Goal: Task Accomplishment & Management: Complete application form

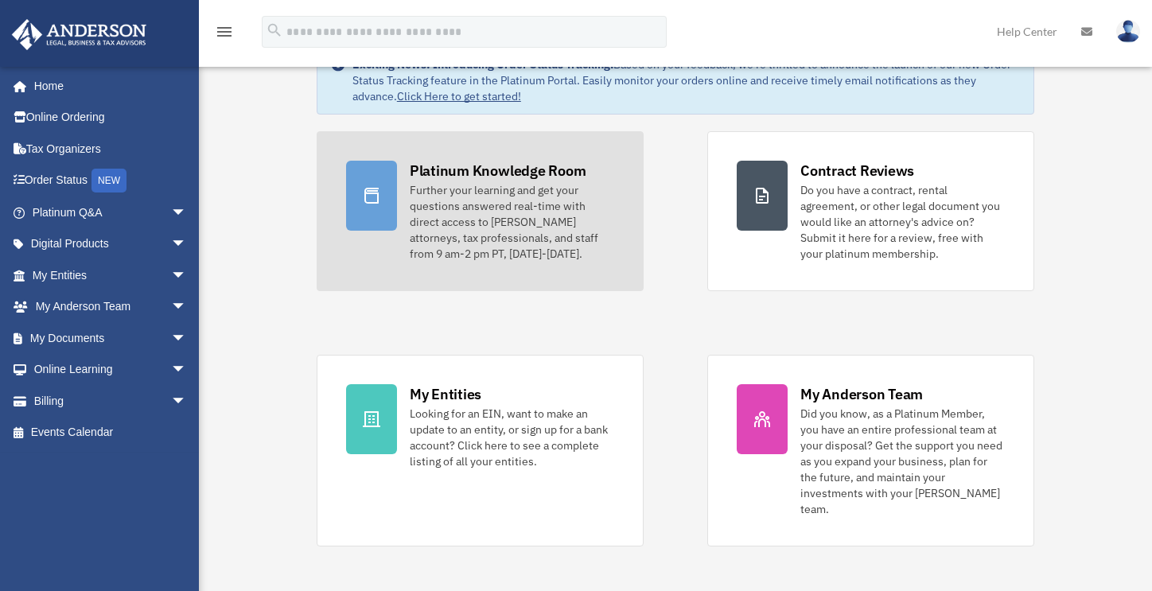
scroll to position [62, 0]
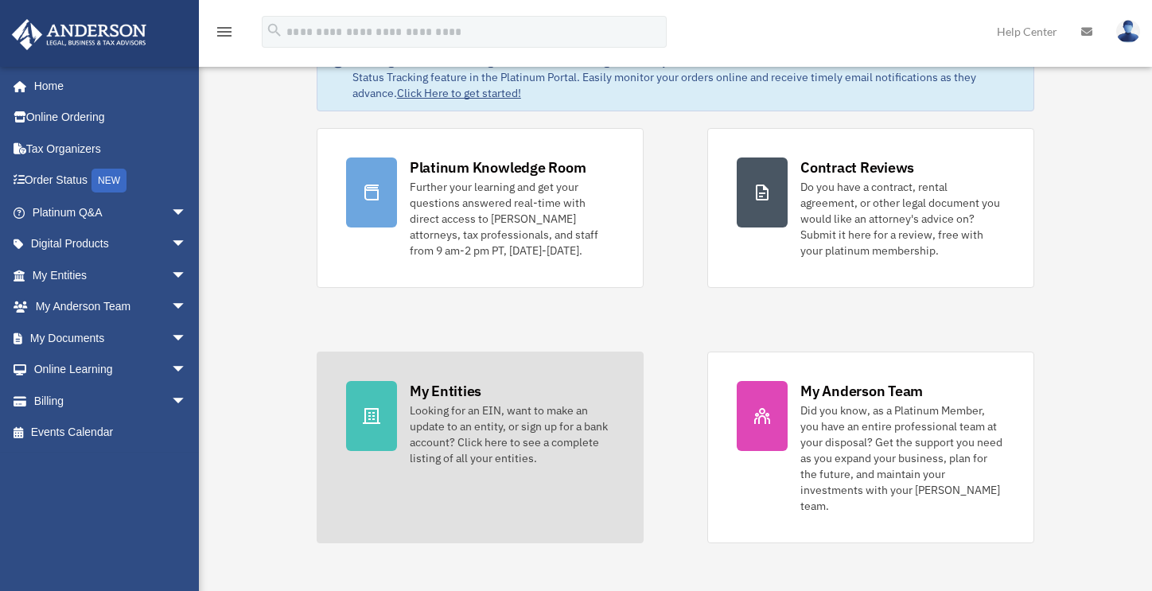
click at [511, 410] on div "Looking for an EIN, want to make an update to an entity, or sign up for a bank …" at bounding box center [512, 434] width 204 height 64
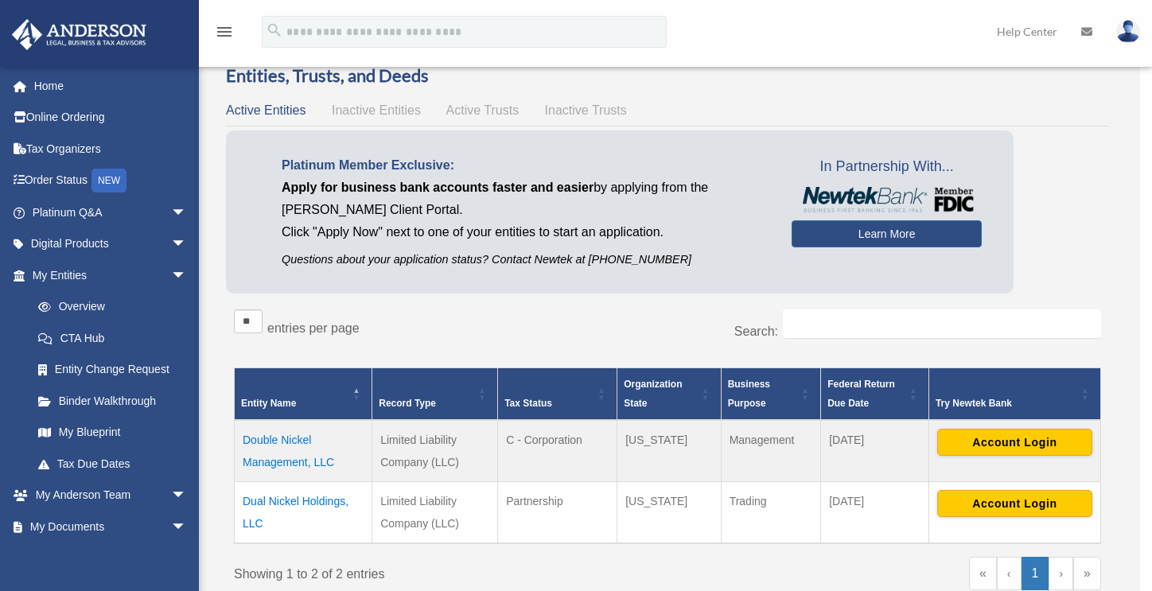
scroll to position [32, 0]
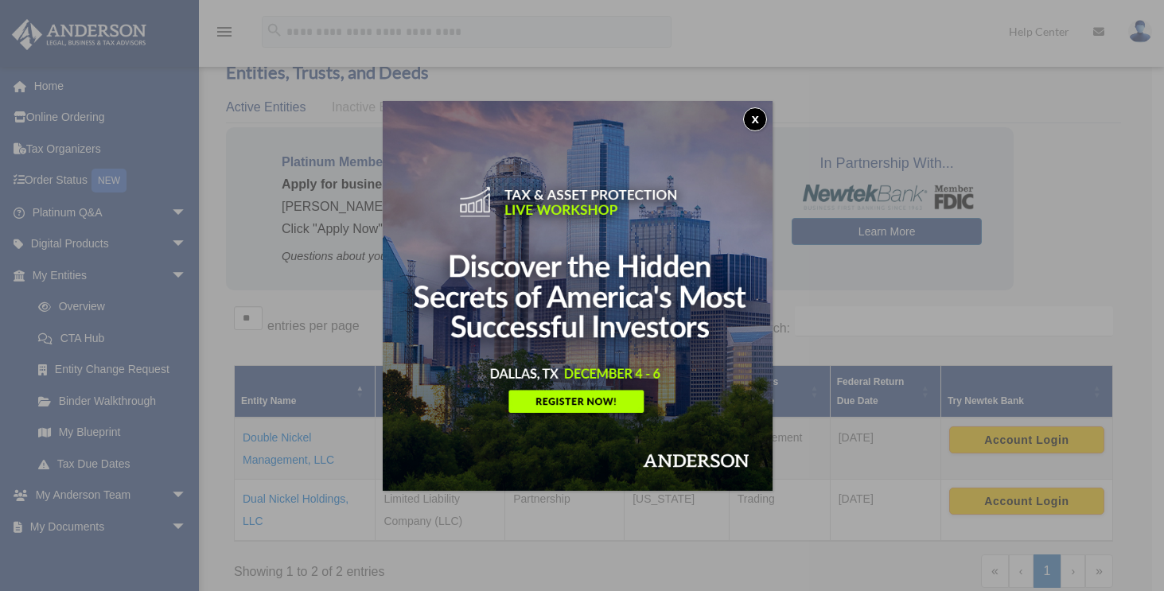
click at [752, 123] on button "x" at bounding box center [755, 119] width 24 height 24
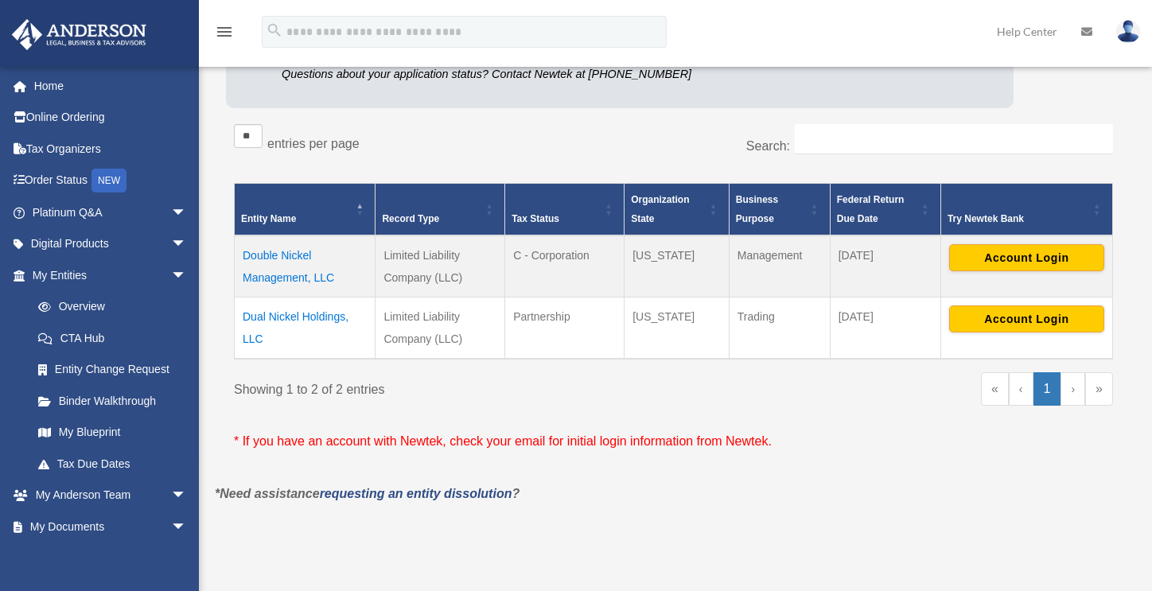
scroll to position [215, 0]
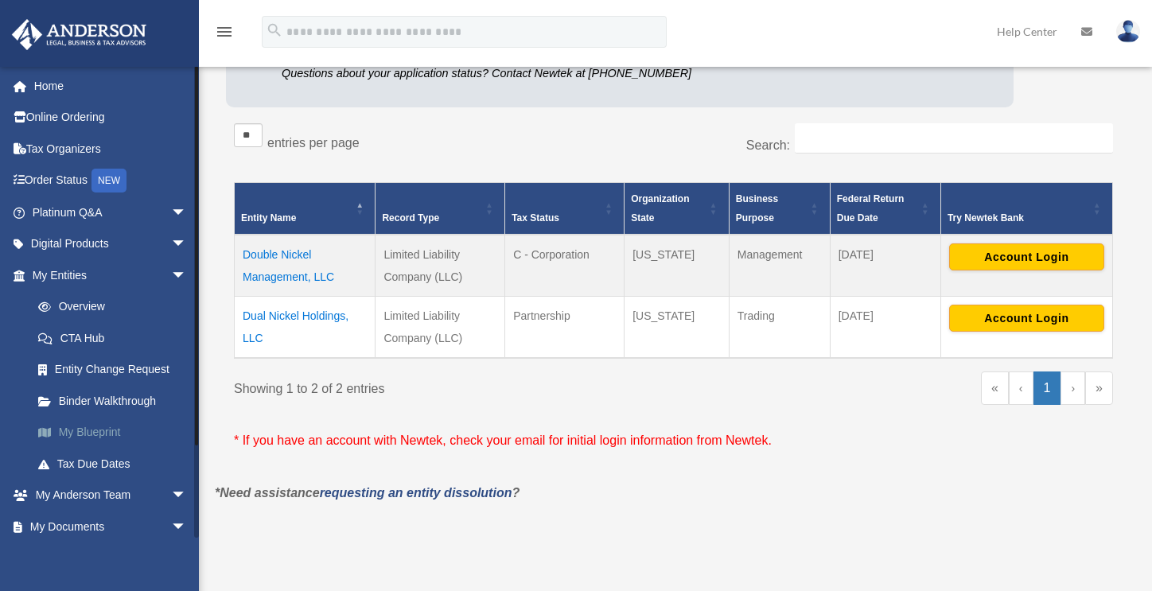
click at [116, 431] on link "My Blueprint" at bounding box center [116, 433] width 189 height 32
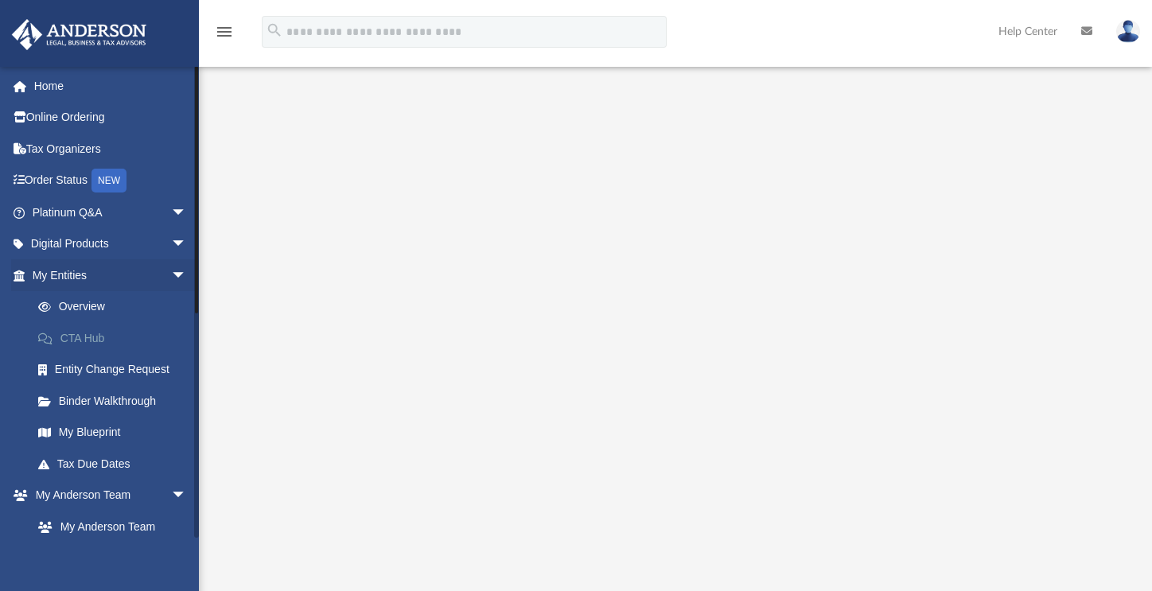
click at [86, 343] on link "CTA Hub" at bounding box center [116, 338] width 189 height 32
click at [95, 306] on link "Overview" at bounding box center [116, 307] width 189 height 32
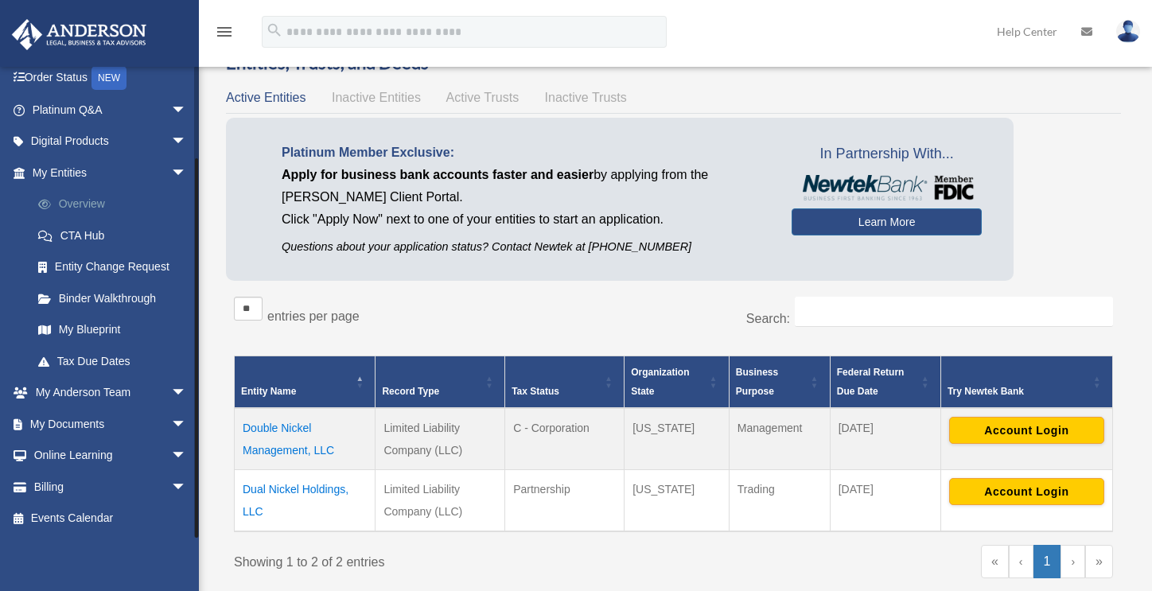
scroll to position [80, 0]
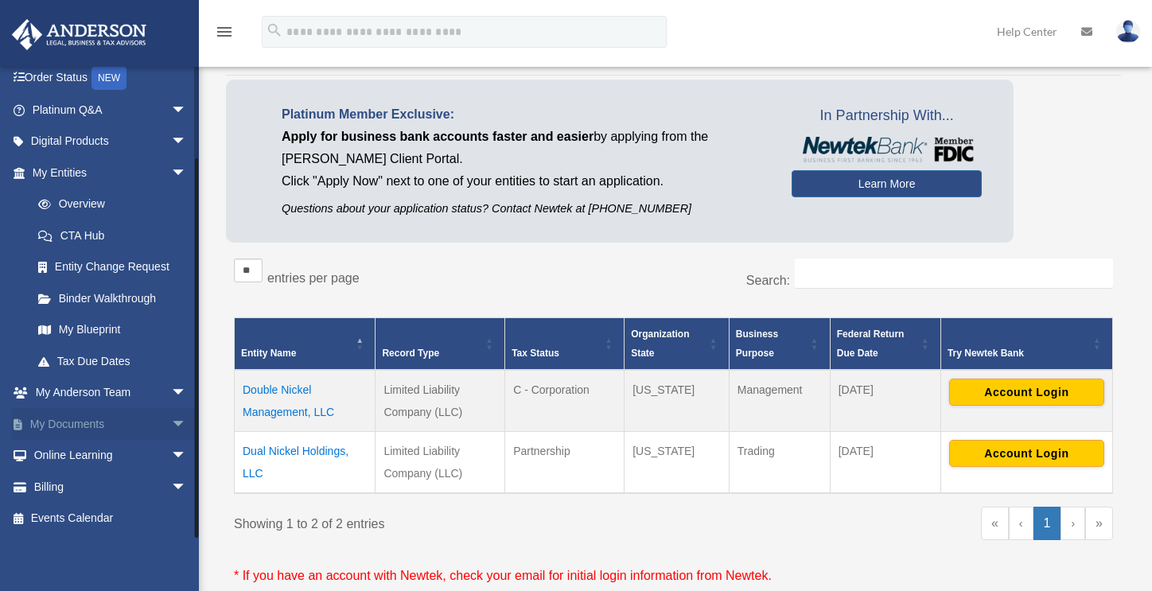
click at [111, 422] on link "My Documents arrow_drop_down" at bounding box center [111, 424] width 200 height 32
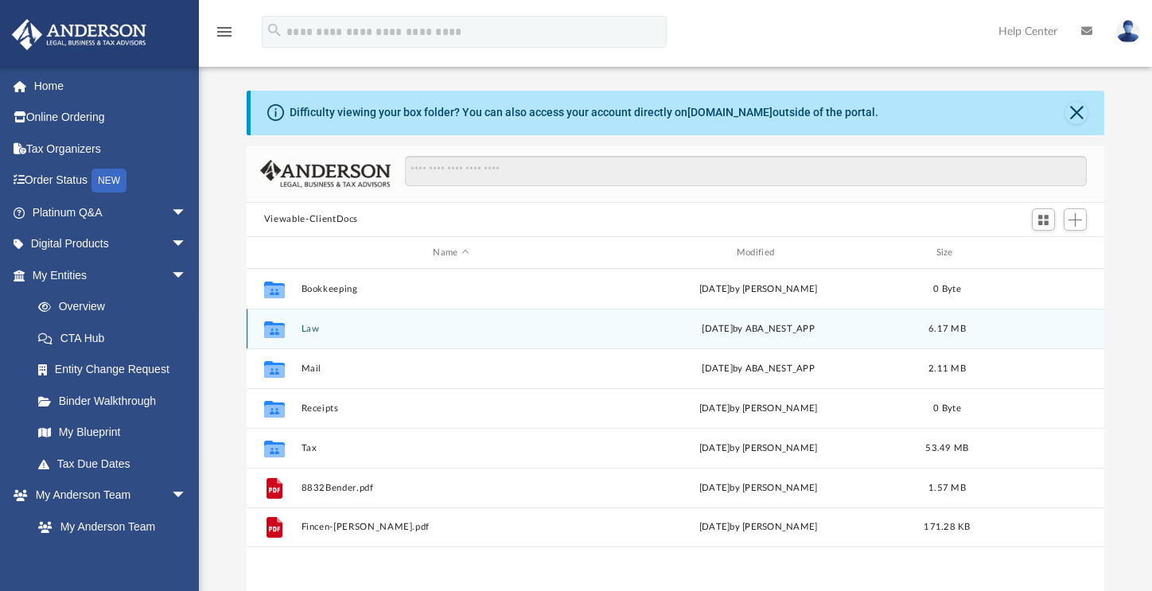
scroll to position [18, 0]
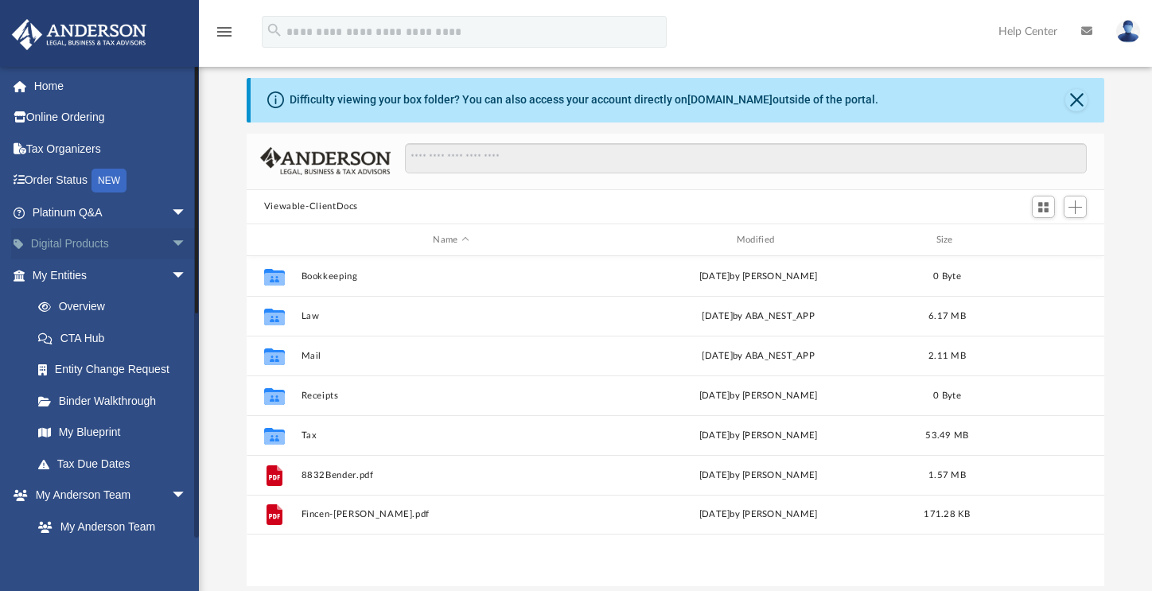
click at [181, 241] on span "arrow_drop_down" at bounding box center [187, 244] width 32 height 33
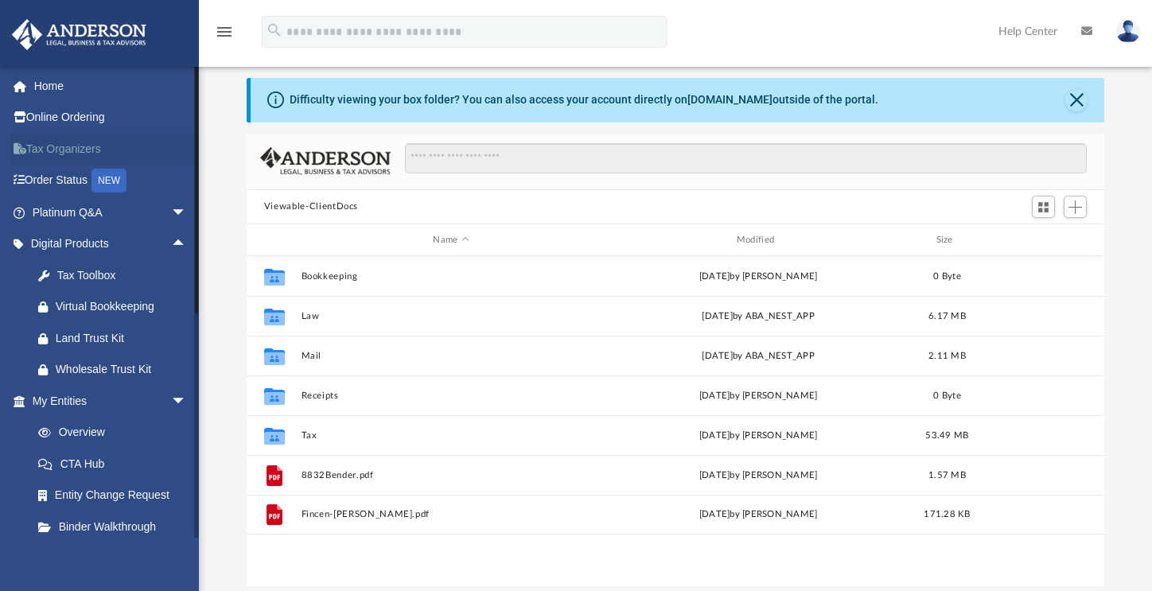
click at [63, 149] on link "Tax Organizers" at bounding box center [111, 149] width 200 height 32
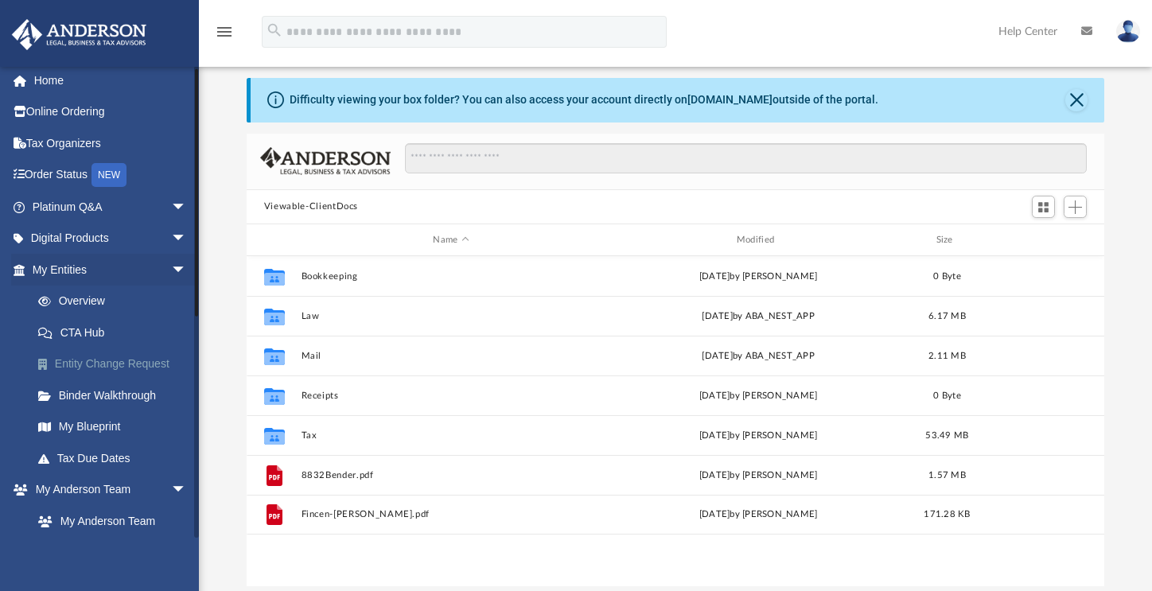
scroll to position [6, 0]
click at [171, 265] on span "arrow_drop_down" at bounding box center [187, 269] width 32 height 33
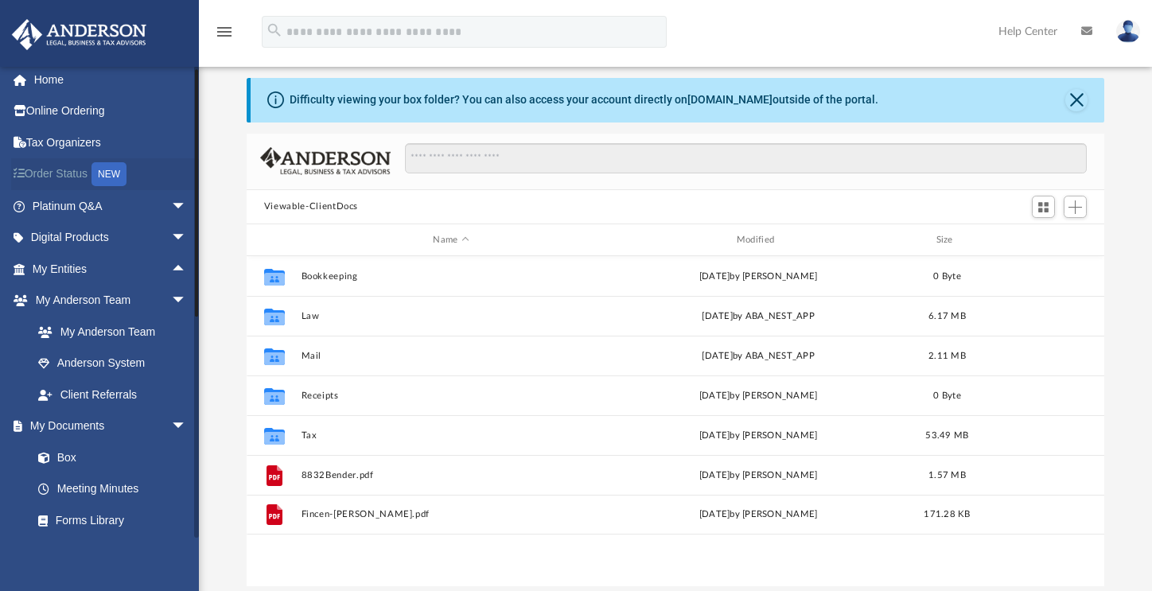
click at [64, 181] on link "Order Status NEW" at bounding box center [111, 174] width 200 height 33
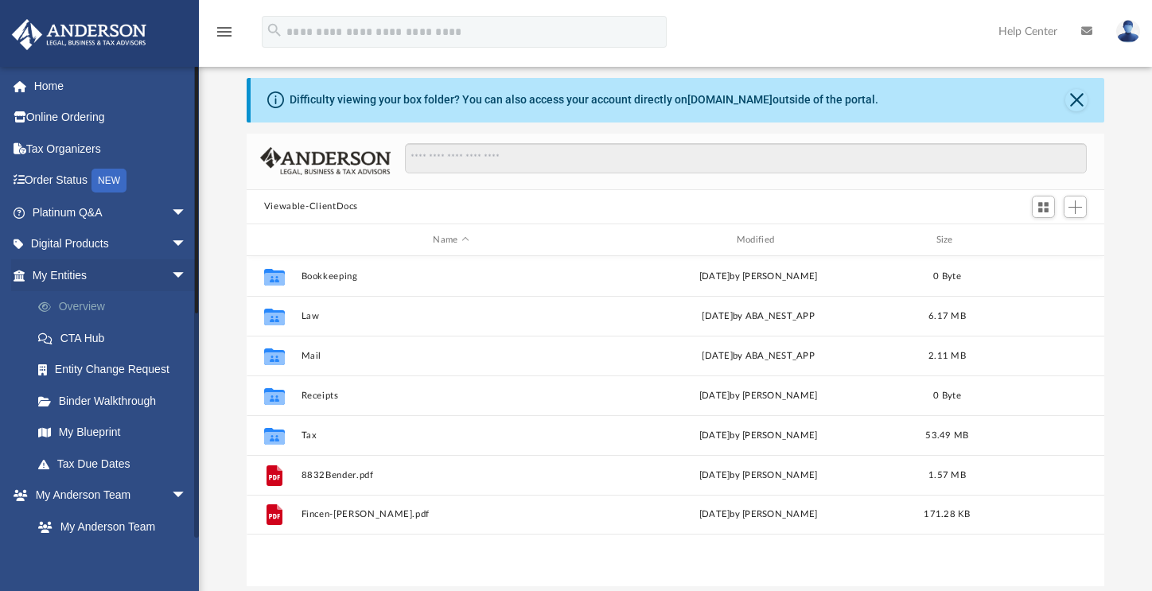
scroll to position [350, 846]
click at [80, 117] on link "Online Ordering" at bounding box center [111, 118] width 200 height 32
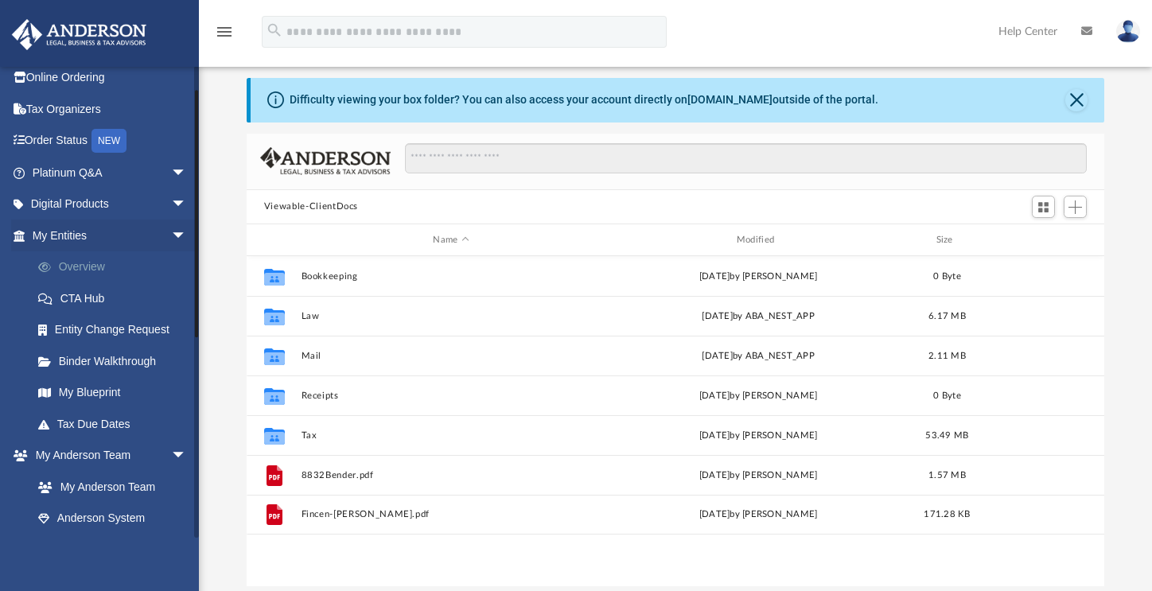
scroll to position [45, 0]
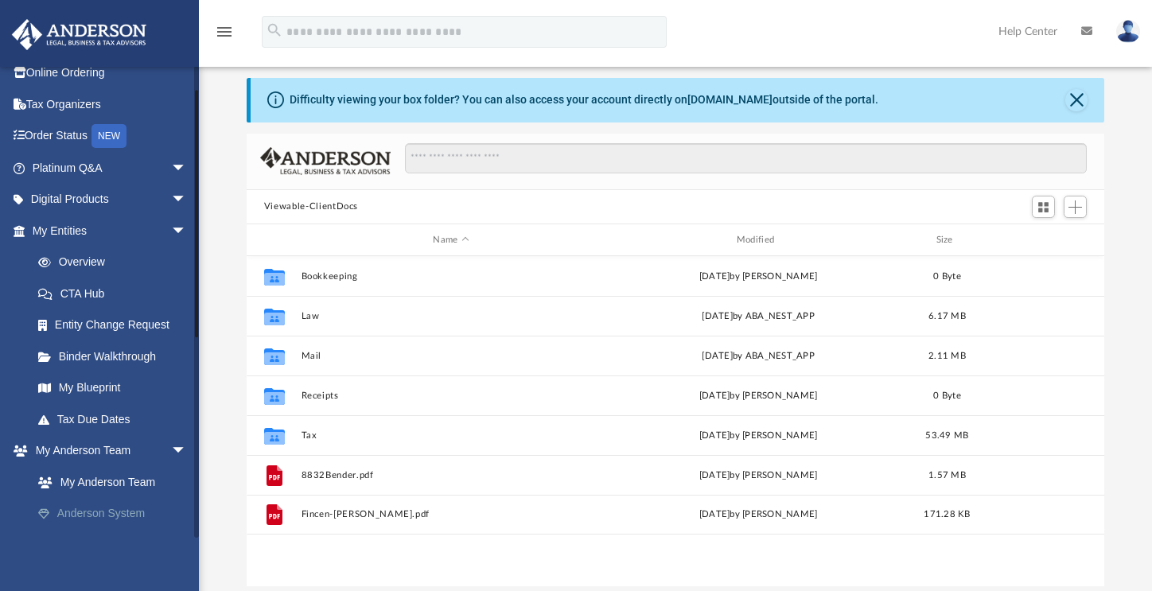
click at [113, 519] on link "Anderson System" at bounding box center [116, 514] width 189 height 32
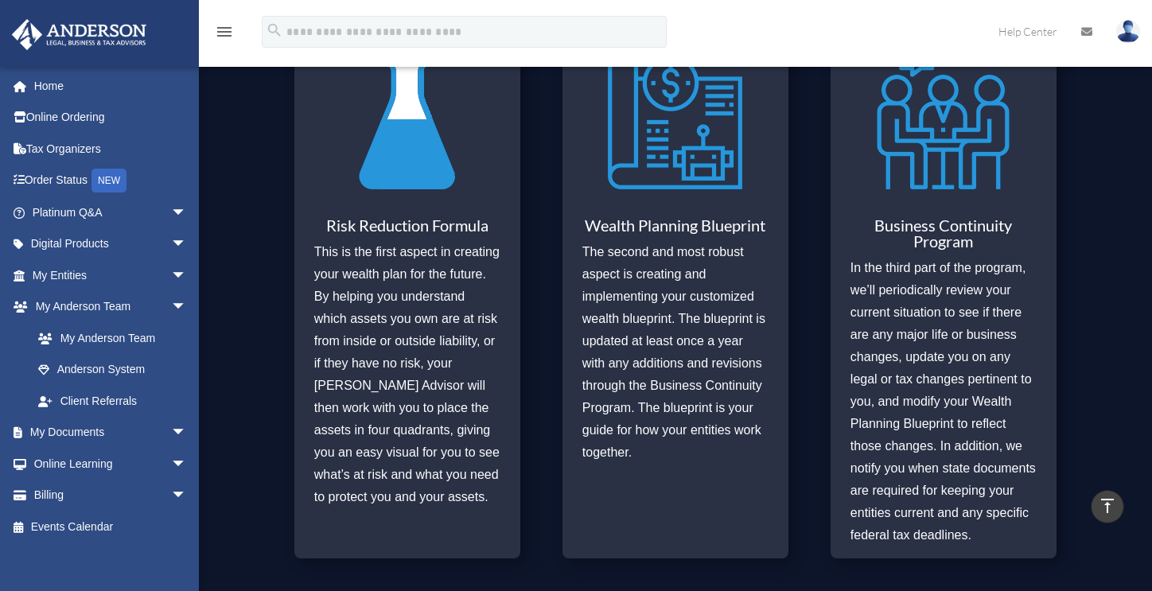
scroll to position [680, 0]
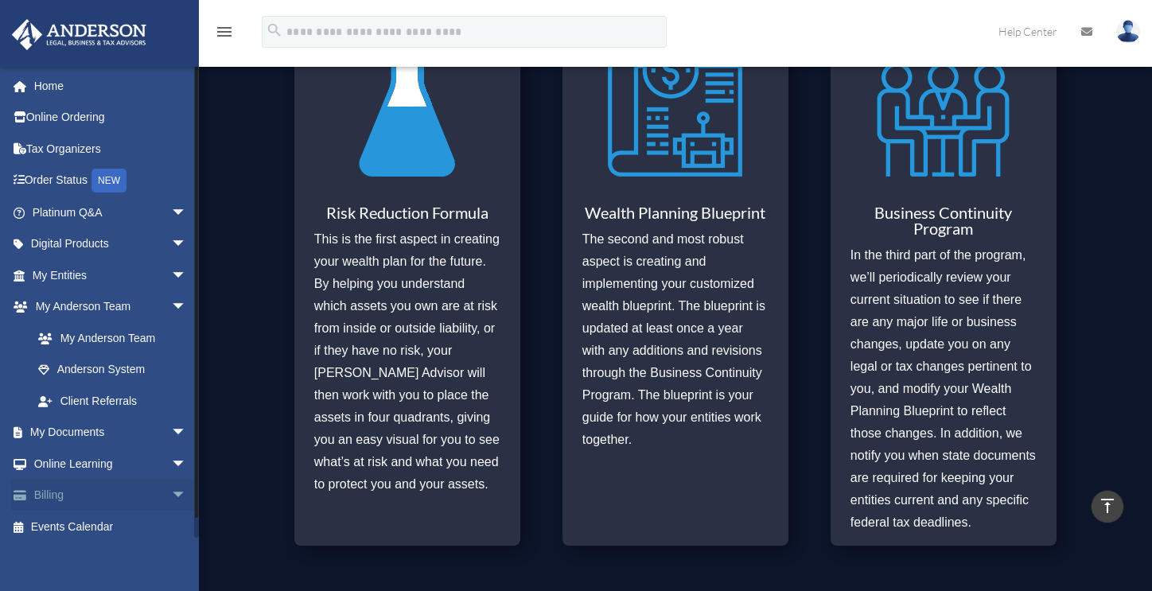
click at [64, 493] on link "Billing arrow_drop_down" at bounding box center [111, 496] width 200 height 32
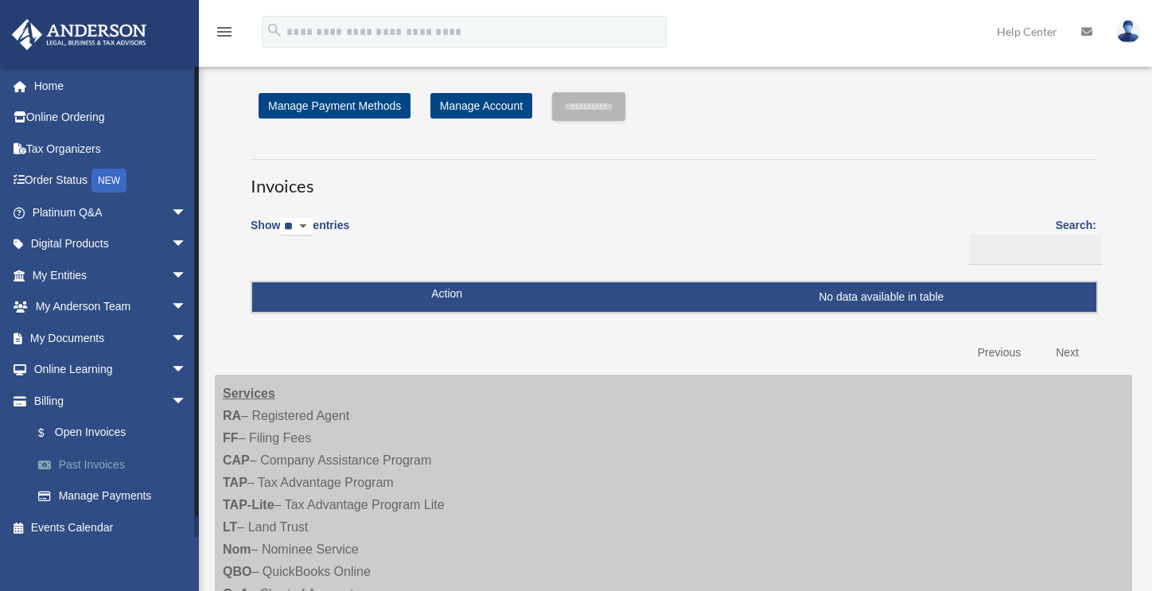
click at [103, 468] on link "Past Invoices" at bounding box center [116, 465] width 189 height 32
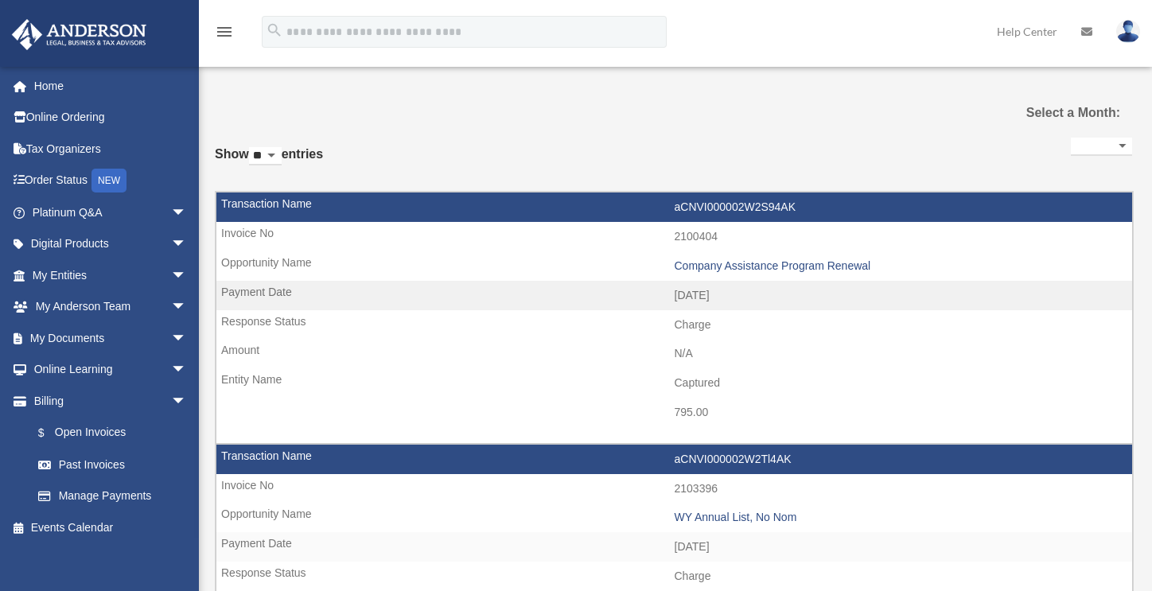
select select
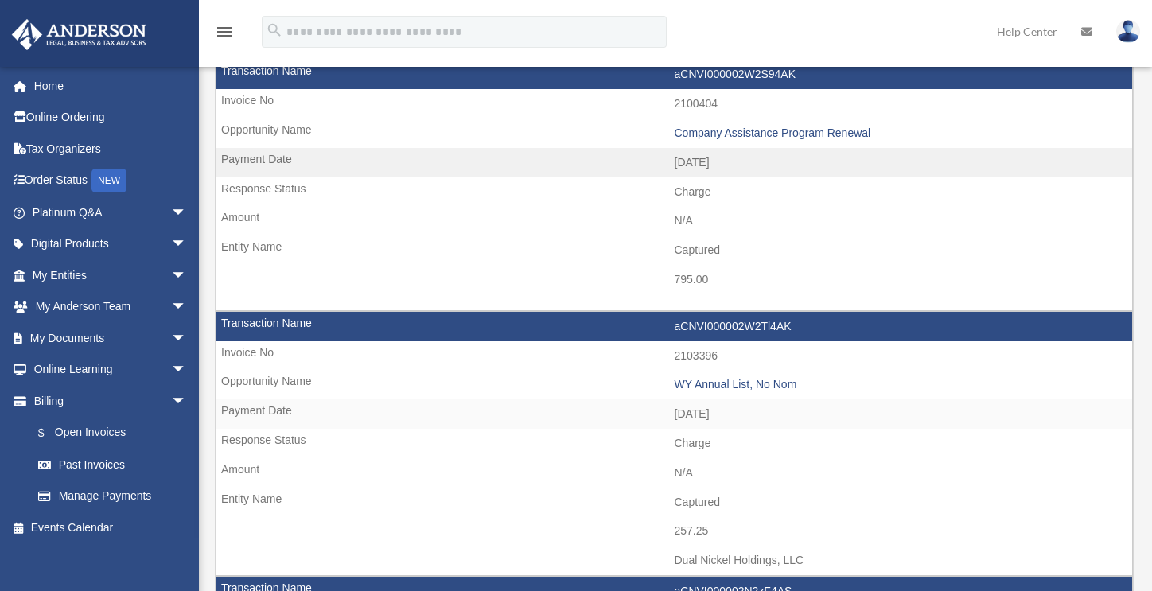
scroll to position [141, 0]
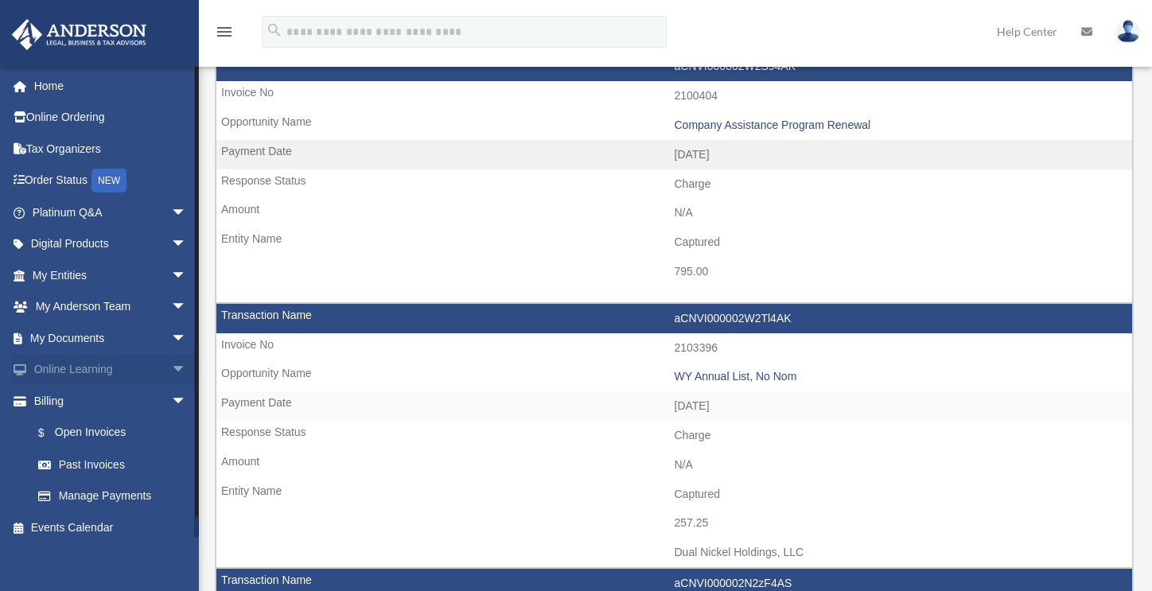
click at [131, 374] on link "Online Learning arrow_drop_down" at bounding box center [111, 370] width 200 height 32
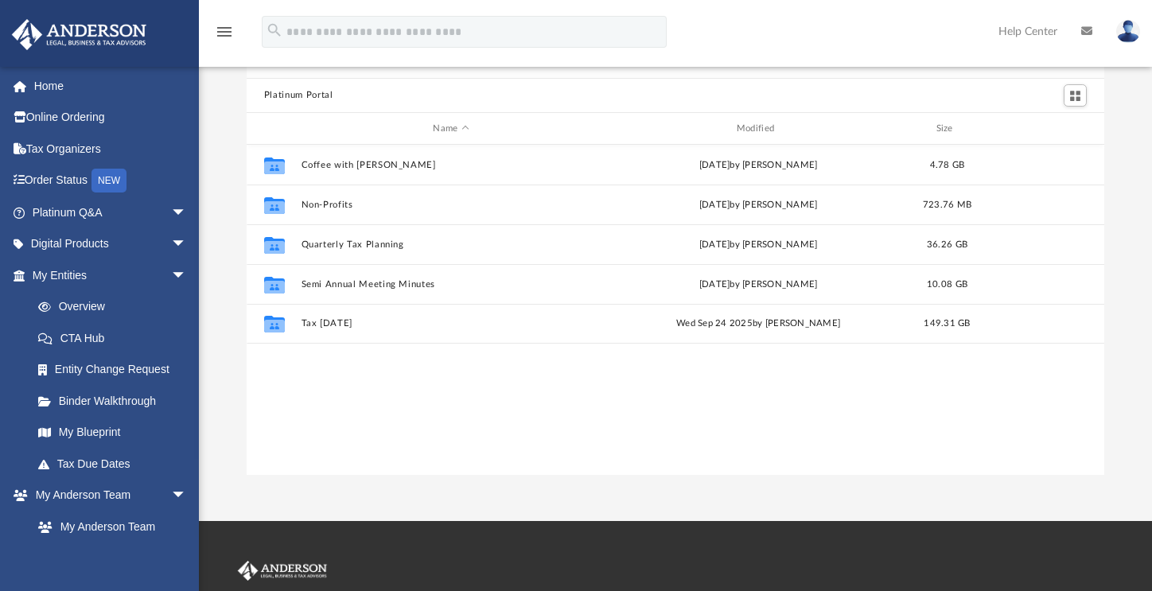
scroll to position [99, 0]
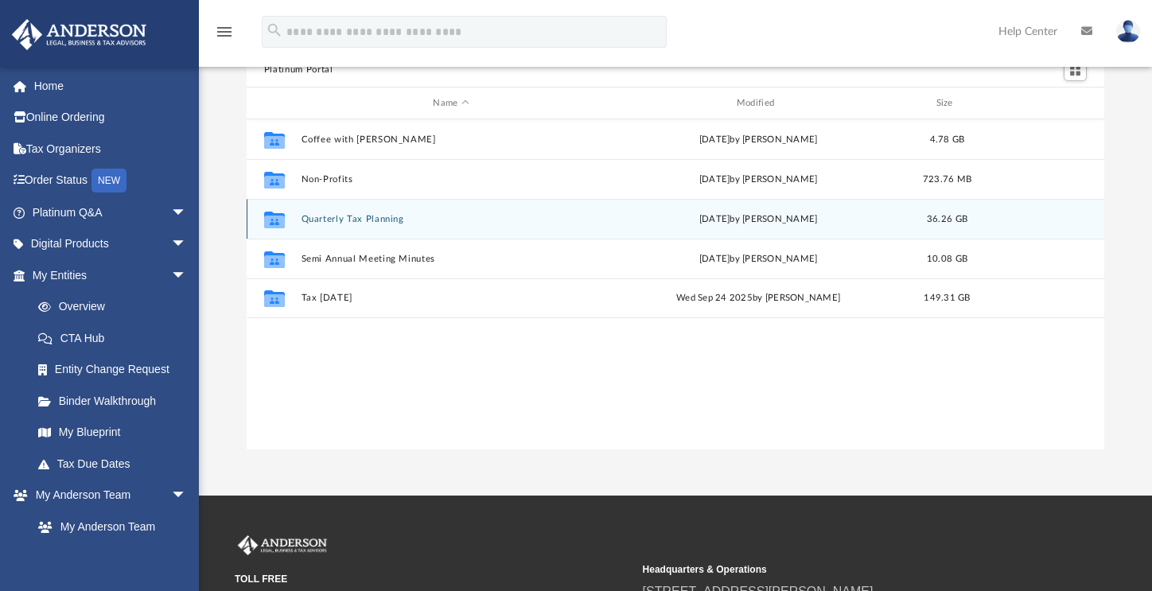
click at [326, 224] on div "Collaborated Folder Quarterly Tax Planning Fri Jul 18 2025 by Matthew Moore 36.…" at bounding box center [675, 219] width 857 height 40
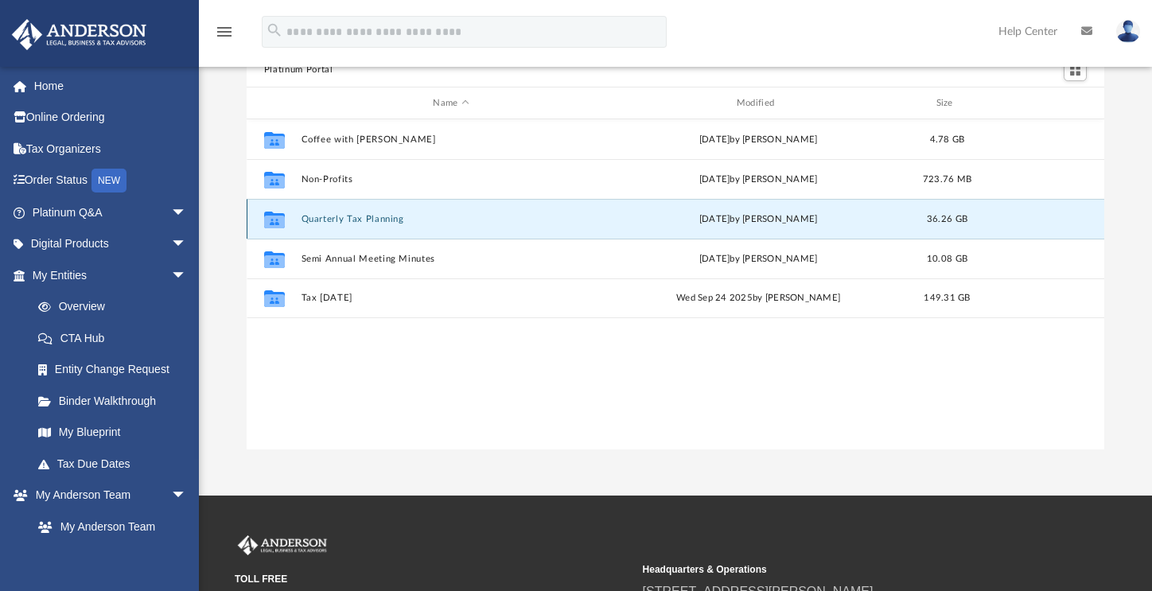
click at [329, 220] on button "Quarterly Tax Planning" at bounding box center [451, 219] width 300 height 10
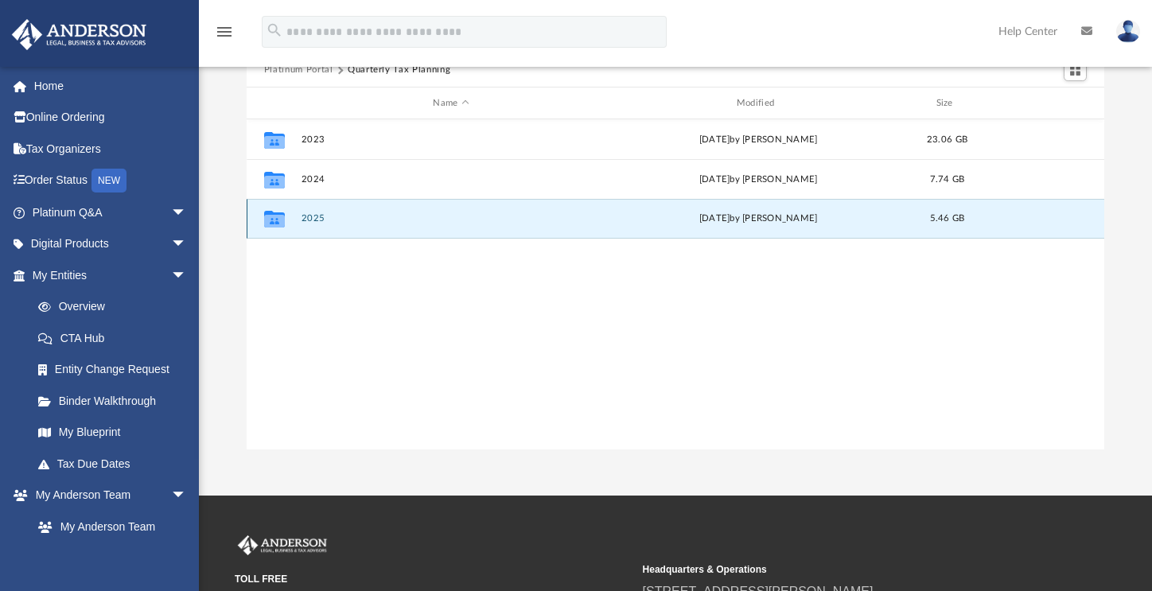
click at [313, 217] on button "2025" at bounding box center [451, 219] width 300 height 10
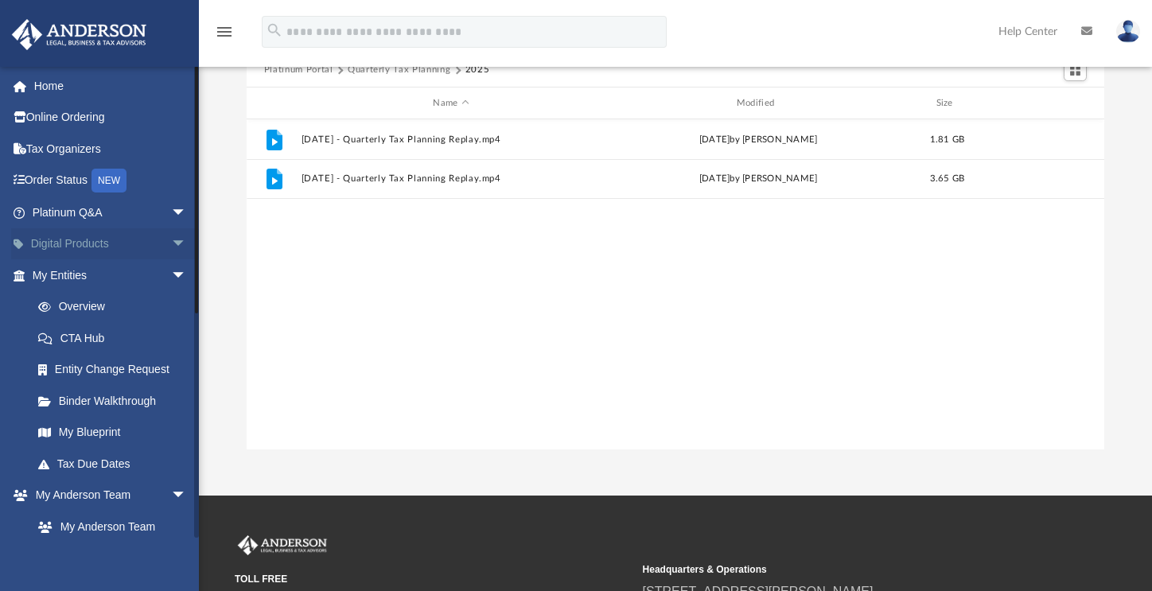
click at [97, 242] on link "Digital Products arrow_drop_down" at bounding box center [111, 244] width 200 height 32
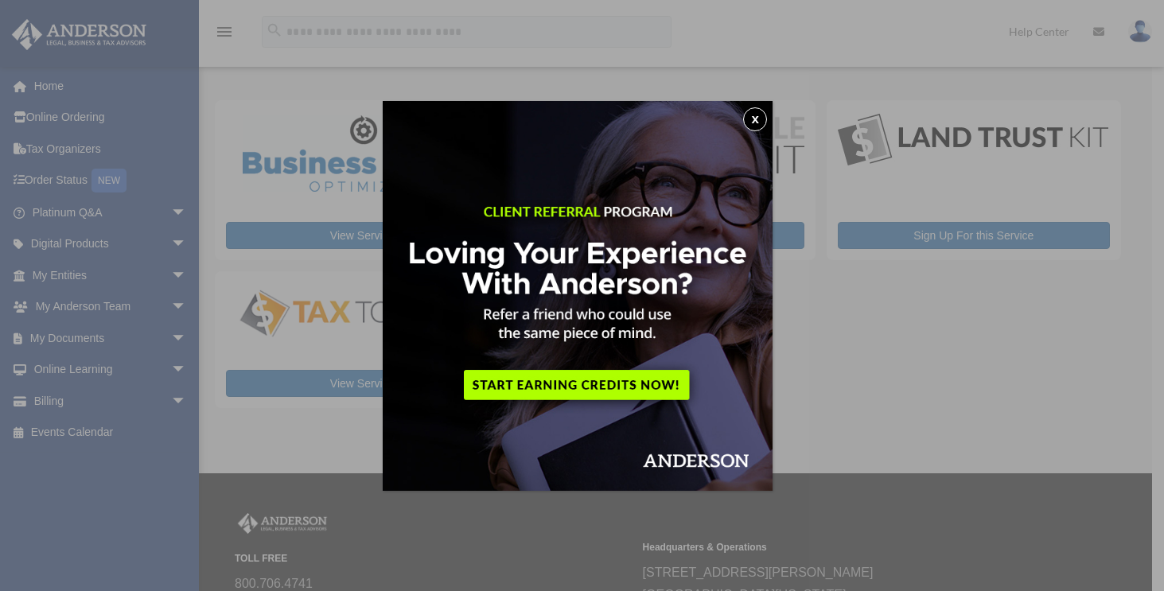
click at [757, 116] on button "x" at bounding box center [755, 119] width 24 height 24
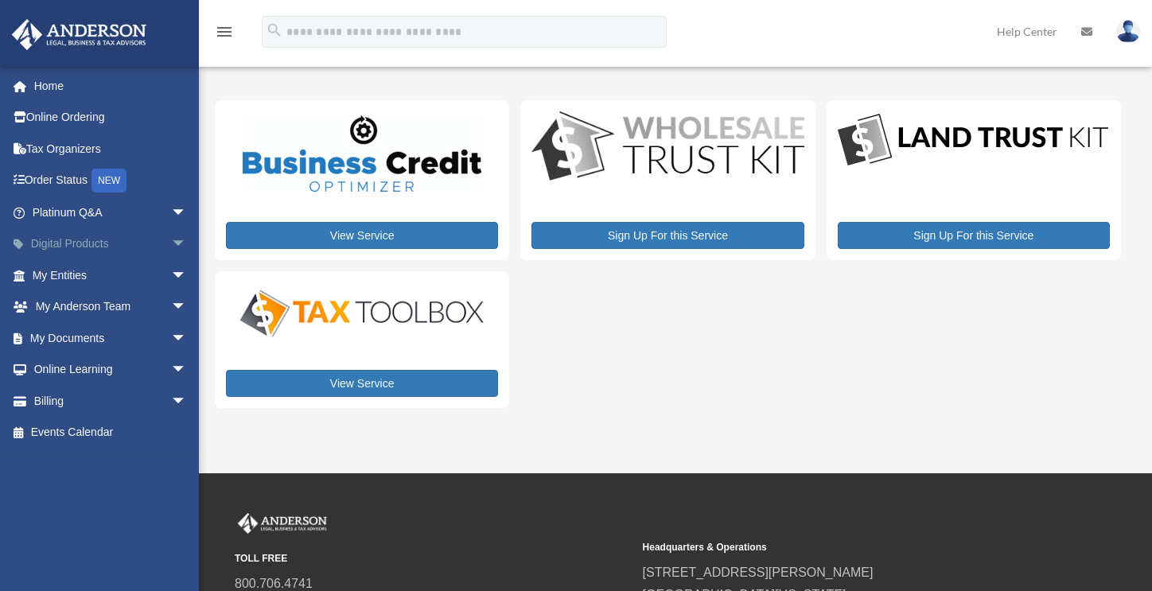
click at [132, 238] on link "Digital Products arrow_drop_down" at bounding box center [111, 244] width 200 height 32
click at [45, 78] on link "Home" at bounding box center [111, 86] width 200 height 32
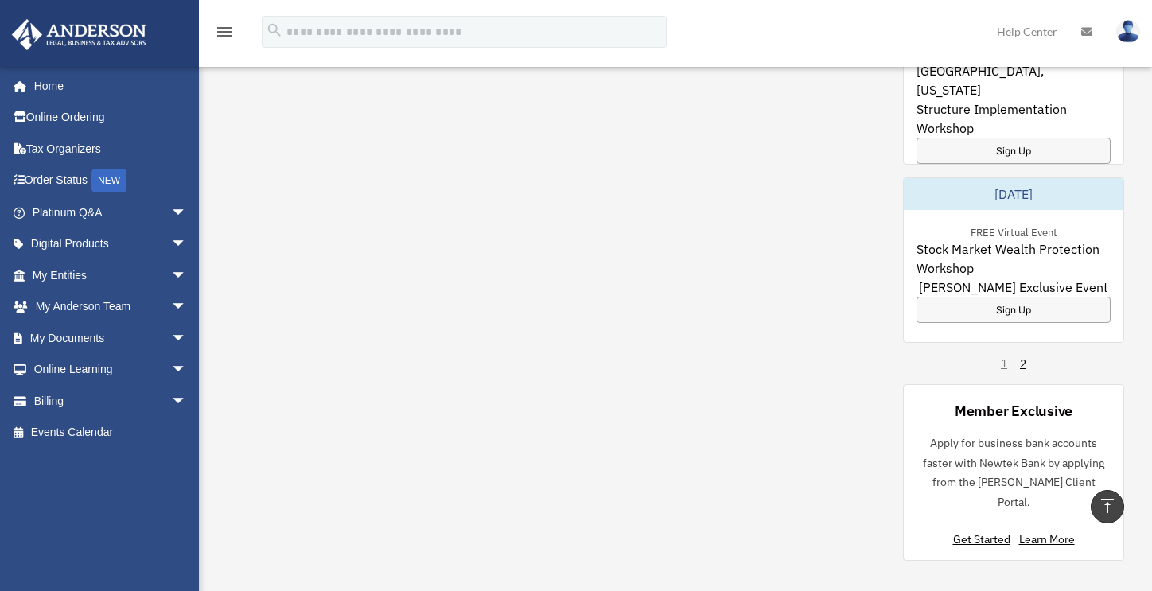
scroll to position [1361, 0]
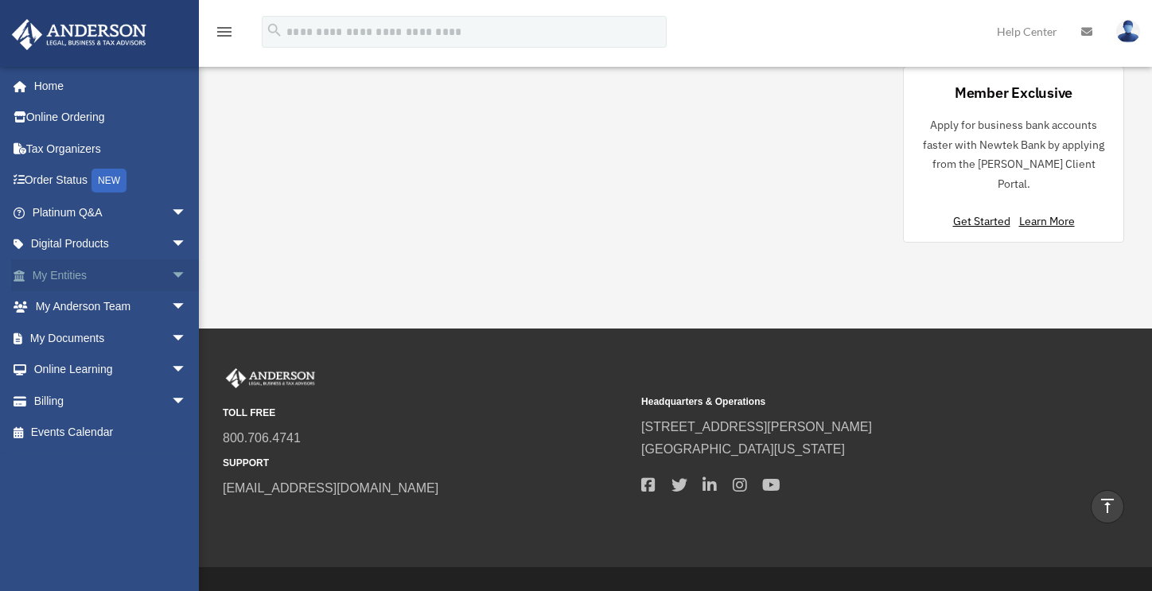
click at [171, 279] on span "arrow_drop_down" at bounding box center [187, 275] width 32 height 33
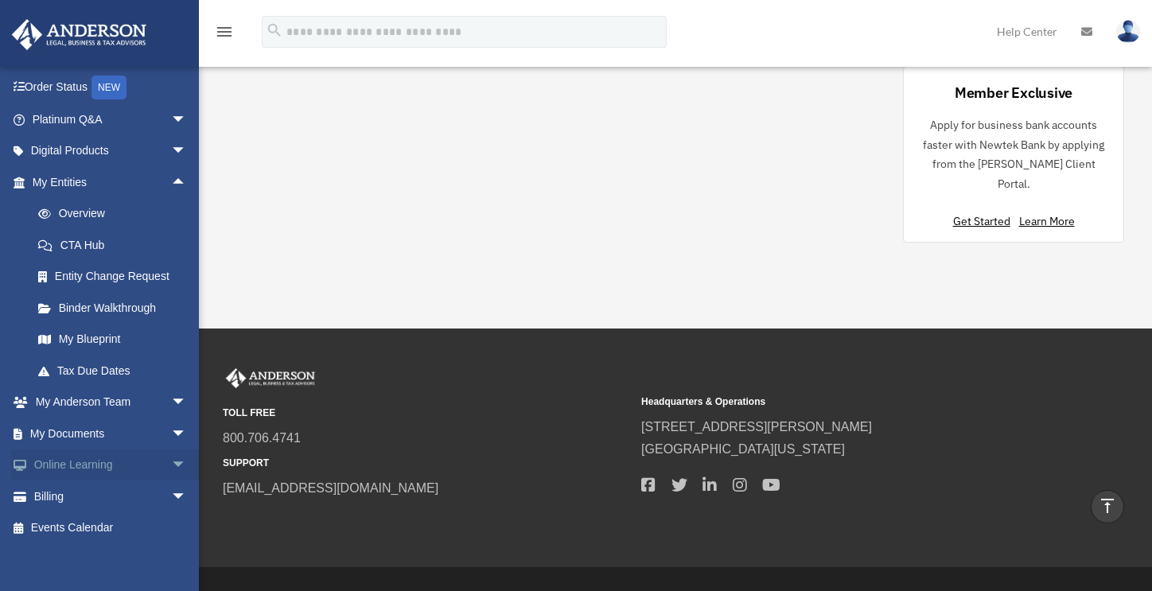
scroll to position [103, 0]
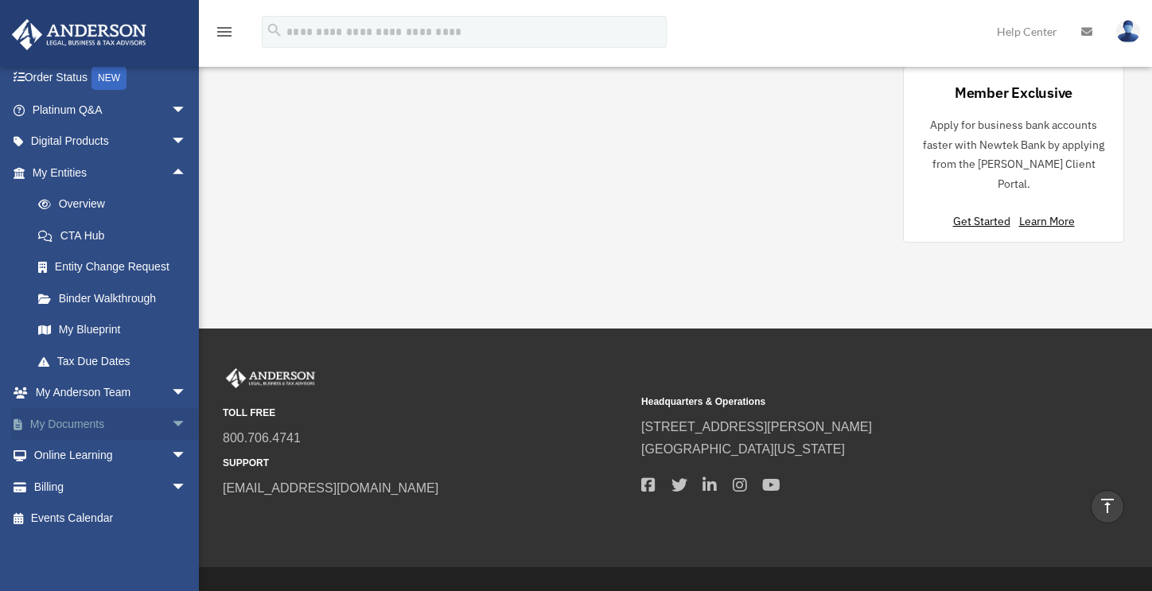
click at [171, 422] on span "arrow_drop_down" at bounding box center [187, 424] width 32 height 33
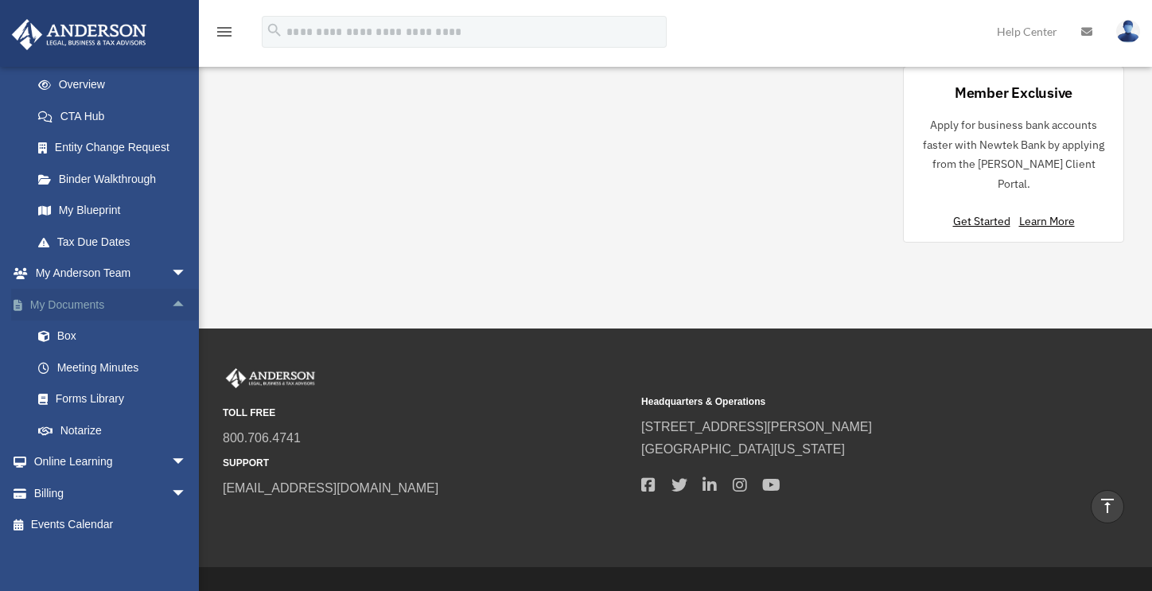
scroll to position [228, 0]
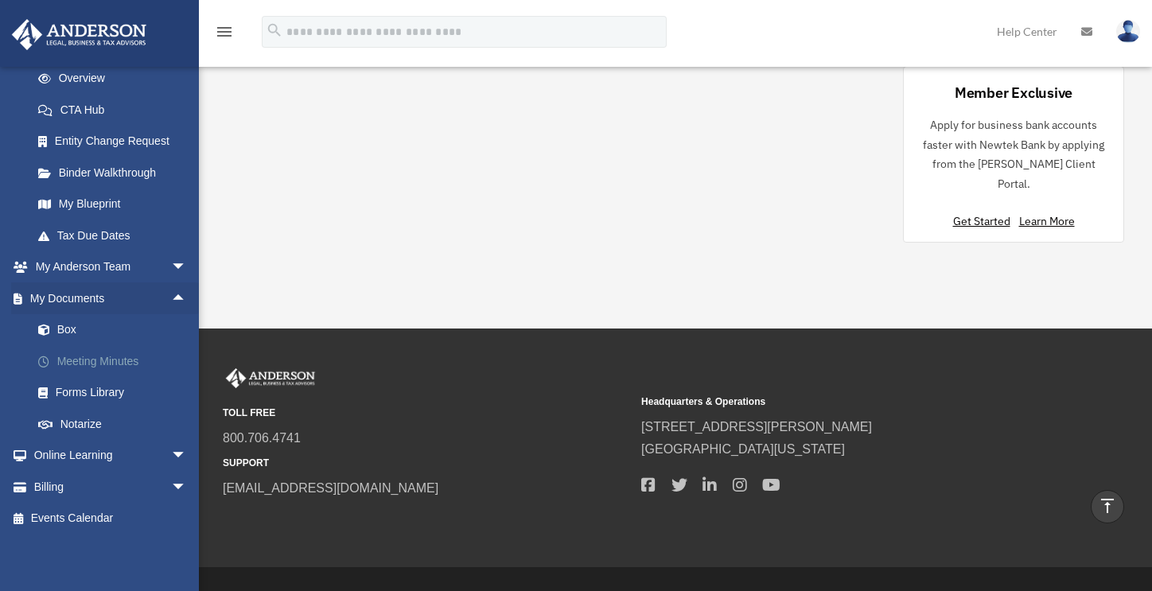
click at [111, 364] on link "Meeting Minutes" at bounding box center [116, 361] width 189 height 32
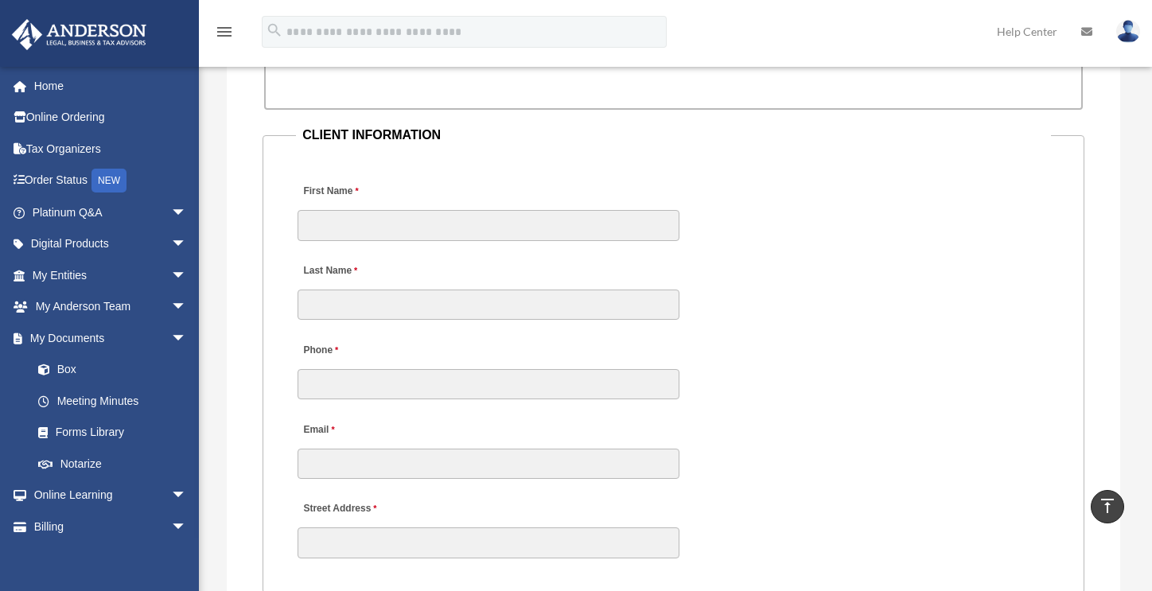
scroll to position [1557, 0]
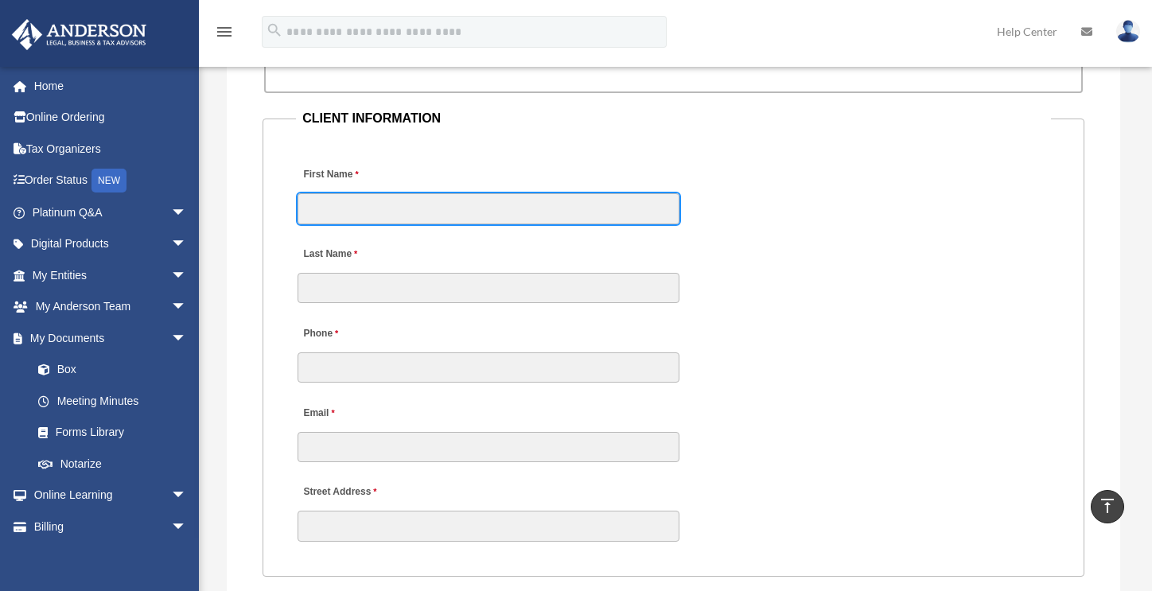
click at [511, 208] on input "First Name" at bounding box center [488, 208] width 382 height 30
type input "********"
type input "******"
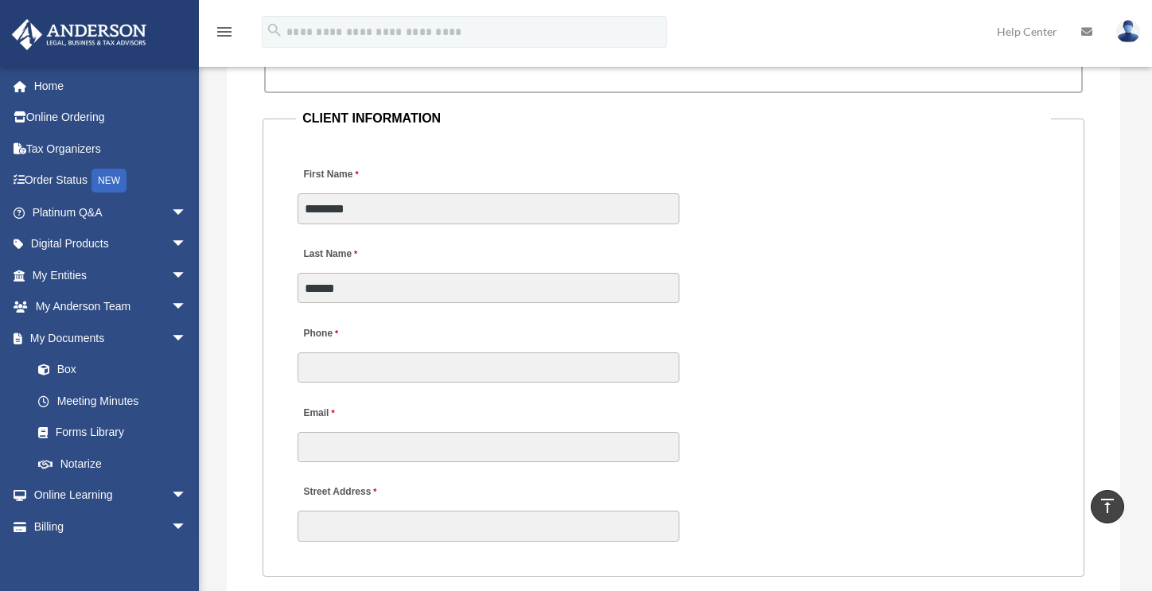
type input "**********"
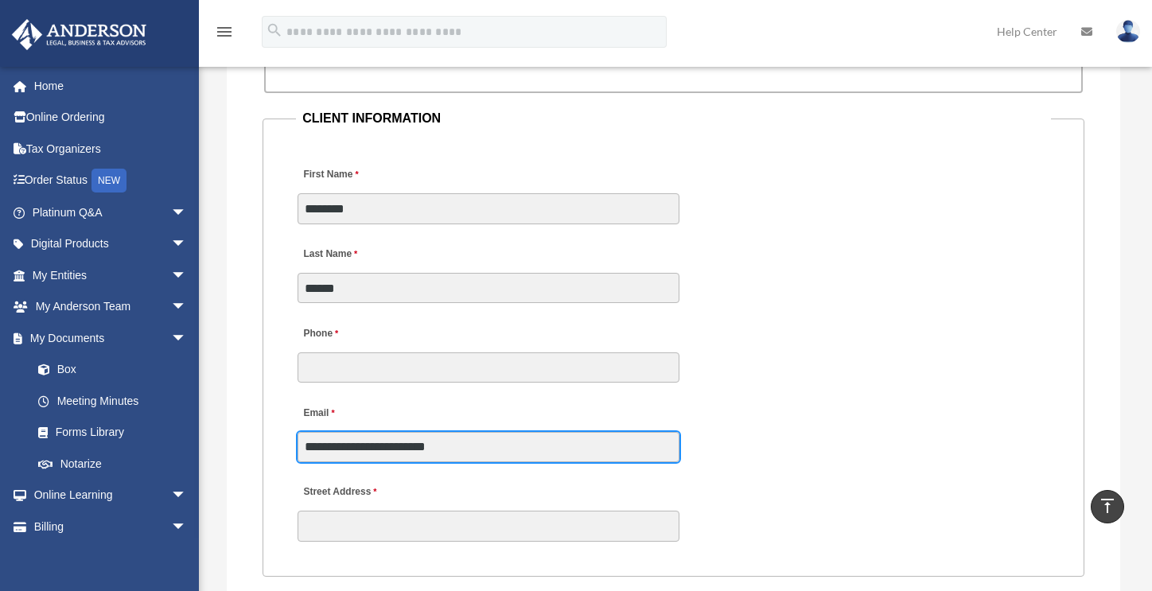
type input "**********"
type input "**"
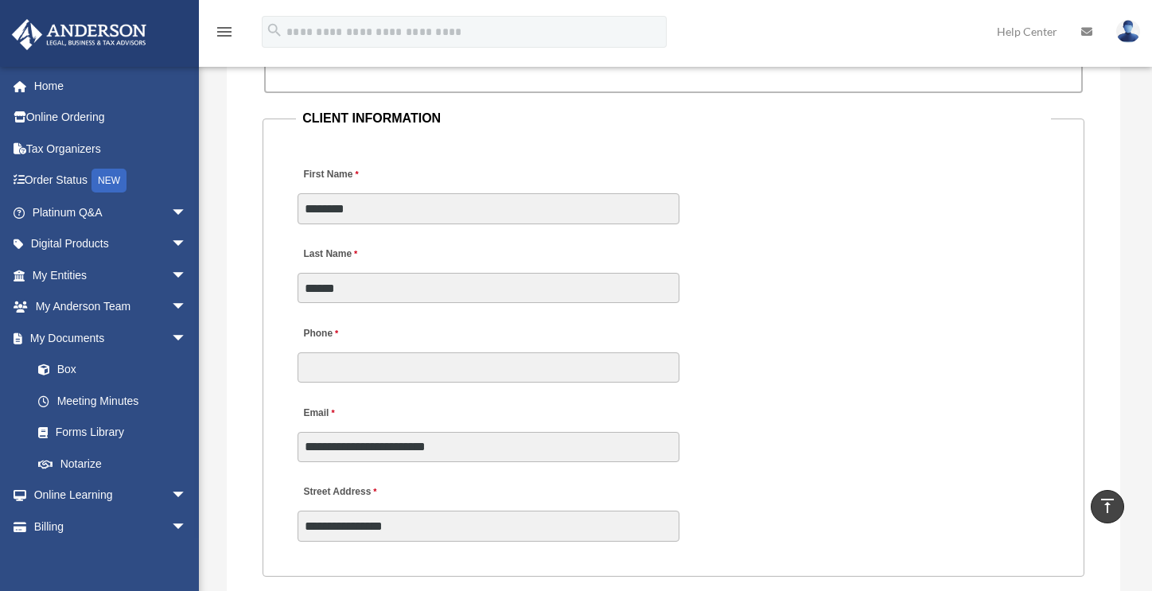
type input "******"
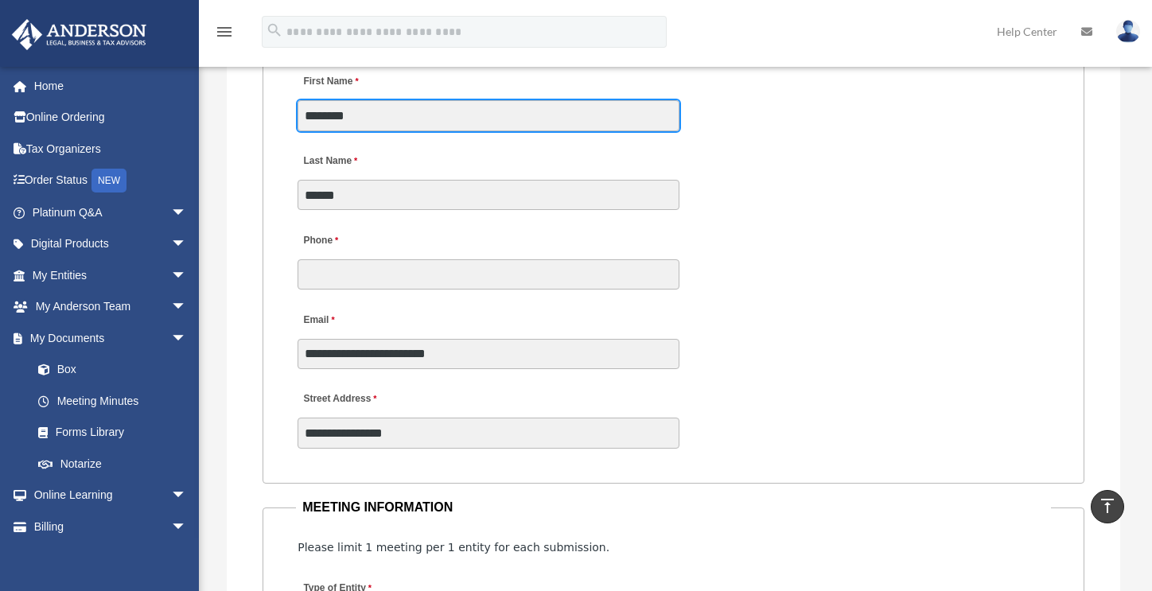
scroll to position [1664, 0]
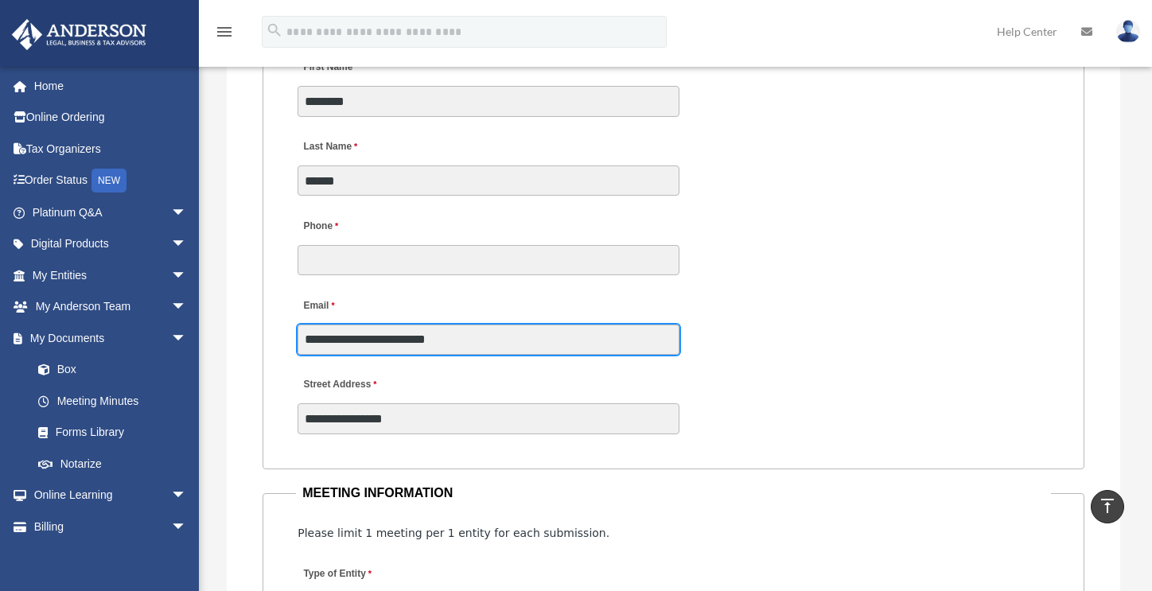
drag, startPoint x: 506, startPoint y: 347, endPoint x: 290, endPoint y: 324, distance: 216.8
click at [287, 324] on fieldset "**********" at bounding box center [673, 234] width 822 height 469
type input "**********"
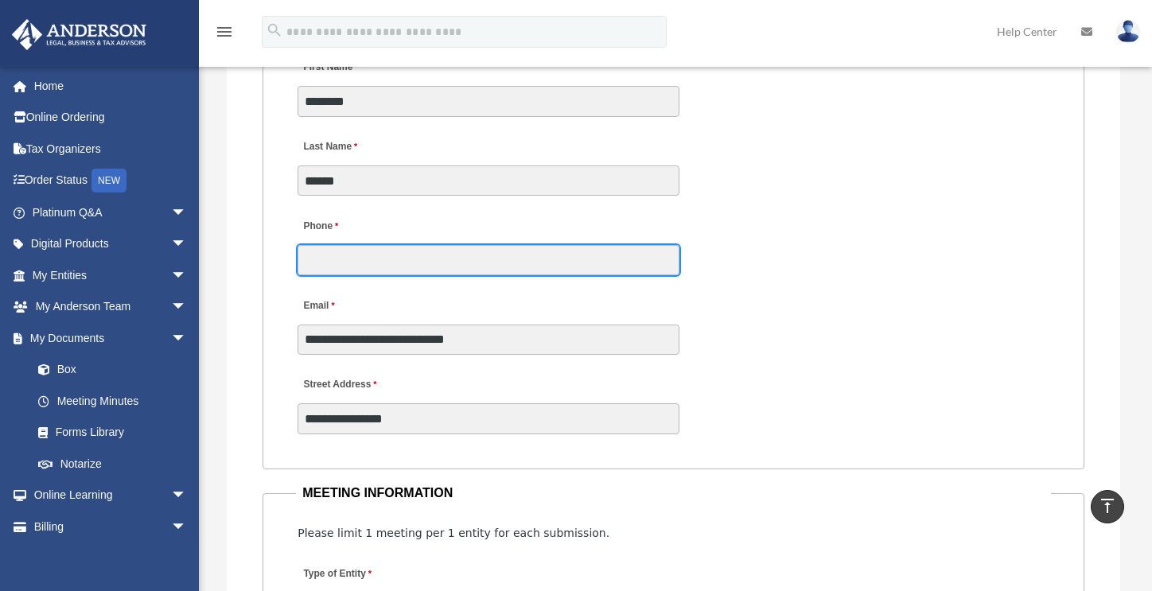
click at [360, 267] on input "Phone" at bounding box center [488, 260] width 382 height 30
type input "**********"
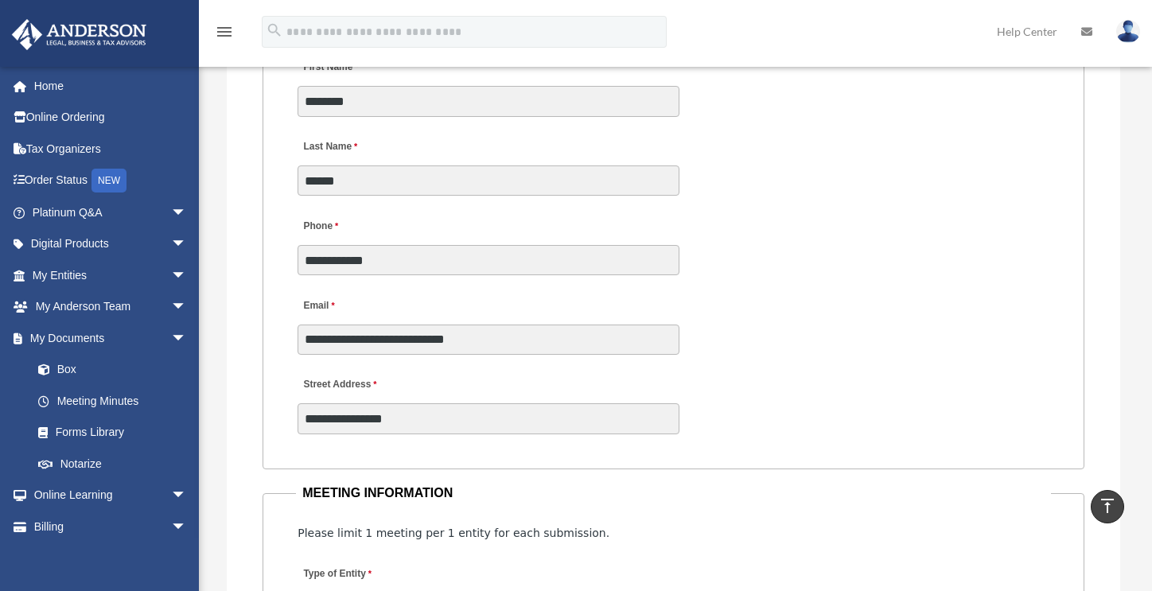
click at [813, 431] on div "**********" at bounding box center [673, 401] width 755 height 70
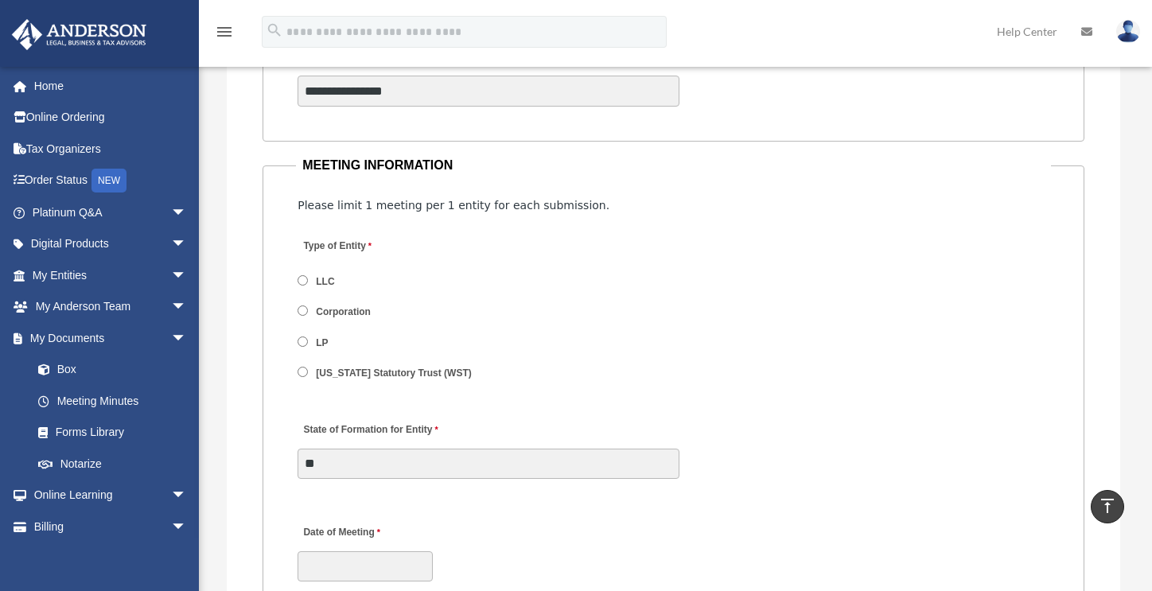
scroll to position [1995, 0]
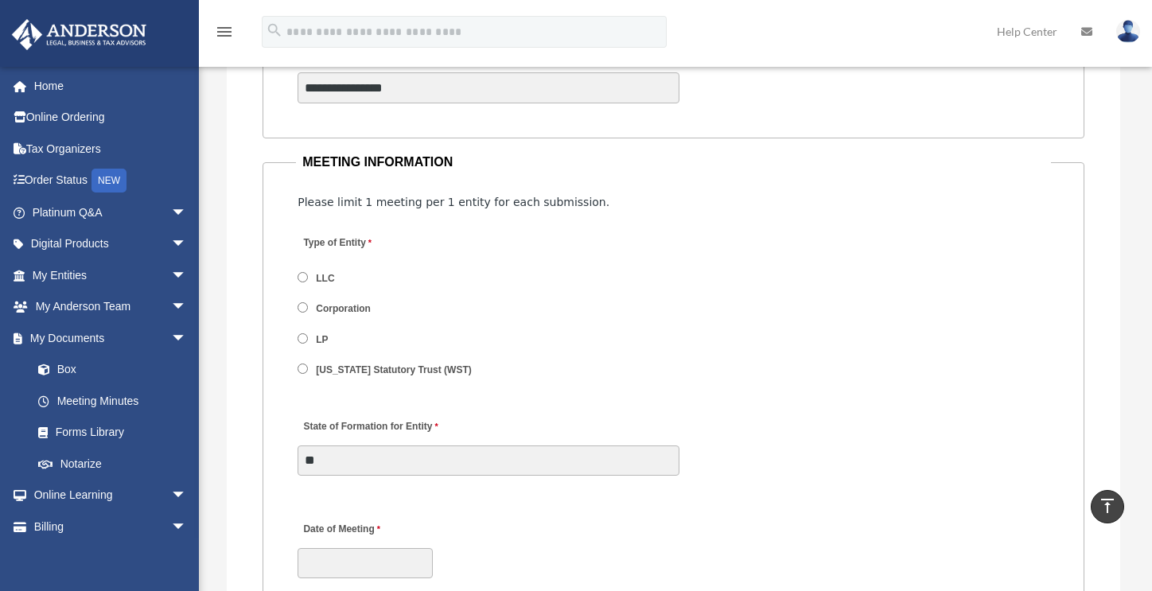
click at [326, 309] on label "Corporation" at bounding box center [343, 309] width 65 height 14
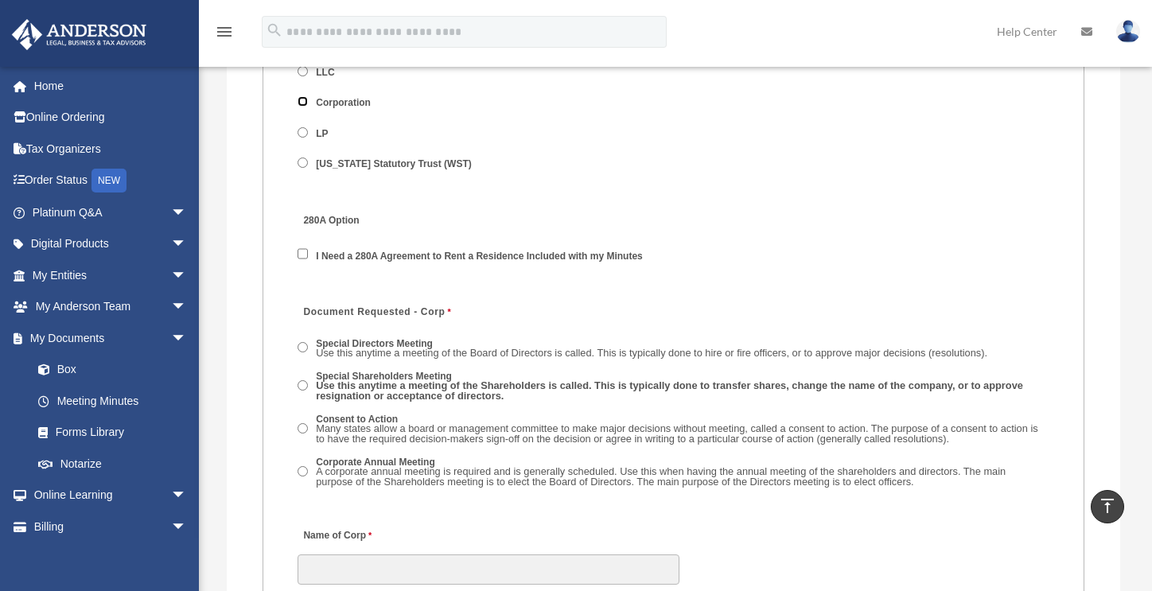
scroll to position [2202, 0]
click at [425, 352] on span "Use this anytime a meeting of the Board of Directors is called. This is typical…" at bounding box center [651, 352] width 671 height 12
click at [353, 468] on span "A corporate annual meeting is required and is generally scheduled. Use this whe…" at bounding box center [661, 476] width 690 height 22
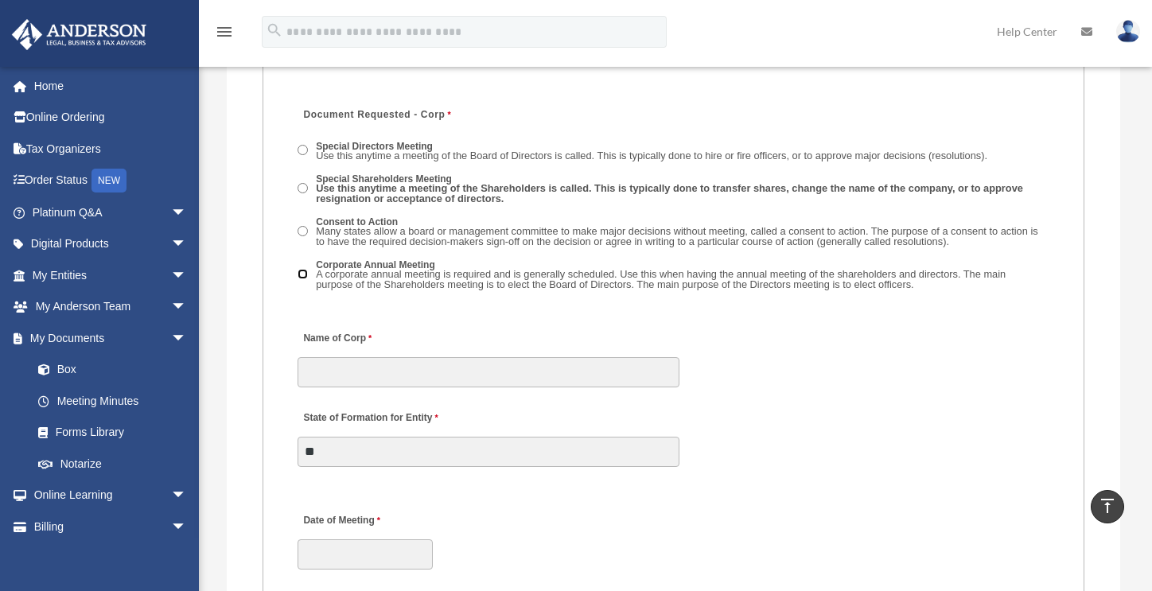
scroll to position [2413, 0]
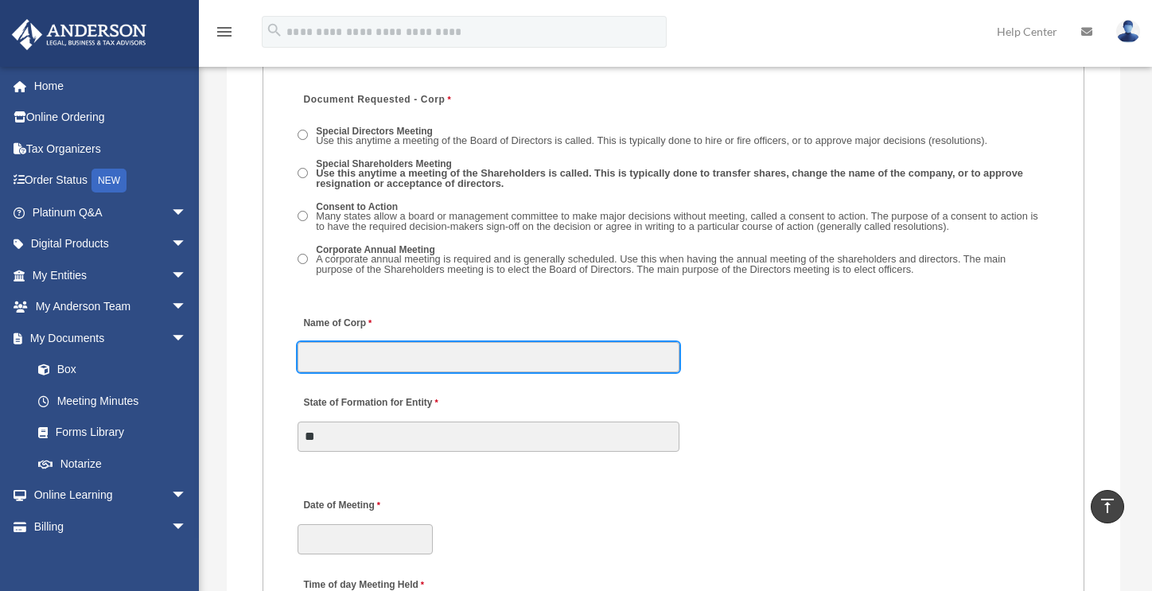
click at [409, 360] on input "Name of Corp" at bounding box center [488, 357] width 382 height 30
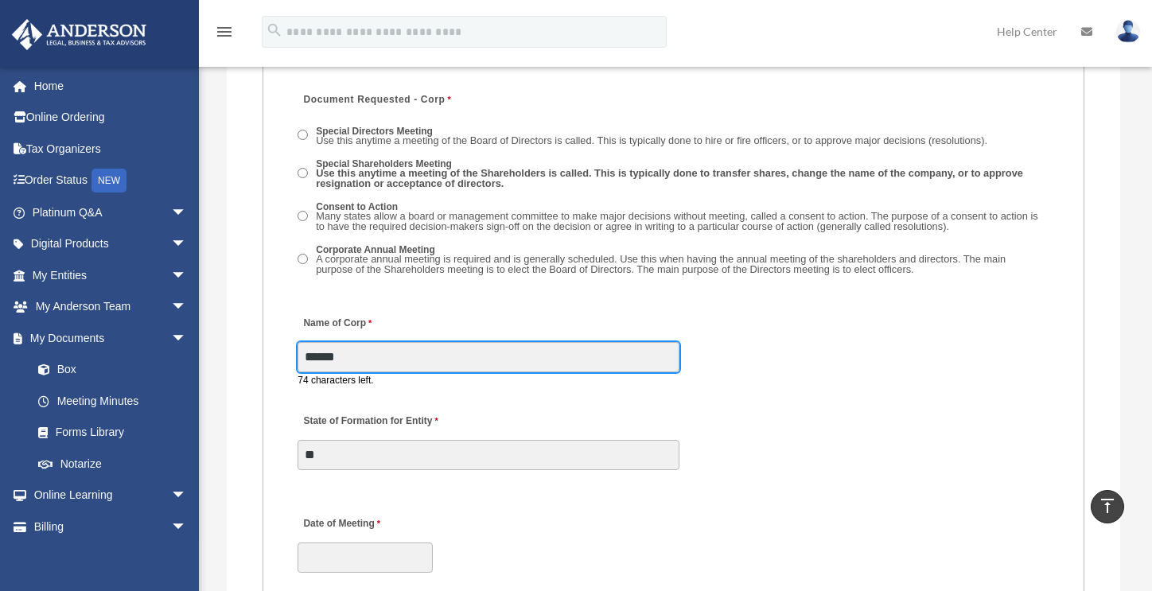
type input "**********"
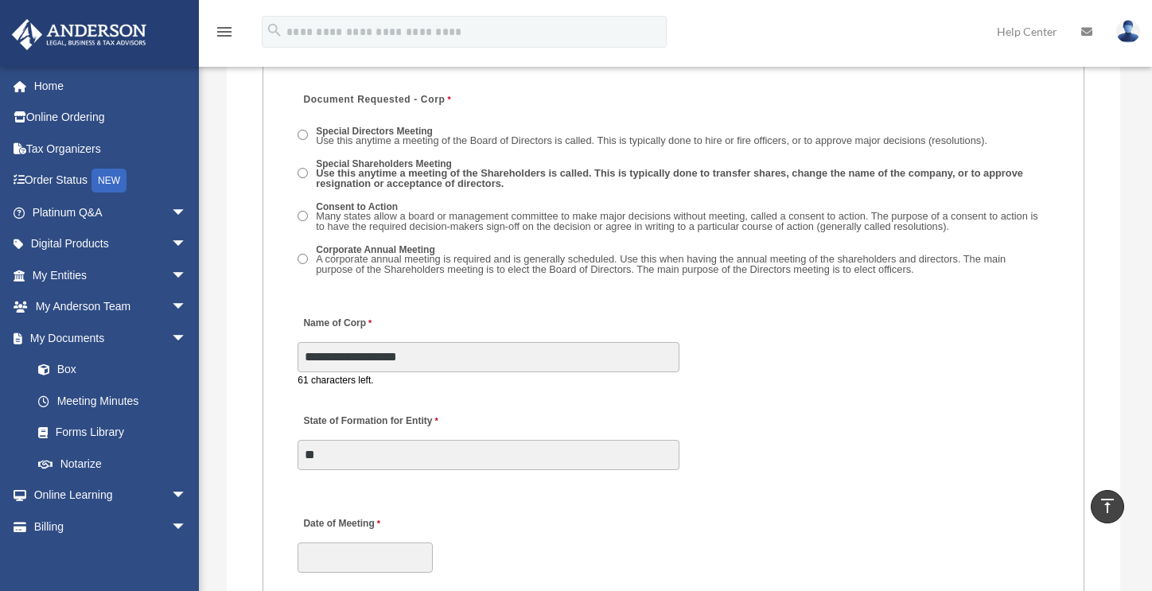
click at [510, 429] on div "State of Formation for Entity **" at bounding box center [488, 437] width 385 height 70
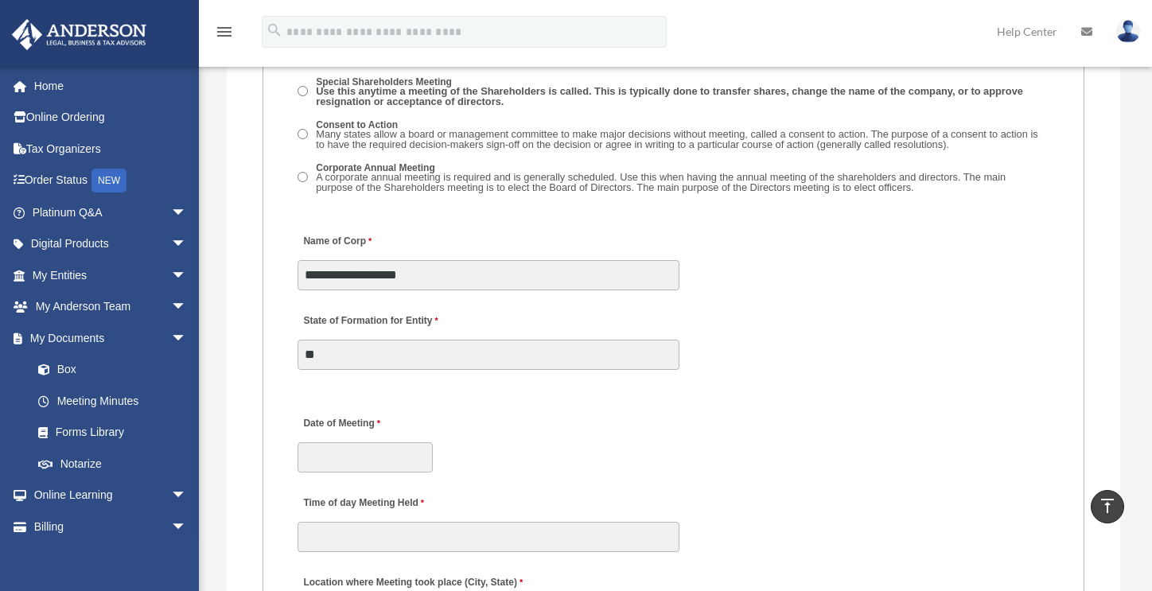
scroll to position [2497, 0]
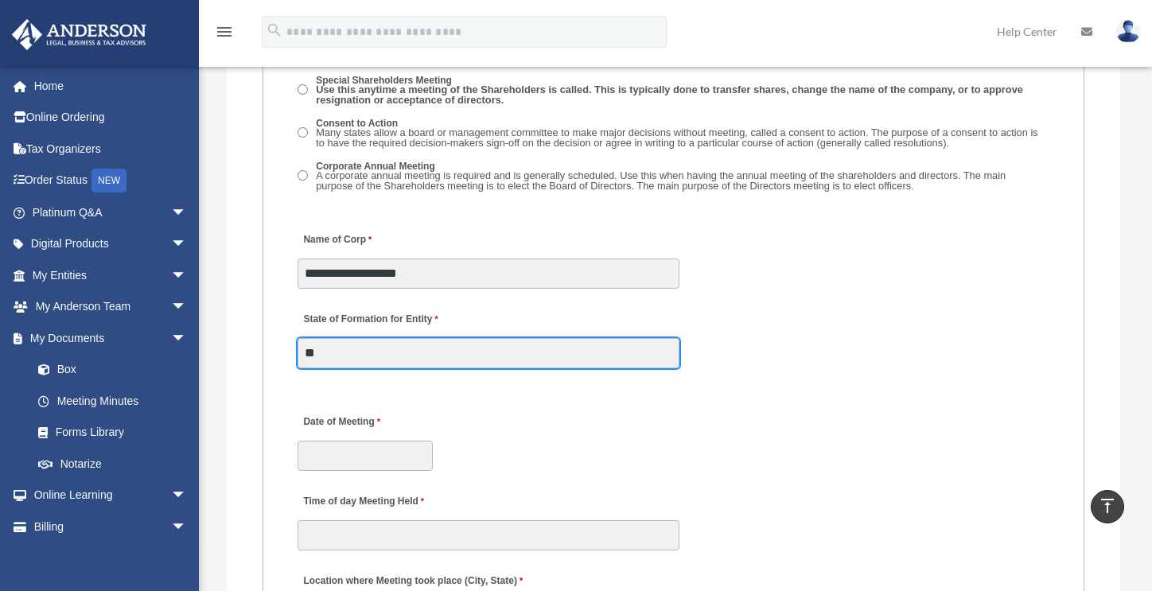
drag, startPoint x: 346, startPoint y: 357, endPoint x: 248, endPoint y: 342, distance: 99.0
click at [248, 342] on div "**********" at bounding box center [673, 345] width 893 height 3088
type input "*******"
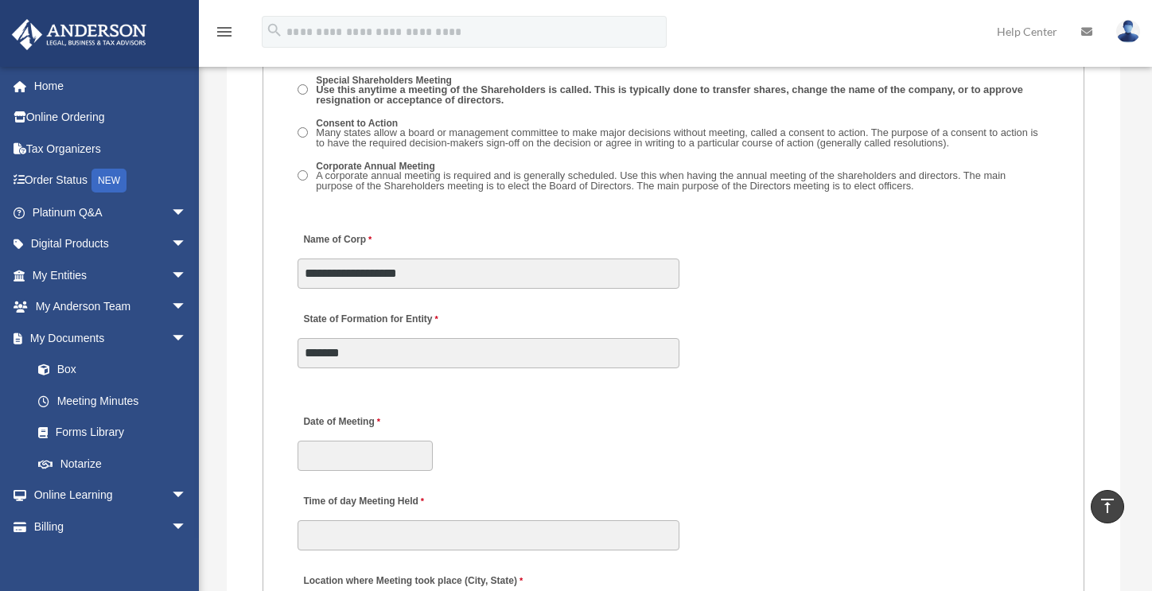
click at [479, 410] on div "Date of Meeting" at bounding box center [673, 438] width 755 height 70
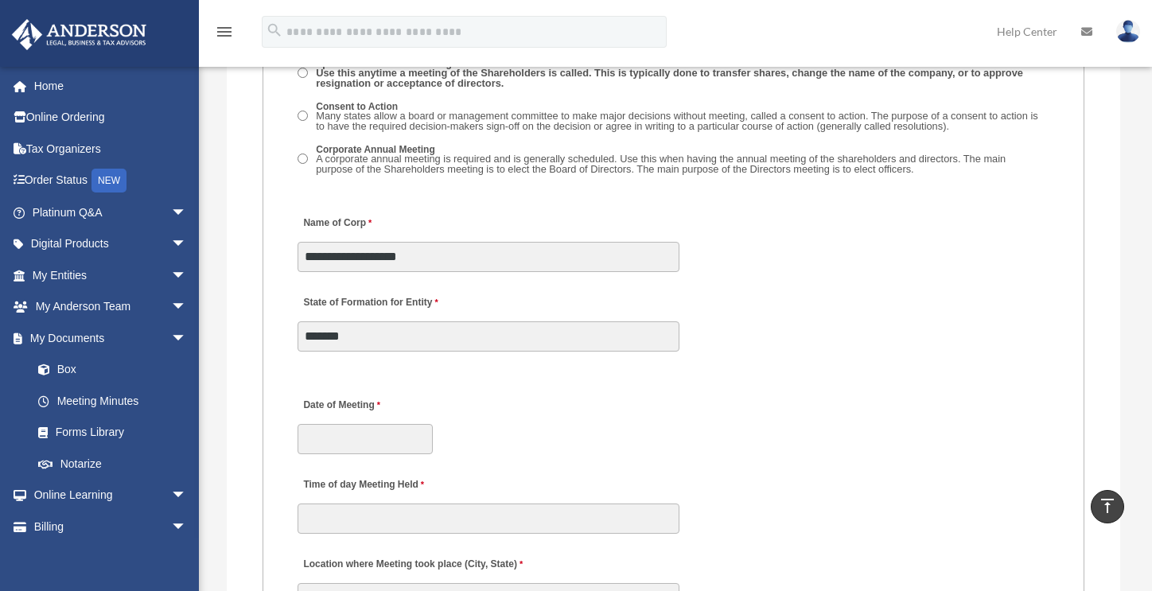
click at [479, 410] on div "Date of Meeting" at bounding box center [673, 422] width 755 height 70
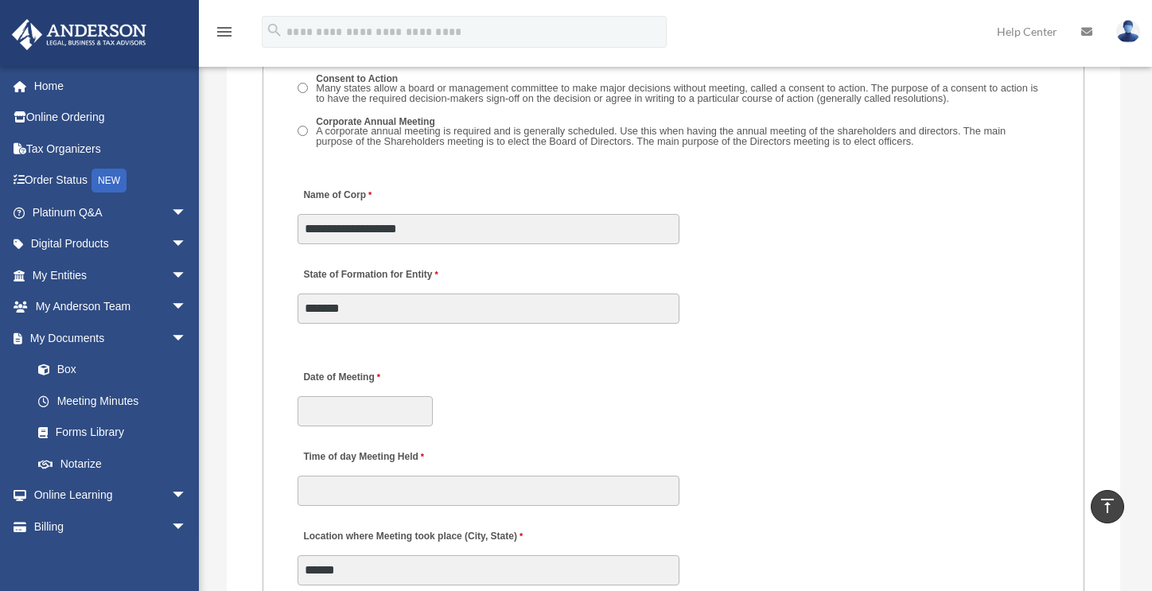
scroll to position [2542, 0]
click at [339, 414] on input "Date of Meeting" at bounding box center [364, 410] width 135 height 30
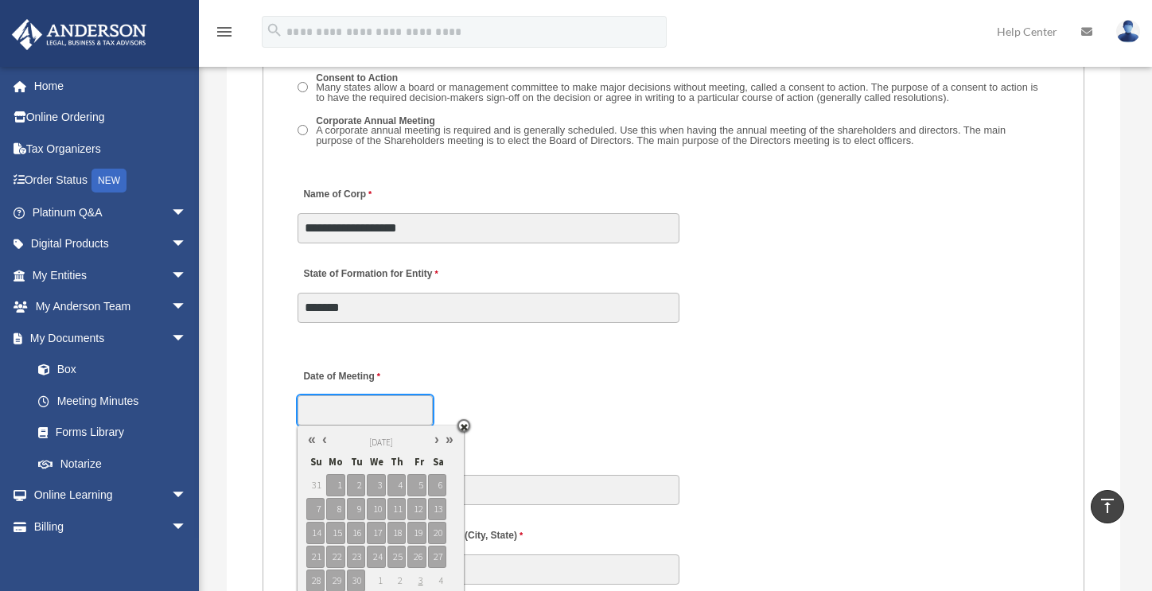
click at [321, 441] on link at bounding box center [324, 439] width 13 height 17
type input "**********"
click at [443, 485] on span "6" at bounding box center [437, 485] width 18 height 22
click at [520, 423] on div "**********" at bounding box center [673, 393] width 755 height 70
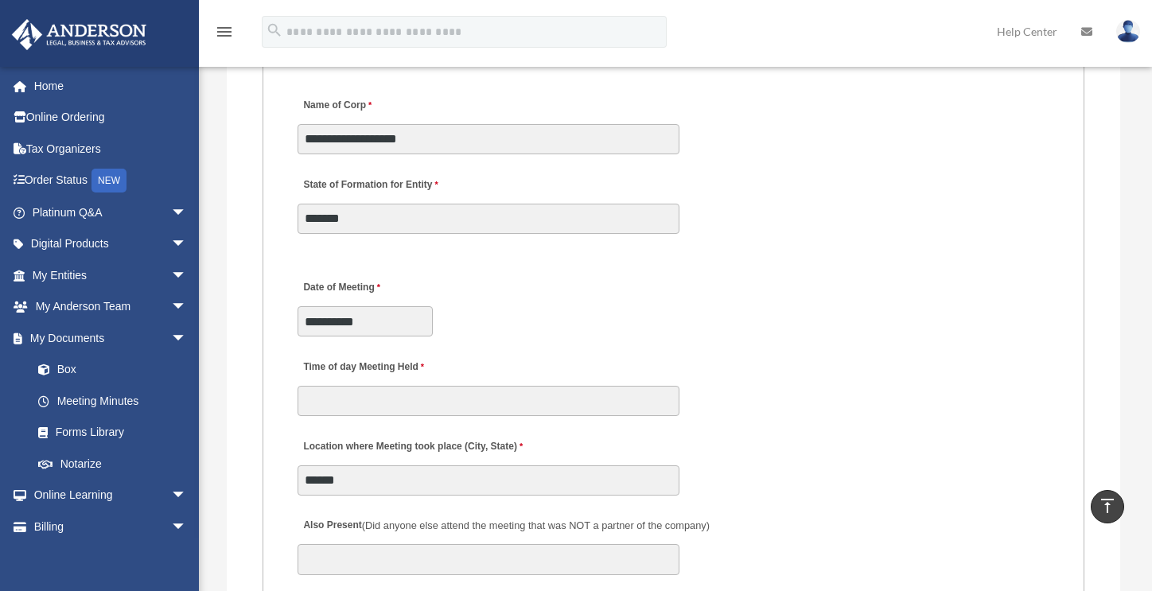
scroll to position [2632, 0]
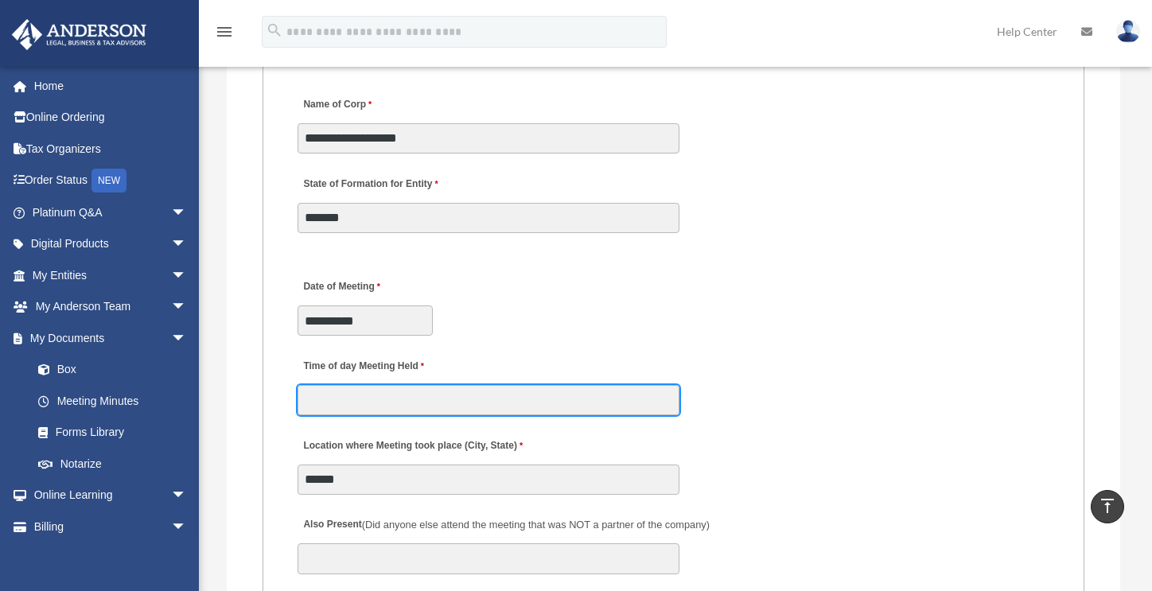
click at [402, 412] on input "Time of day Meeting Held" at bounding box center [488, 400] width 382 height 30
type input "*******"
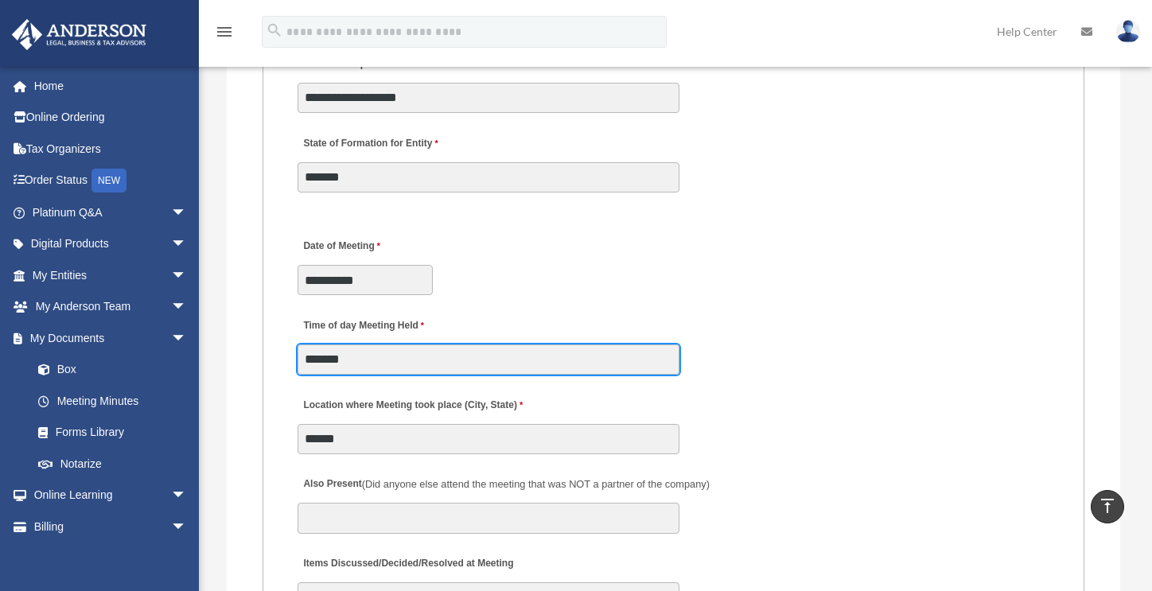
scroll to position [2702, 0]
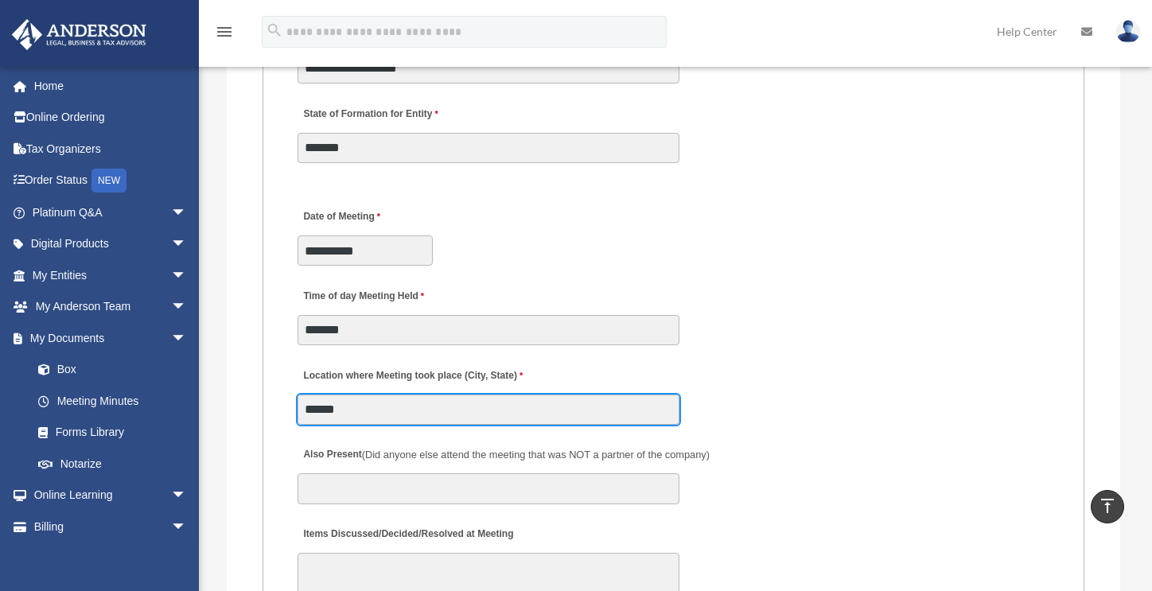
drag, startPoint x: 389, startPoint y: 409, endPoint x: 232, endPoint y: 399, distance: 157.0
click at [232, 399] on div "**********" at bounding box center [673, 139] width 893 height 3088
type input "**********"
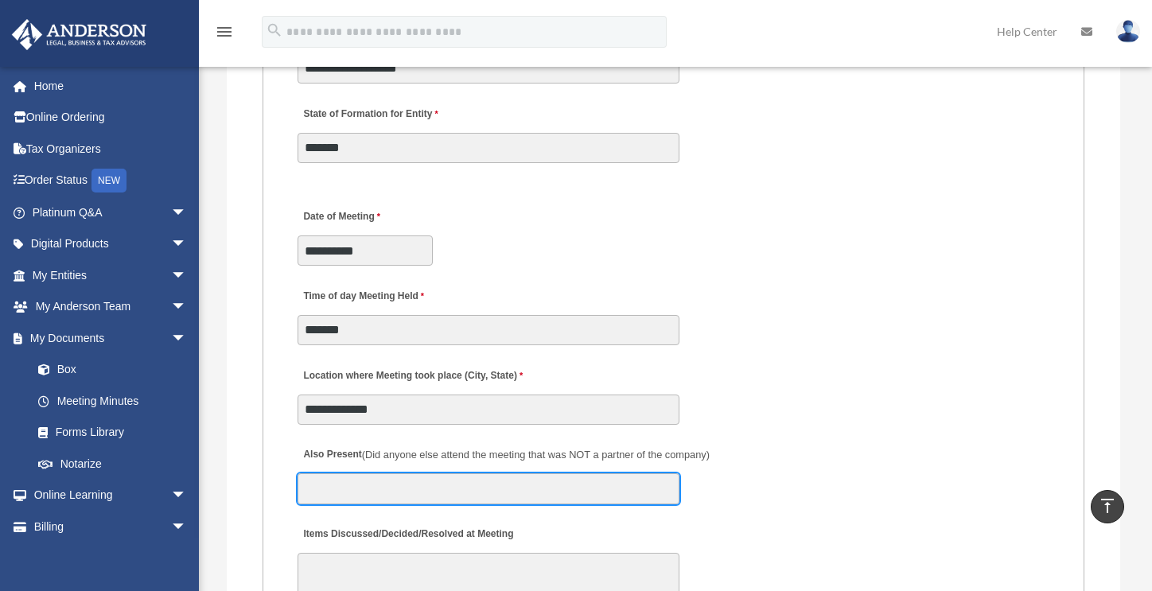
click at [407, 491] on input "Also Present (Did anyone else attend the meeting that was NOT a partner of the …" at bounding box center [488, 488] width 382 height 30
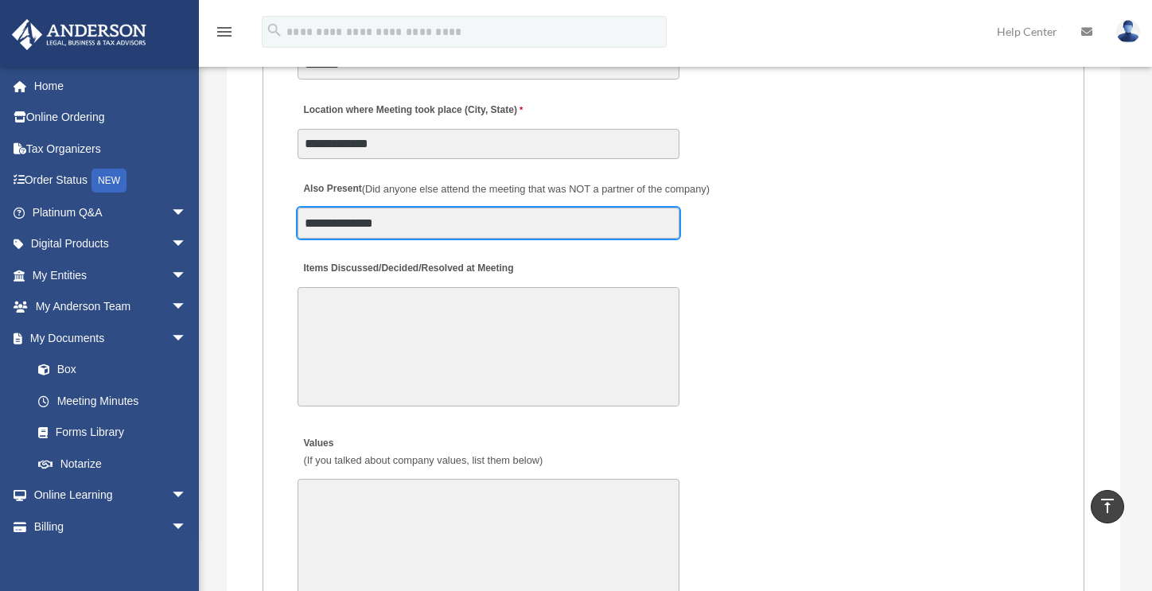
scroll to position [2983, 0]
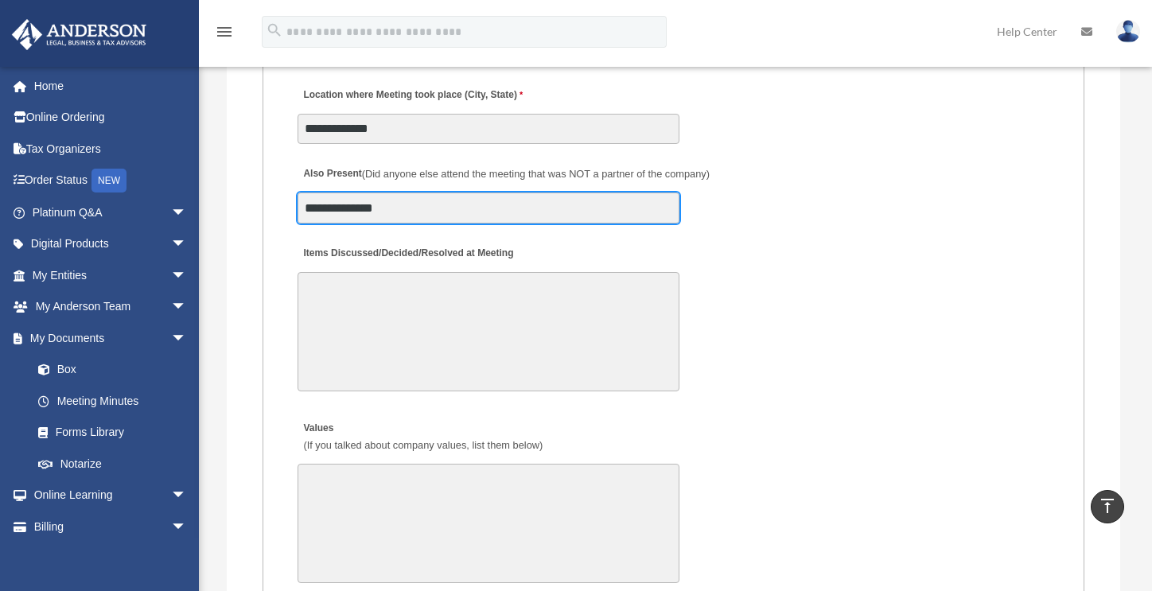
type input "**********"
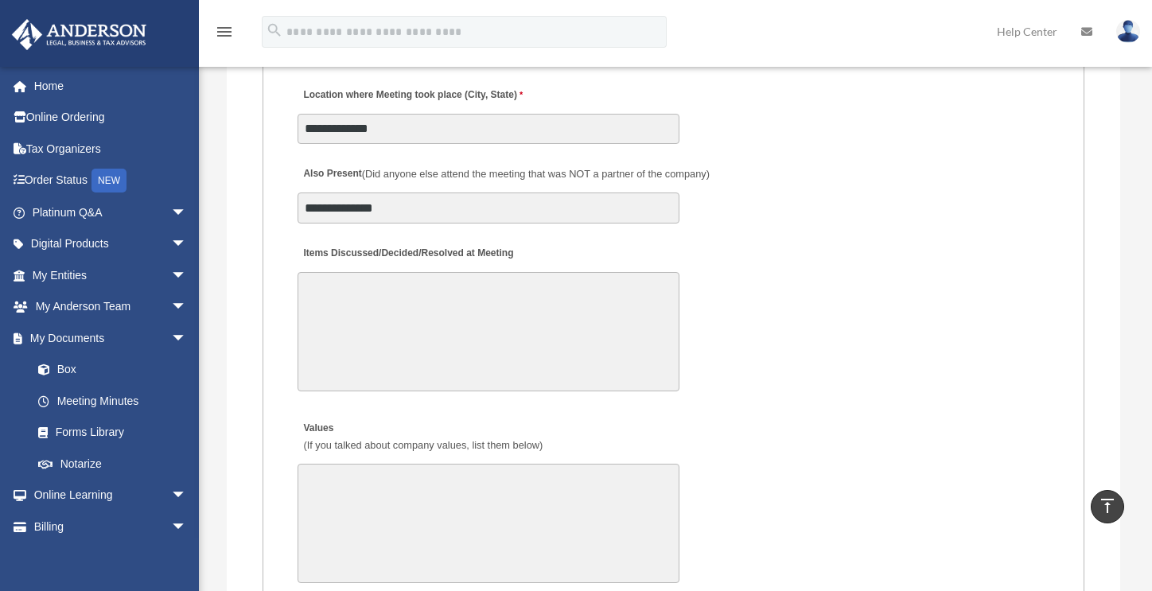
click at [379, 290] on textarea "Items Discussed/Decided/Resolved at Meeting" at bounding box center [488, 331] width 382 height 119
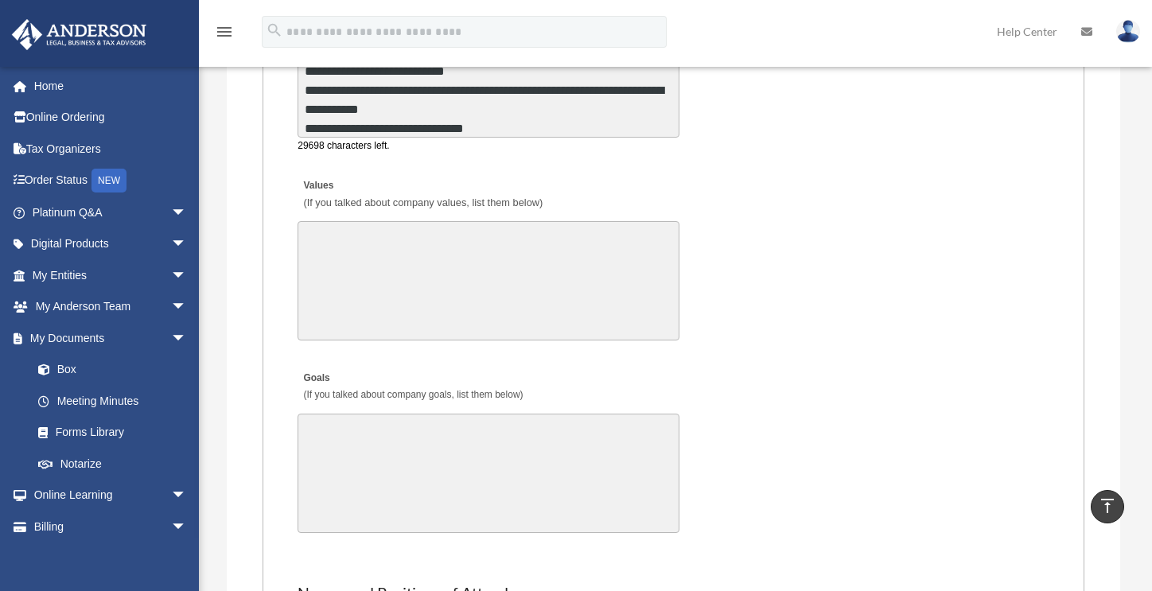
scroll to position [3237, 0]
type textarea "**********"
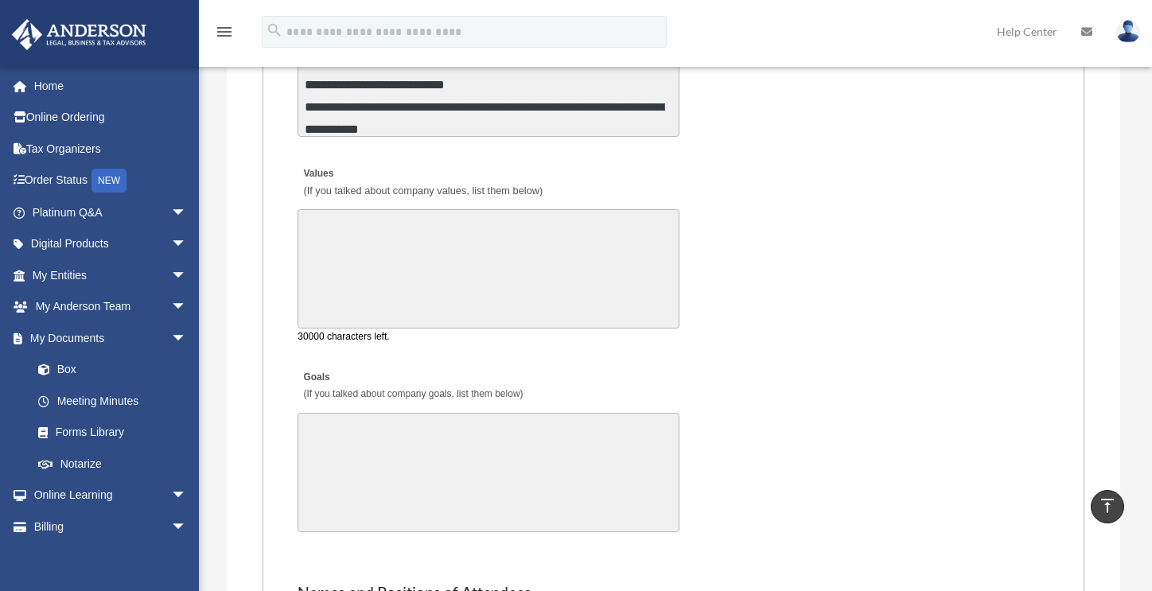
scroll to position [41, 0]
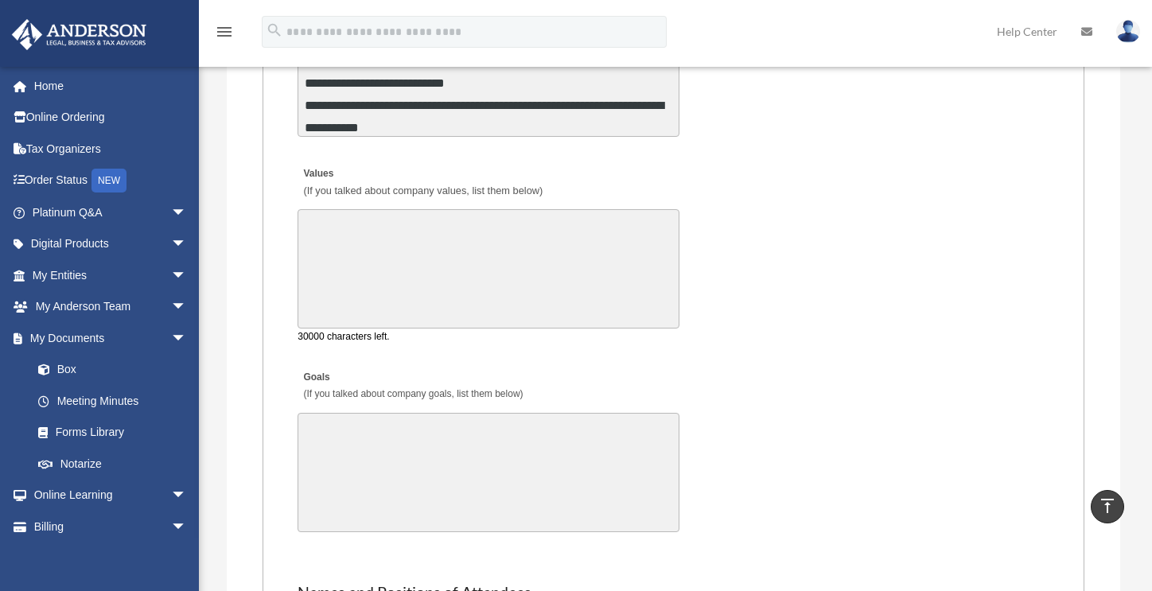
paste textarea "**********"
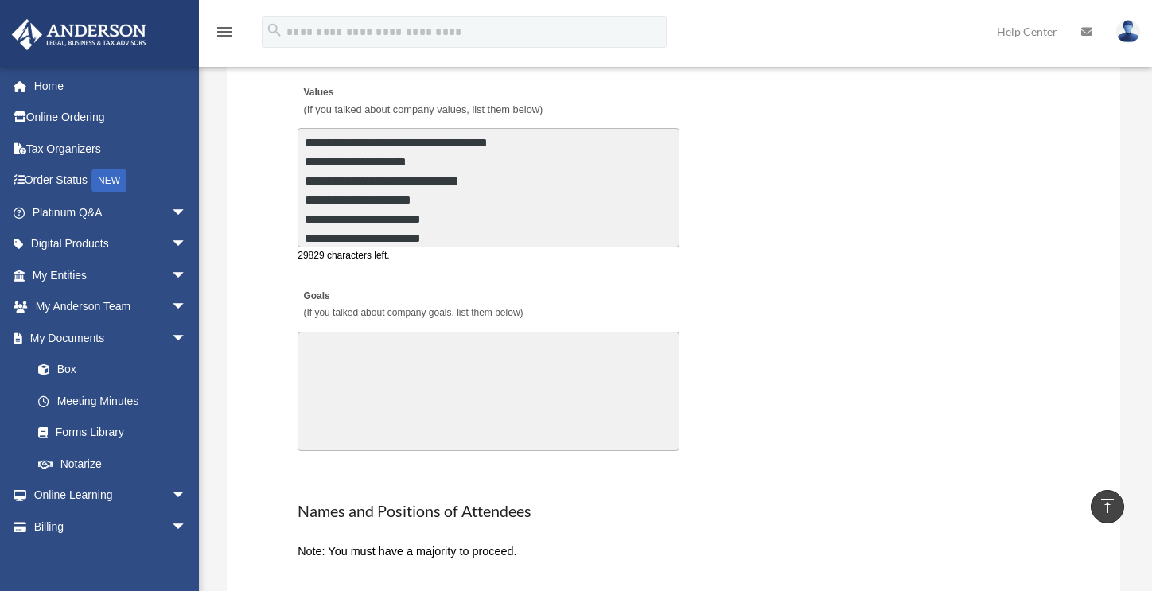
scroll to position [3319, 0]
type textarea "**********"
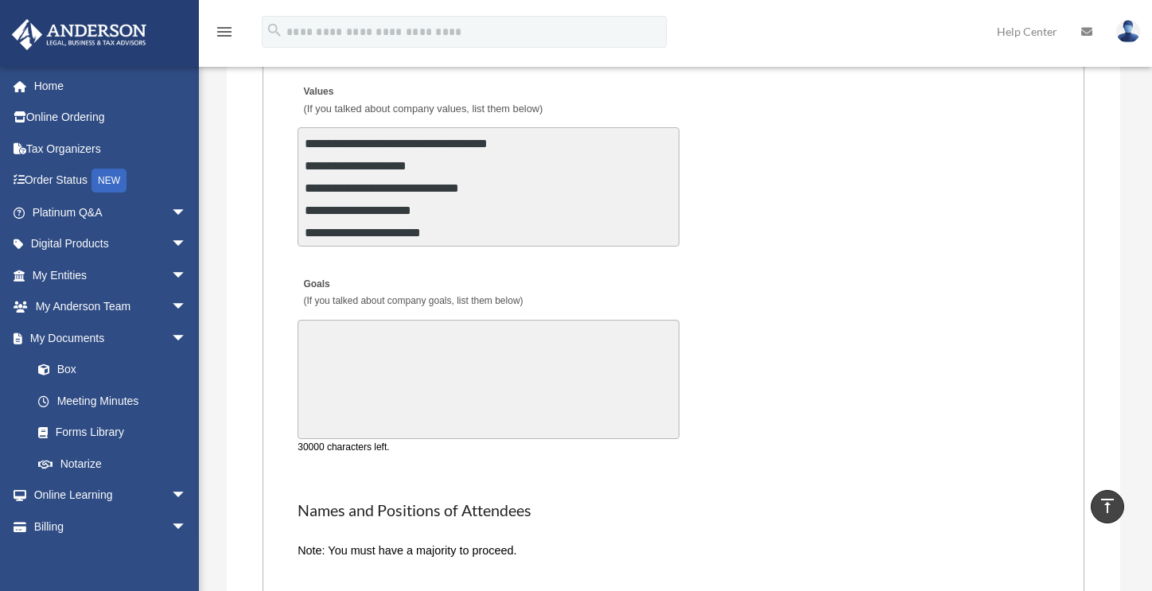
scroll to position [3, 0]
click at [477, 352] on textarea "Goals (If you talked about company goals, list them below)" at bounding box center [488, 379] width 382 height 119
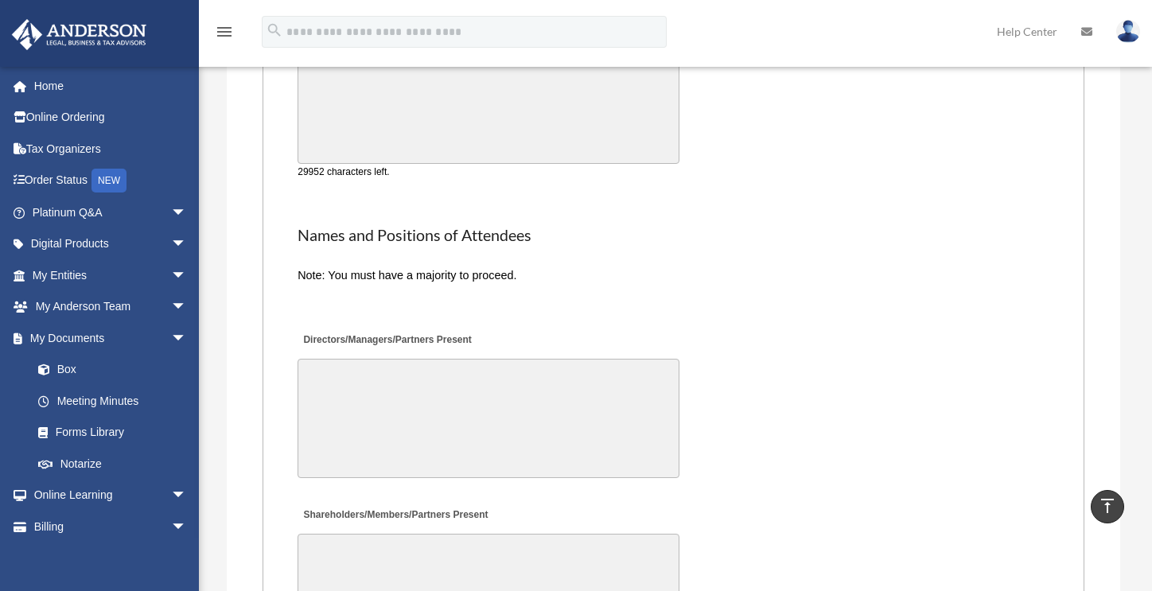
scroll to position [3715, 0]
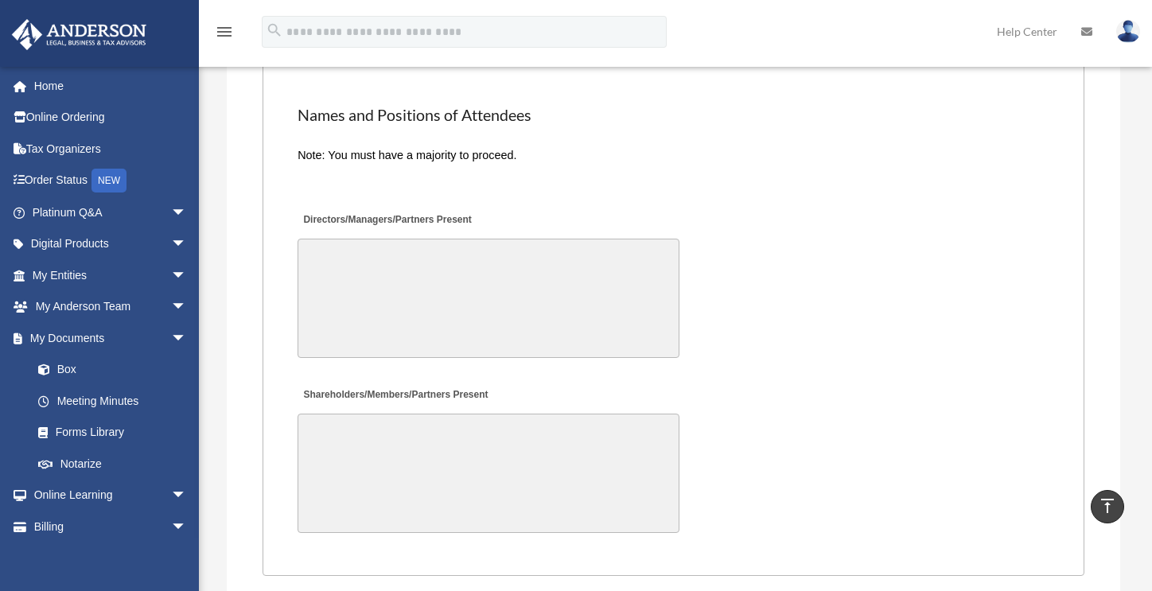
type textarea "**********"
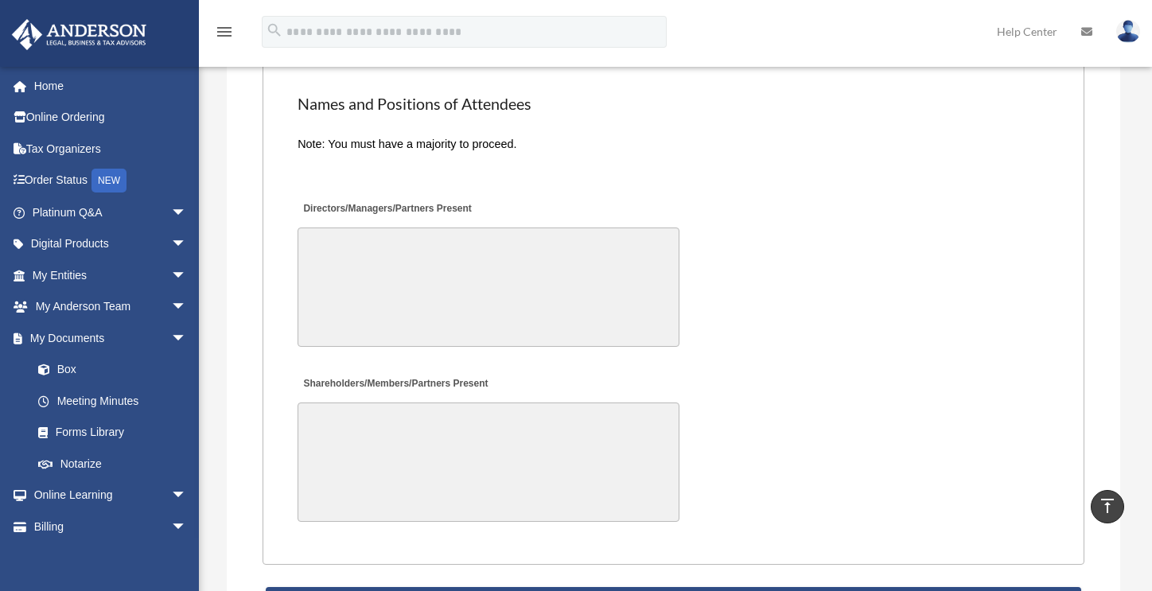
click at [461, 314] on textarea "Directors/Managers/Partners Present" at bounding box center [488, 286] width 382 height 119
type textarea "**********"
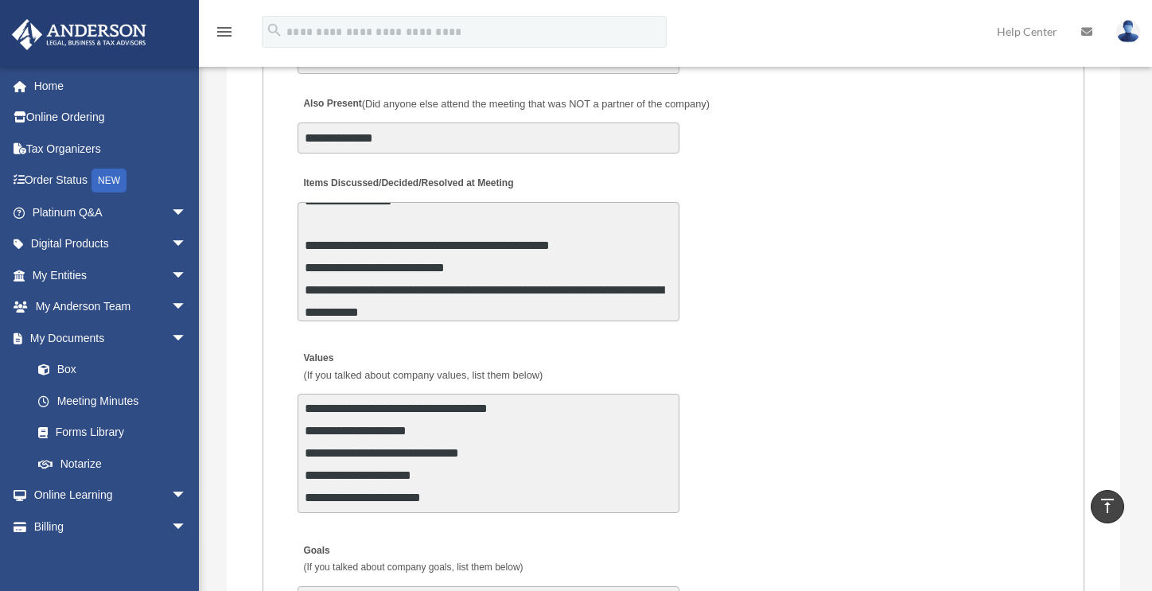
scroll to position [3052, 0]
type textarea "**********"
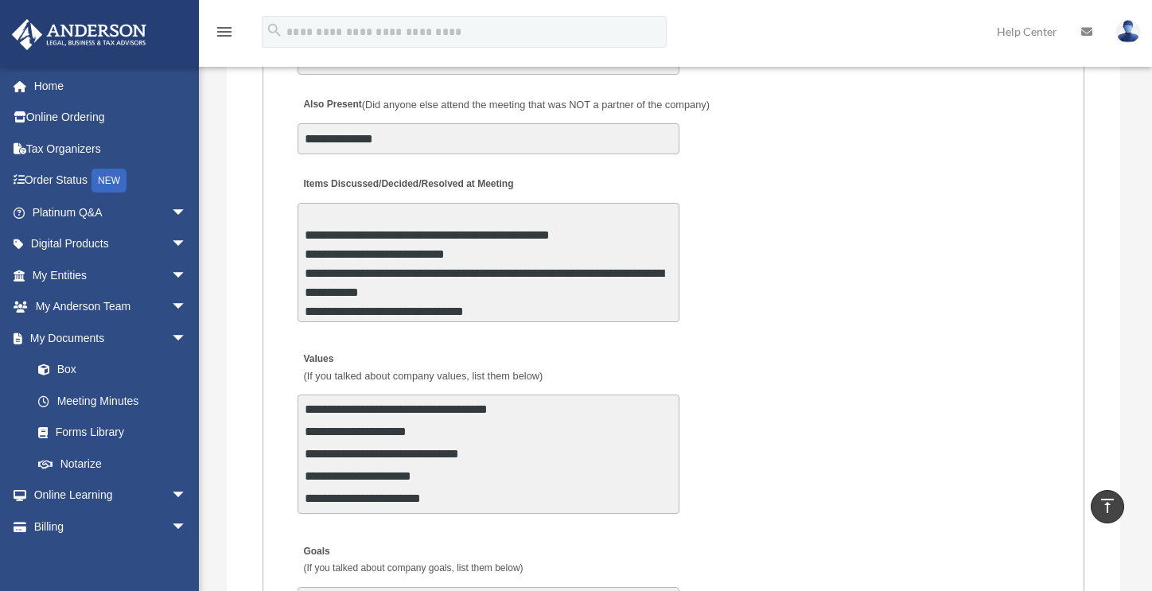
scroll to position [40, 0]
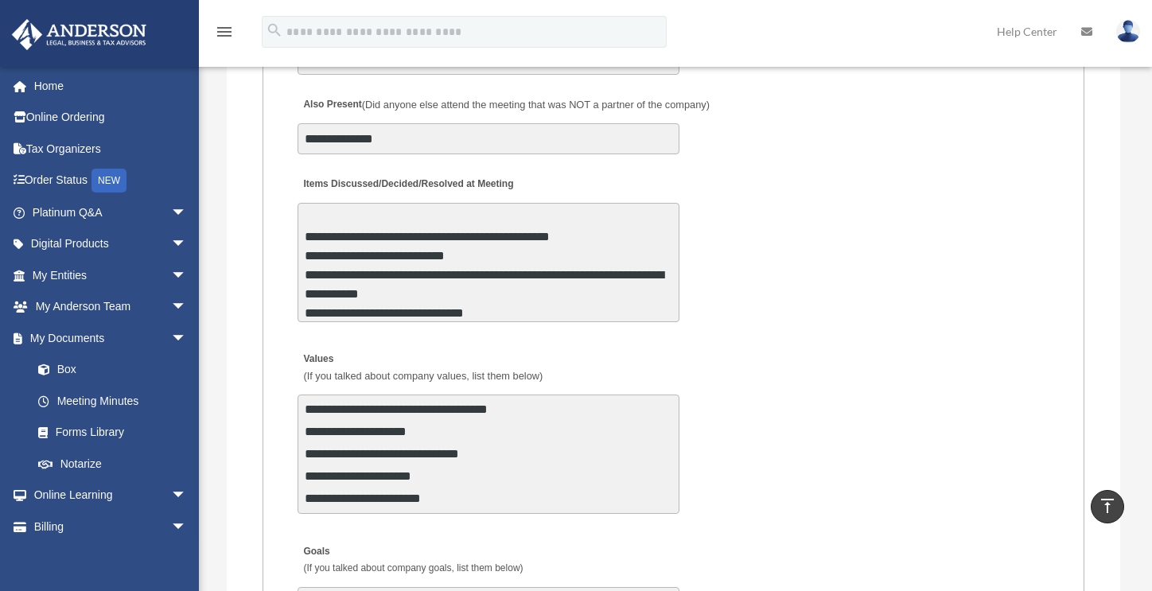
click at [498, 310] on textarea "**********" at bounding box center [488, 262] width 382 height 119
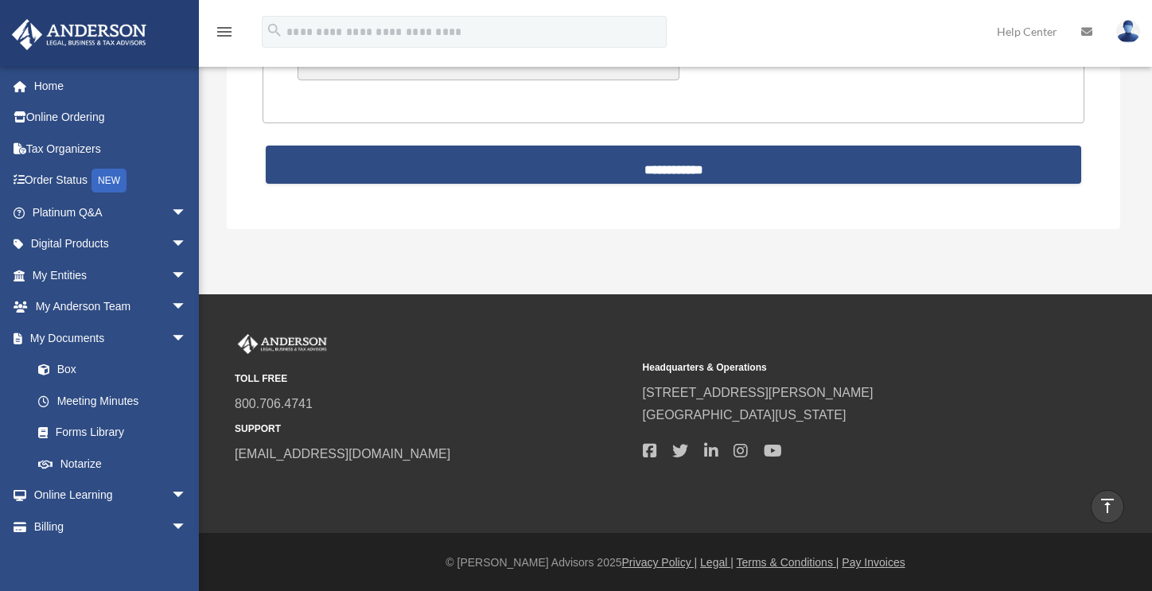
scroll to position [4168, 0]
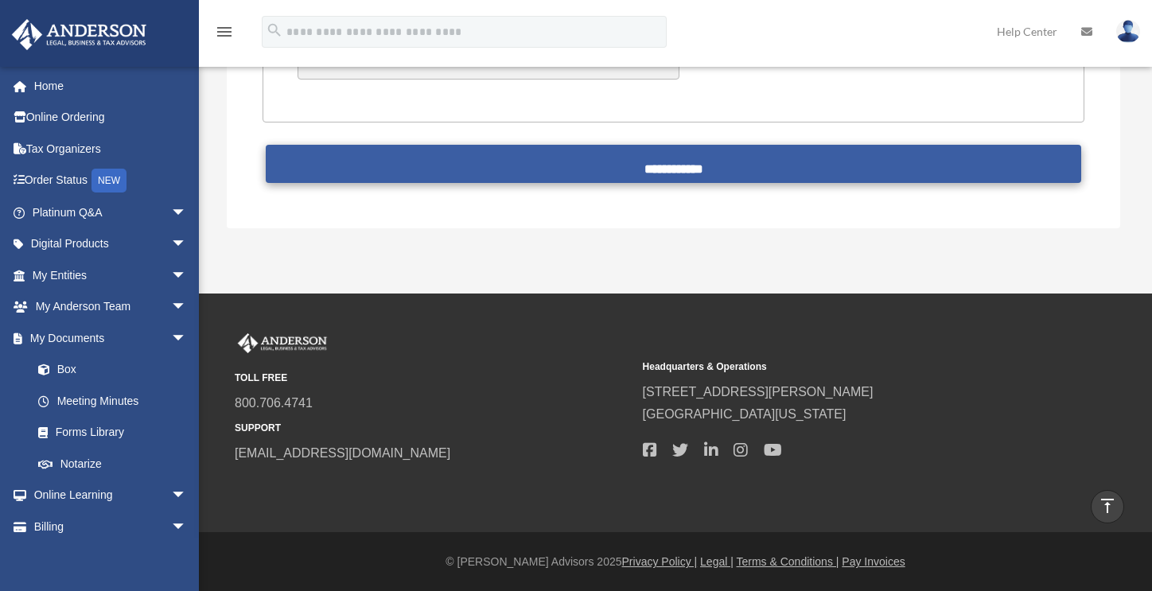
type textarea "**********"
click at [706, 162] on input "**********" at bounding box center [673, 164] width 815 height 38
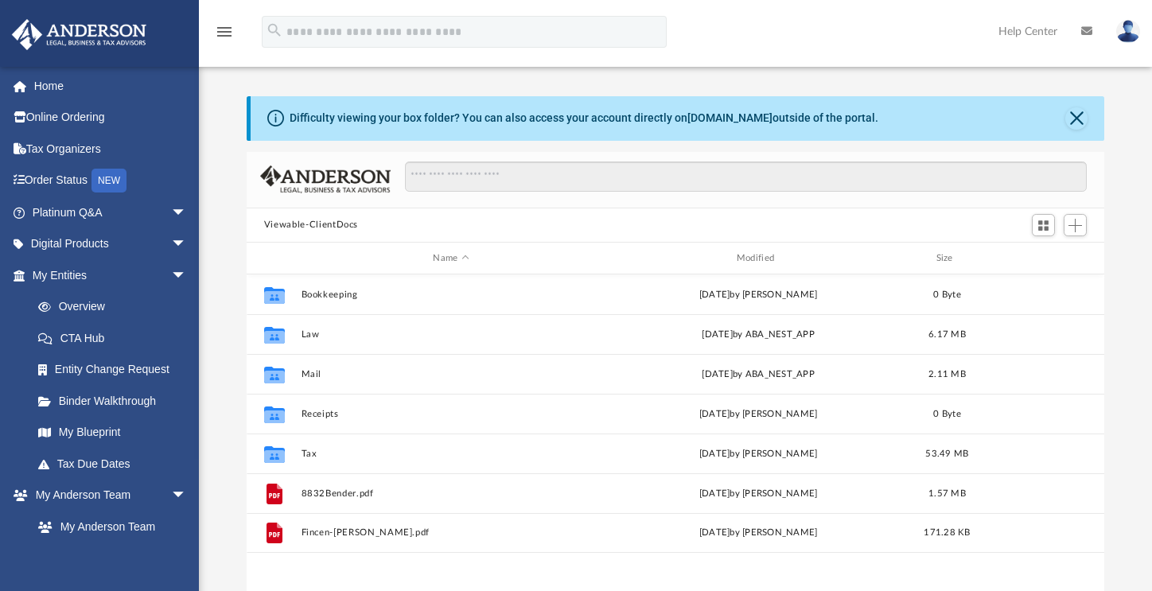
scroll to position [350, 846]
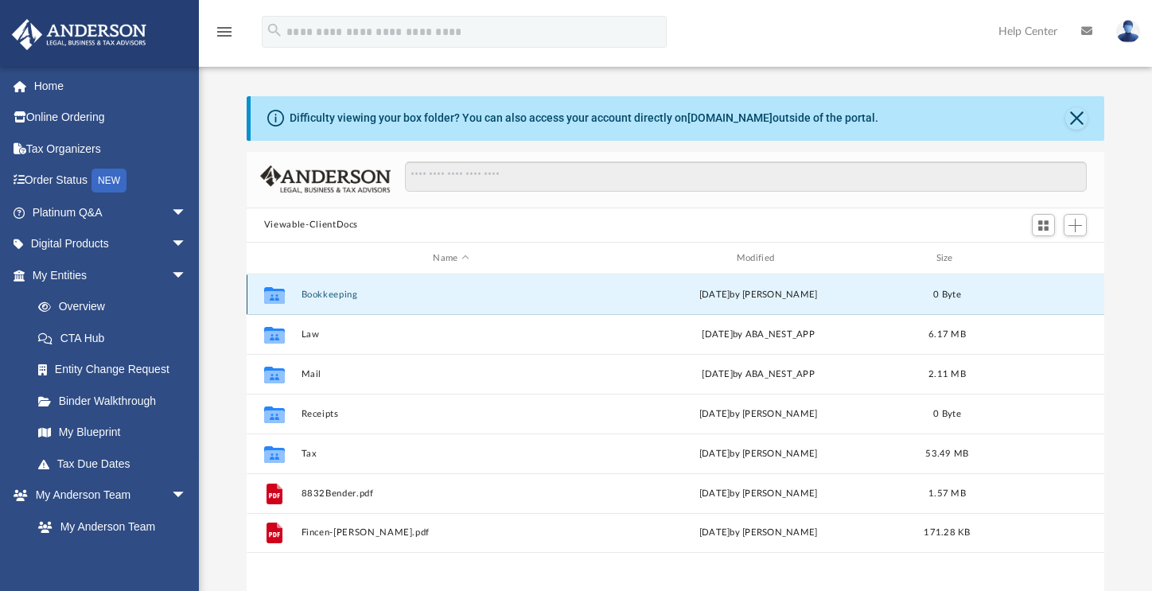
click at [355, 295] on button "Bookkeeping" at bounding box center [451, 295] width 300 height 10
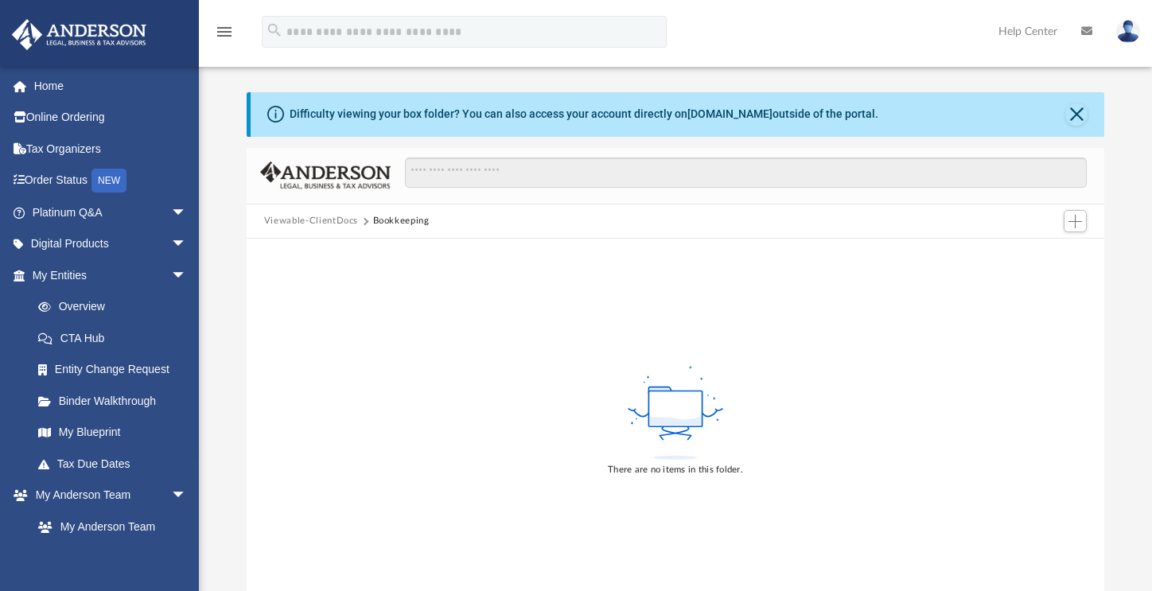
scroll to position [0, 0]
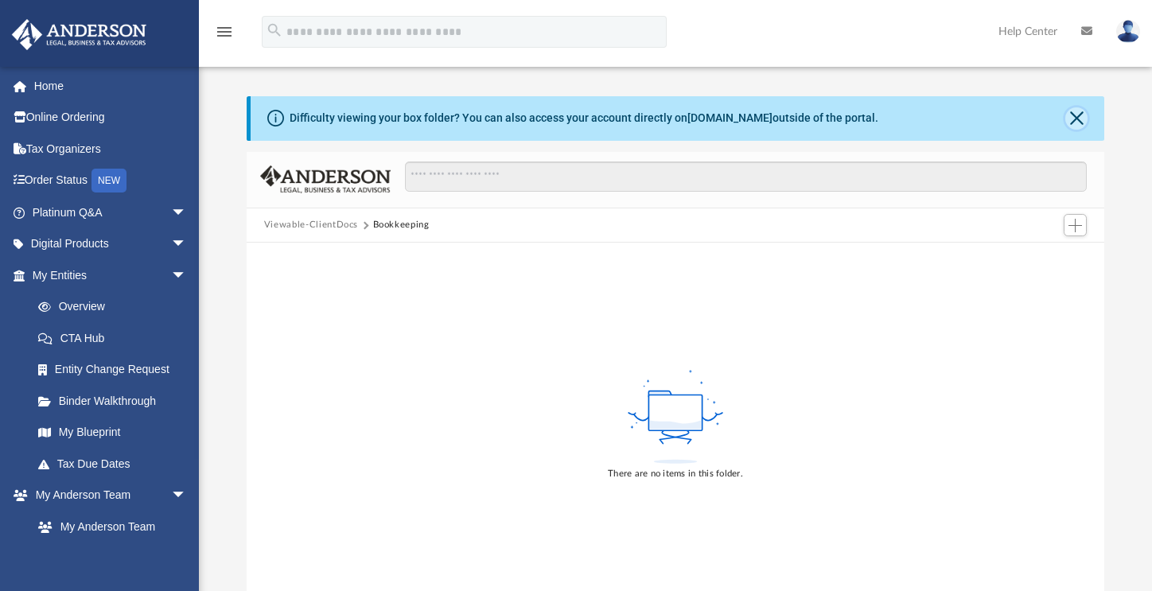
click at [1075, 114] on button "Close" at bounding box center [1076, 118] width 22 height 22
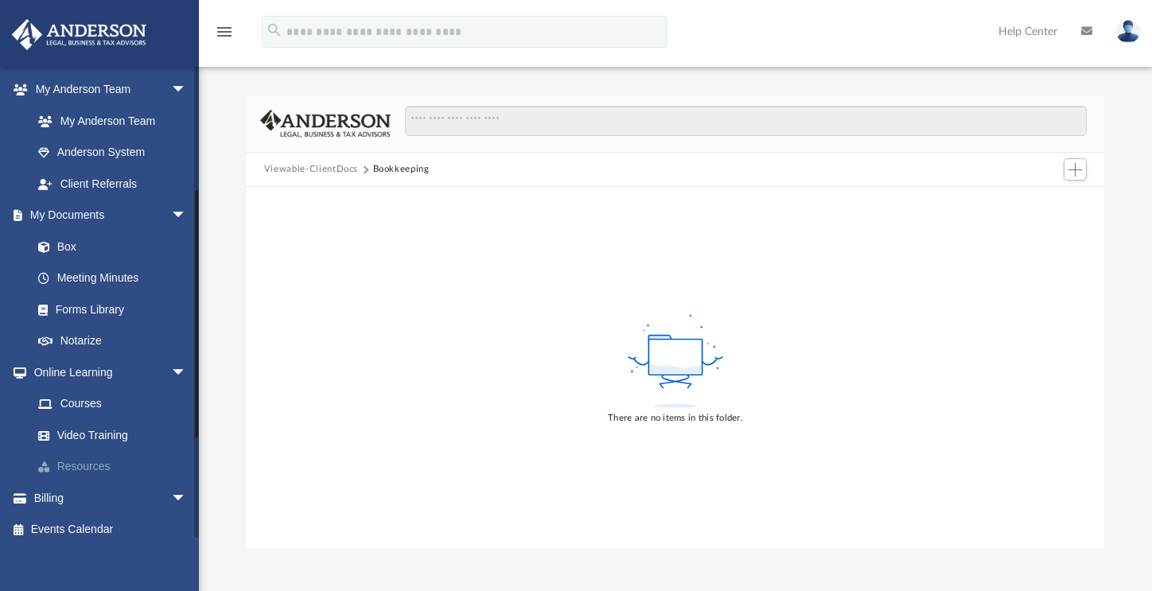
scroll to position [417, 0]
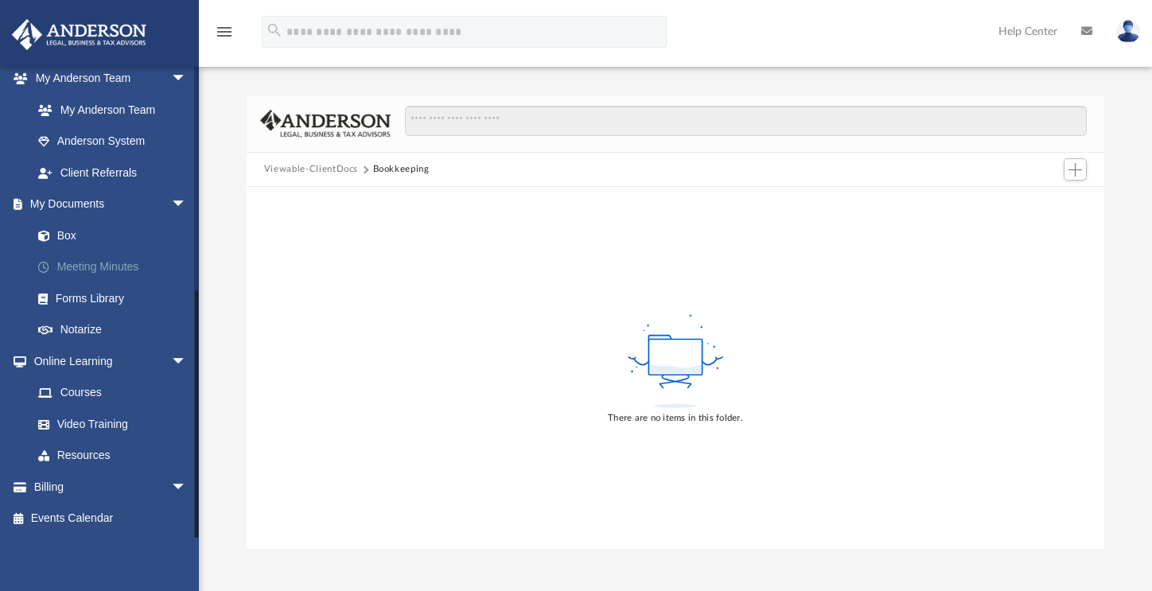
click at [85, 259] on link "Meeting Minutes" at bounding box center [116, 267] width 189 height 32
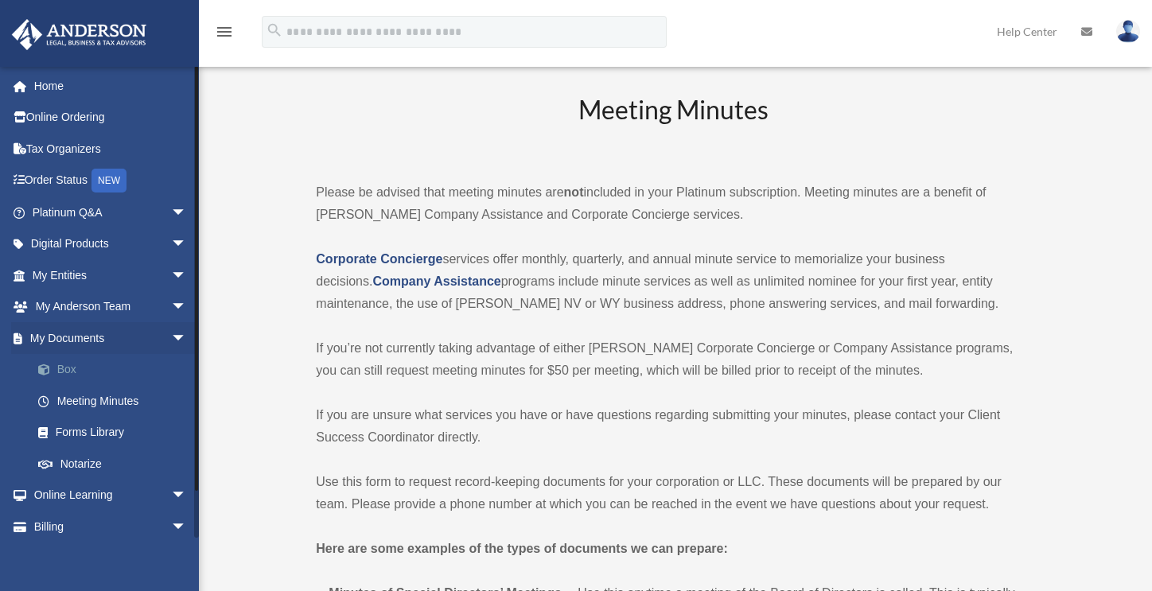
click at [65, 363] on link "Box" at bounding box center [116, 370] width 189 height 32
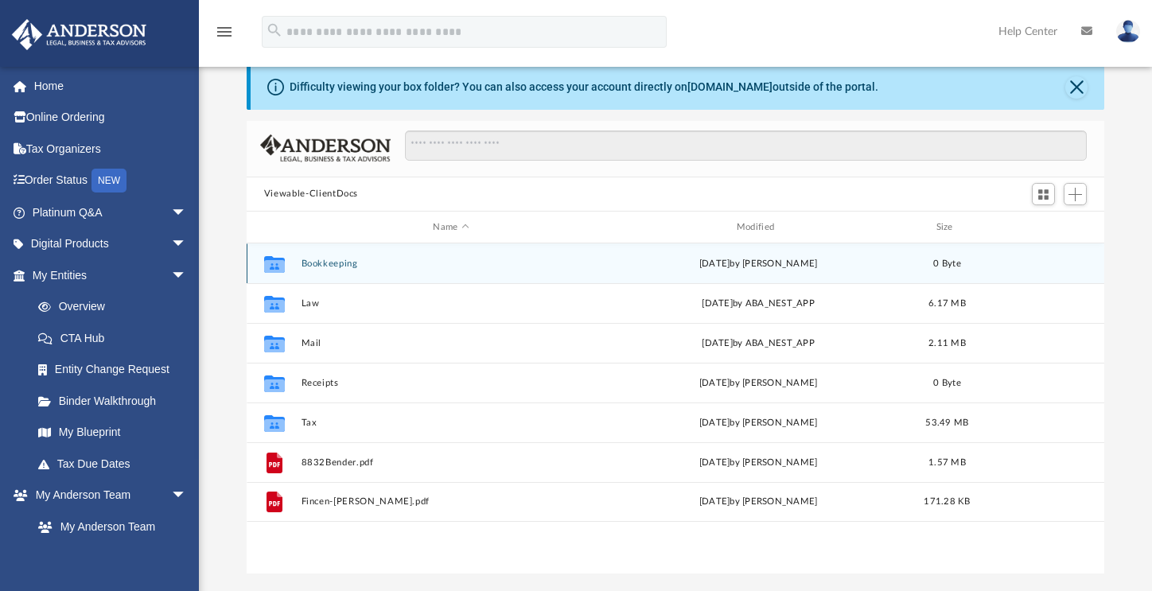
scroll to position [46, 0]
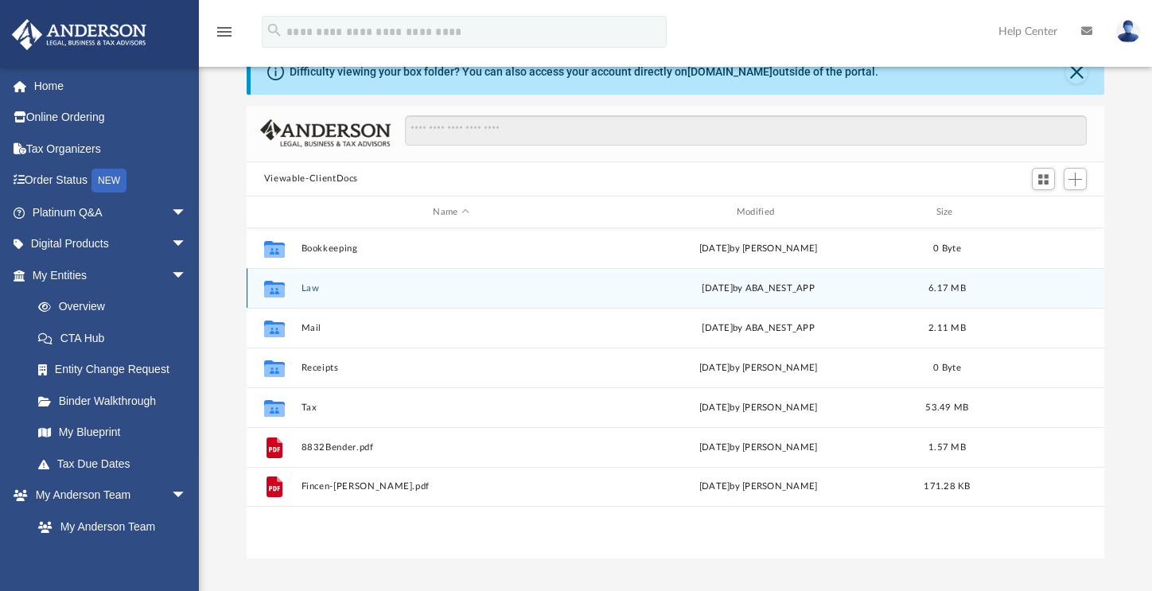
click at [309, 290] on button "Law" at bounding box center [451, 288] width 300 height 10
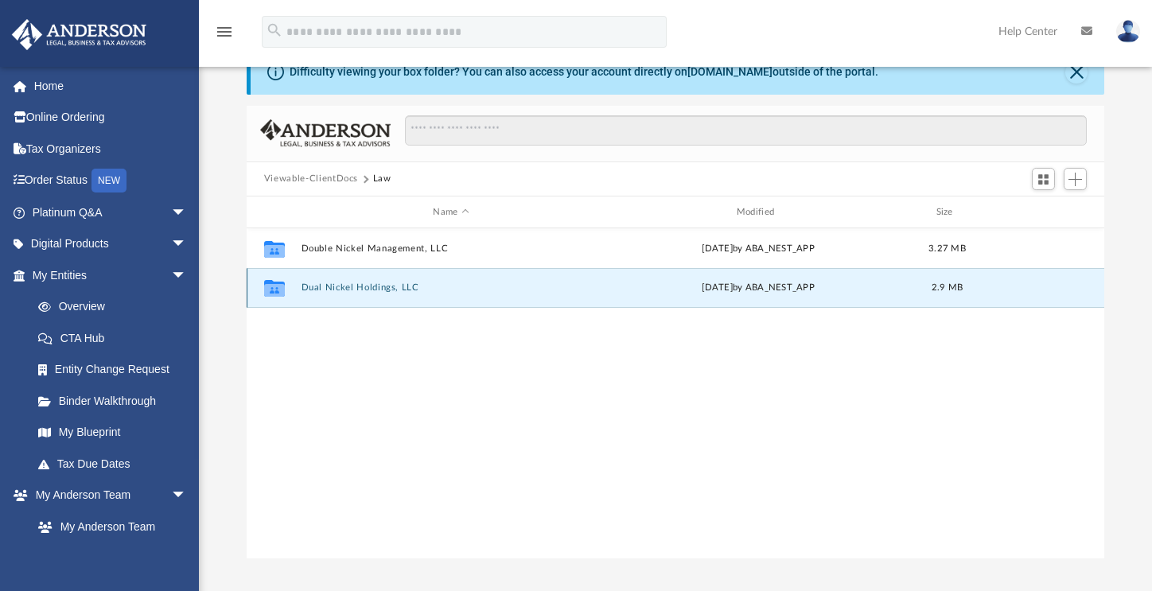
click at [320, 291] on button "Dual Nickel Holdings, LLC" at bounding box center [451, 288] width 300 height 10
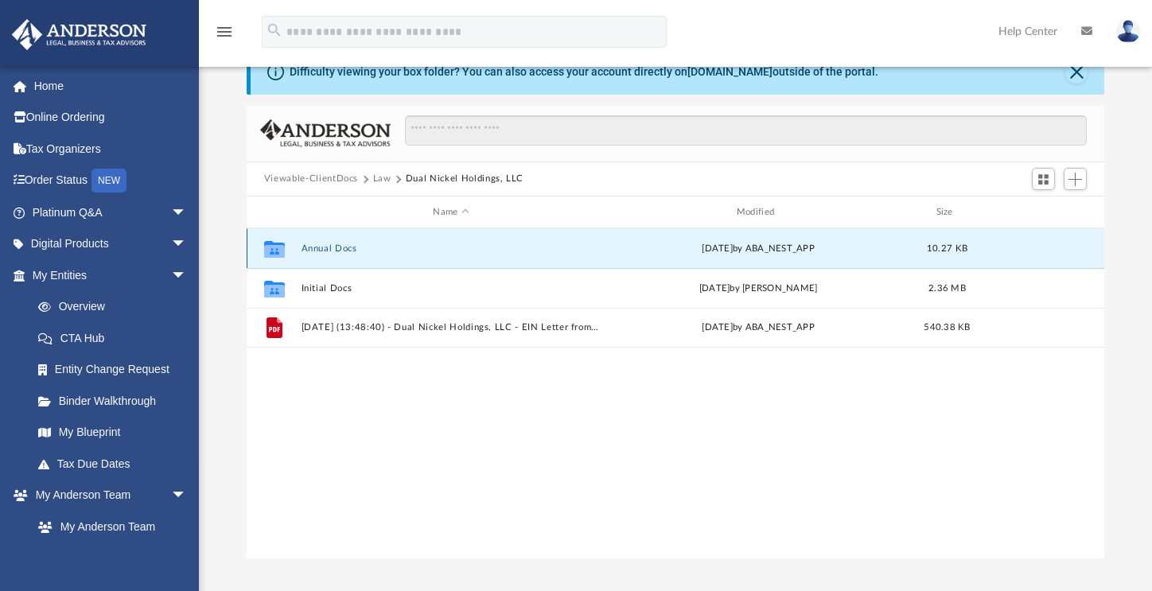
click at [326, 245] on button "Annual Docs" at bounding box center [451, 248] width 300 height 10
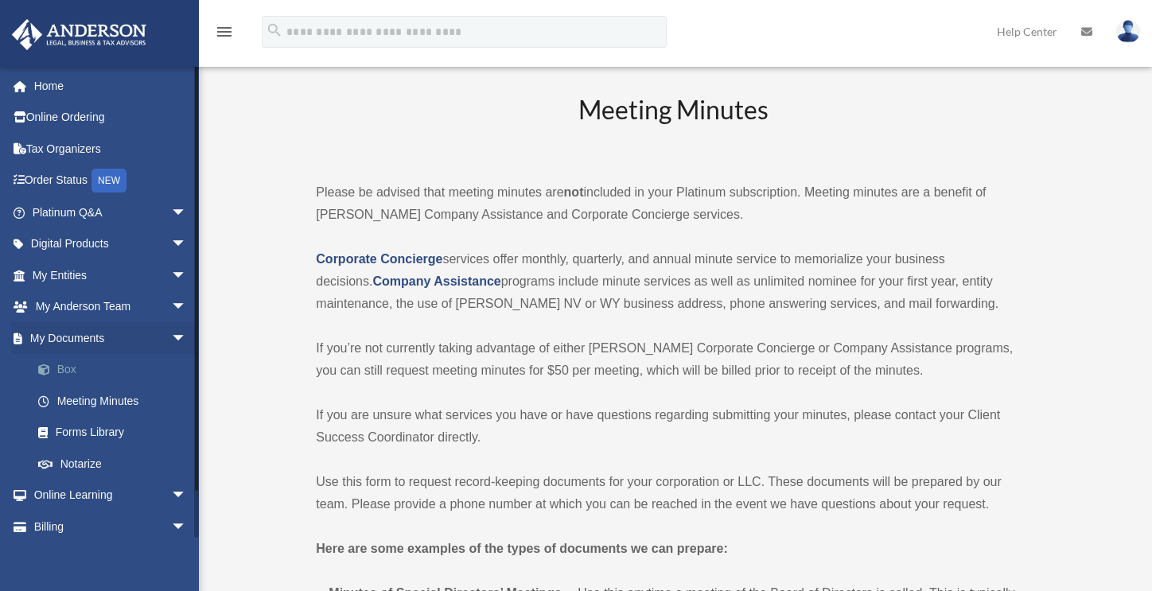
click at [68, 376] on link "Box" at bounding box center [116, 370] width 189 height 32
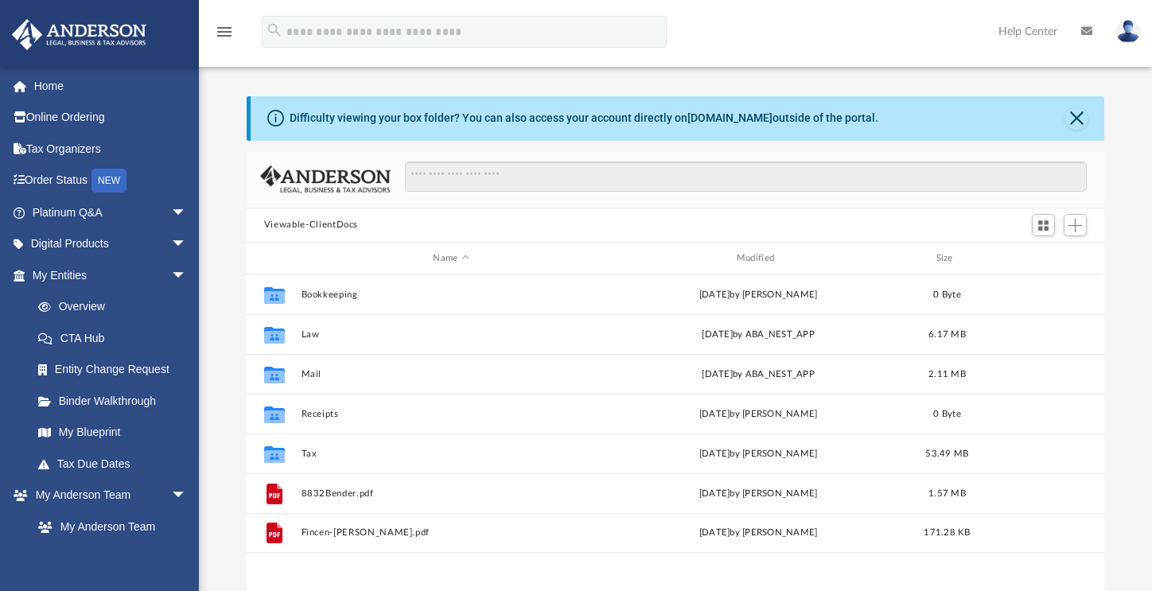
scroll to position [350, 846]
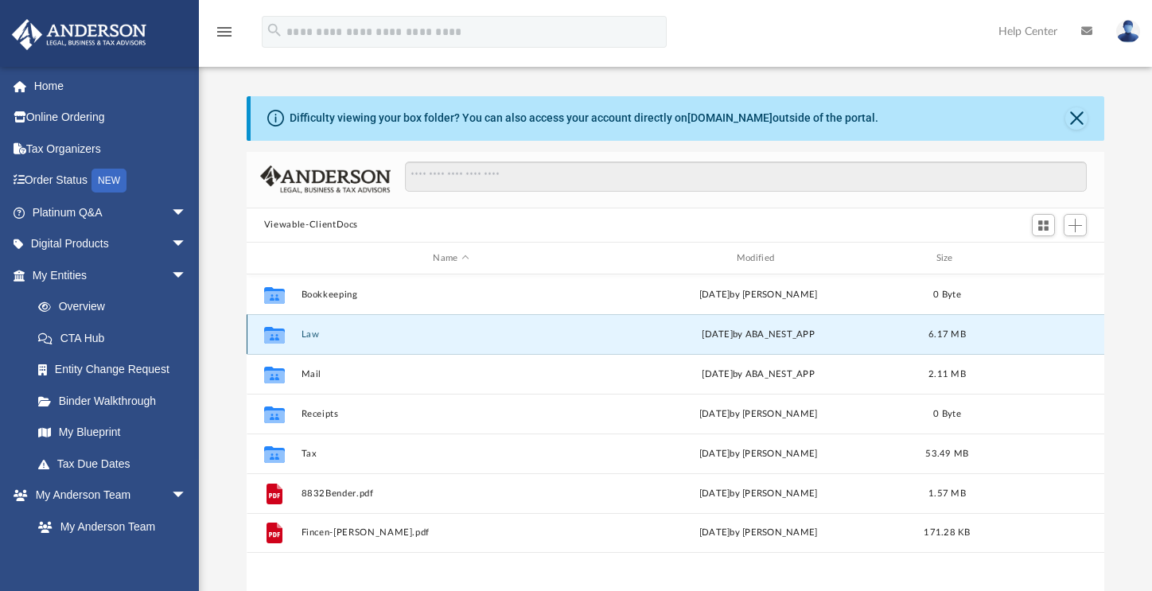
click at [310, 336] on button "Law" at bounding box center [451, 334] width 300 height 10
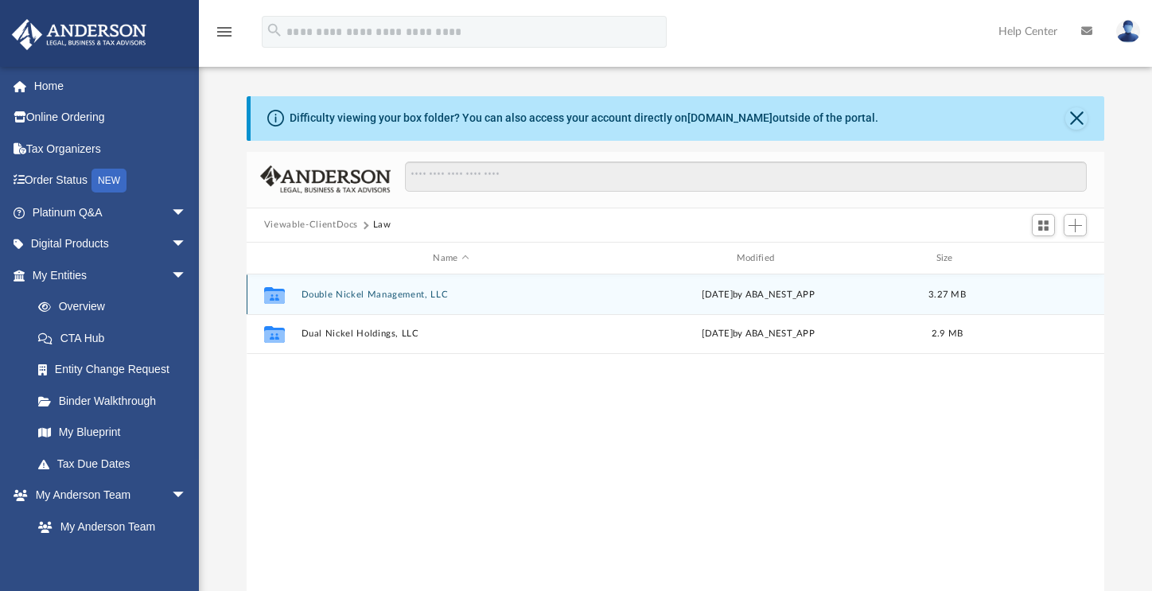
click at [340, 286] on div "Collaborated Folder Double Nickel Management, LLC [DATE] by ABA_NEST_APP 3.27 MB" at bounding box center [675, 294] width 857 height 40
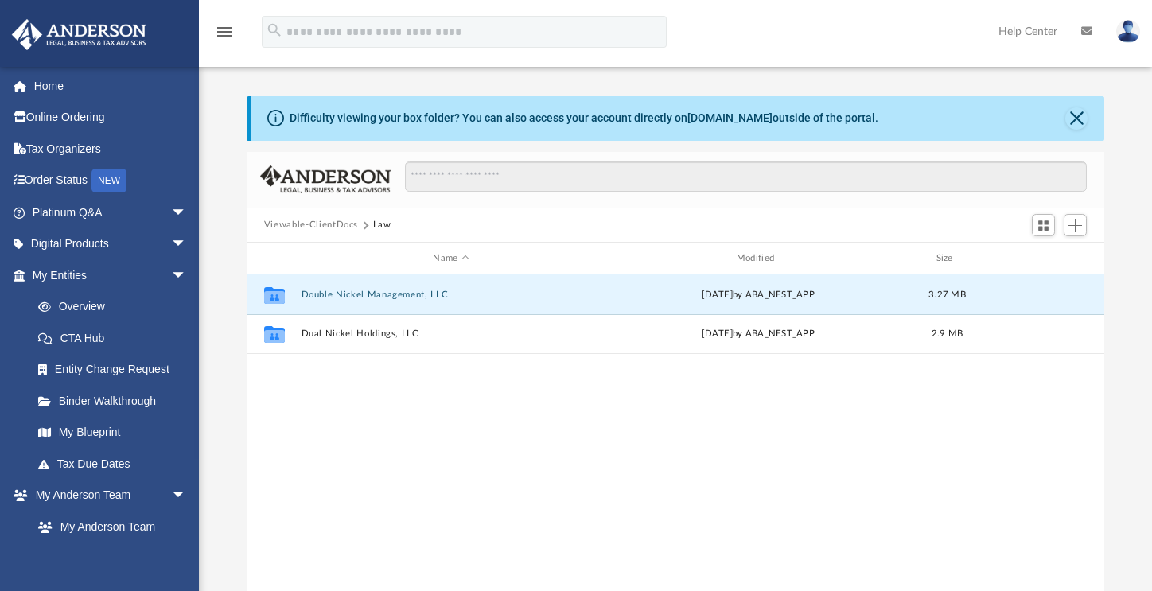
click at [339, 293] on button "Double Nickel Management, LLC" at bounding box center [451, 295] width 300 height 10
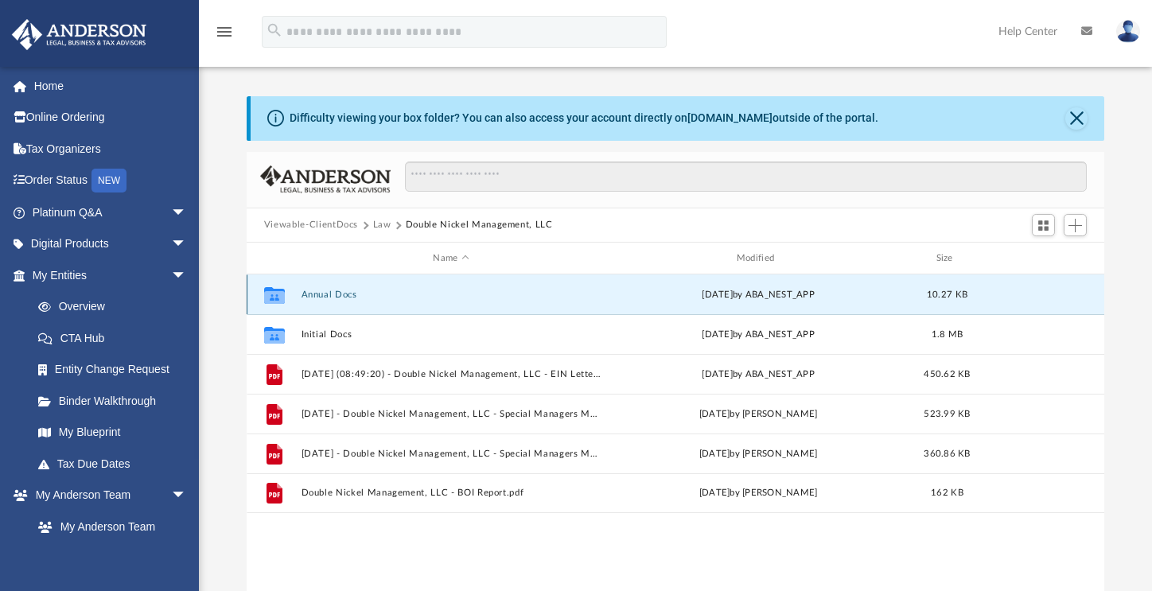
click at [326, 291] on button "Annual Docs" at bounding box center [451, 295] width 300 height 10
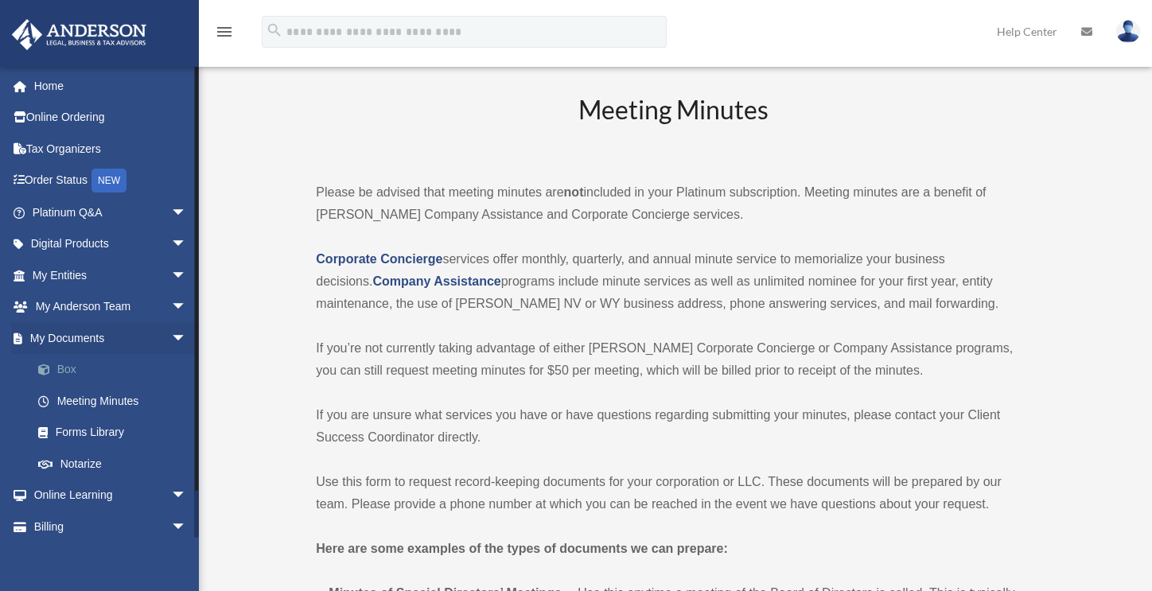
click at [68, 360] on link "Box" at bounding box center [116, 370] width 189 height 32
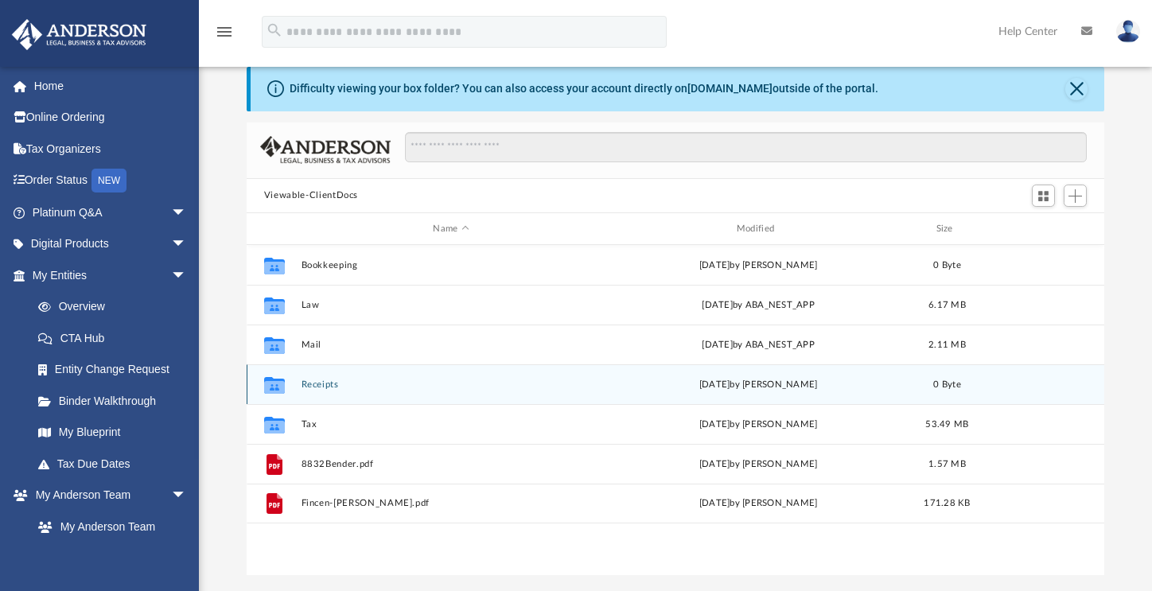
scroll to position [30, 0]
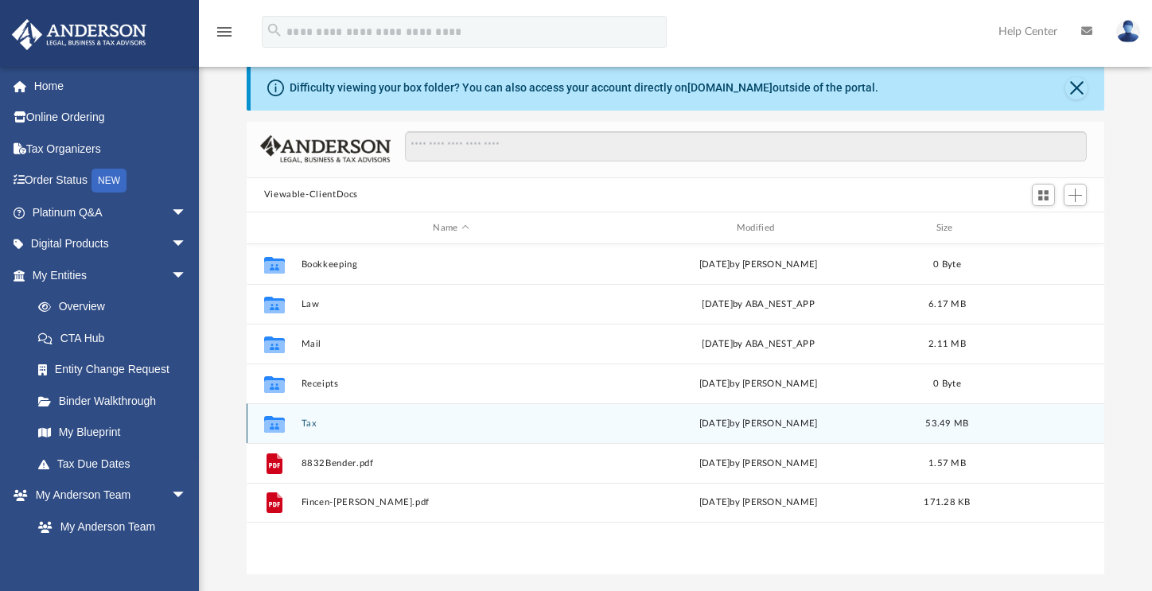
click at [309, 422] on button "Tax" at bounding box center [451, 423] width 300 height 10
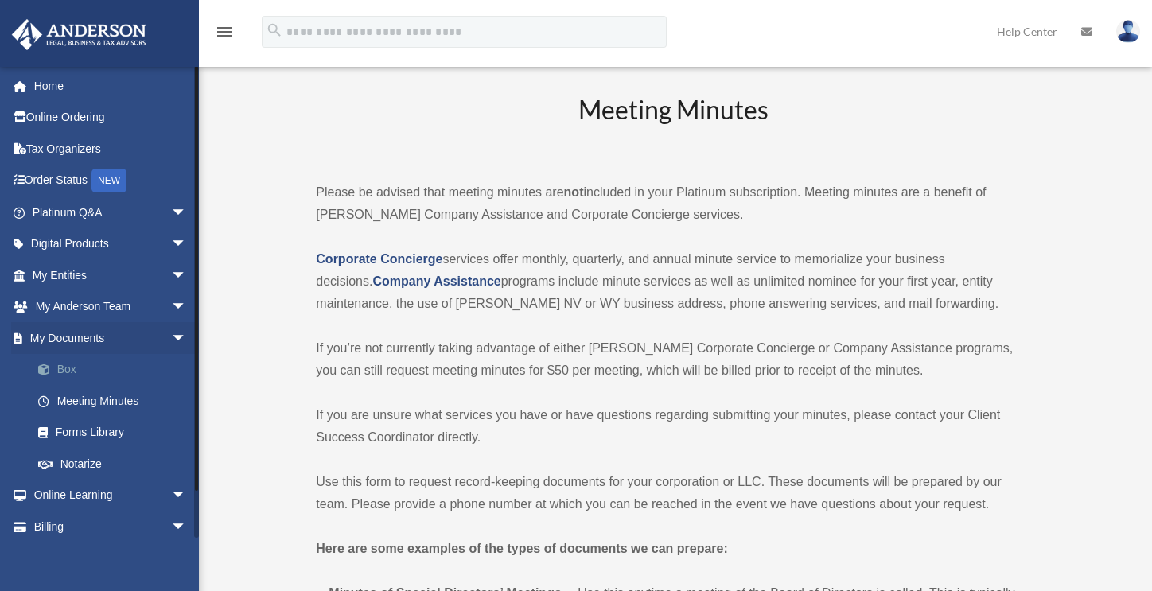
click at [70, 367] on link "Box" at bounding box center [116, 370] width 189 height 32
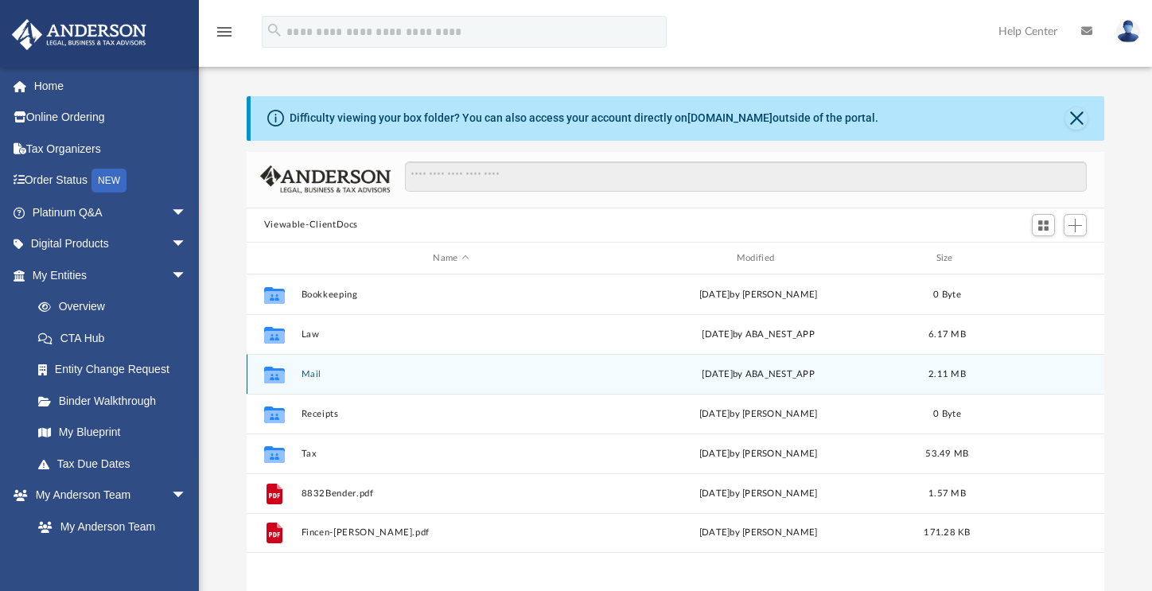
scroll to position [350, 846]
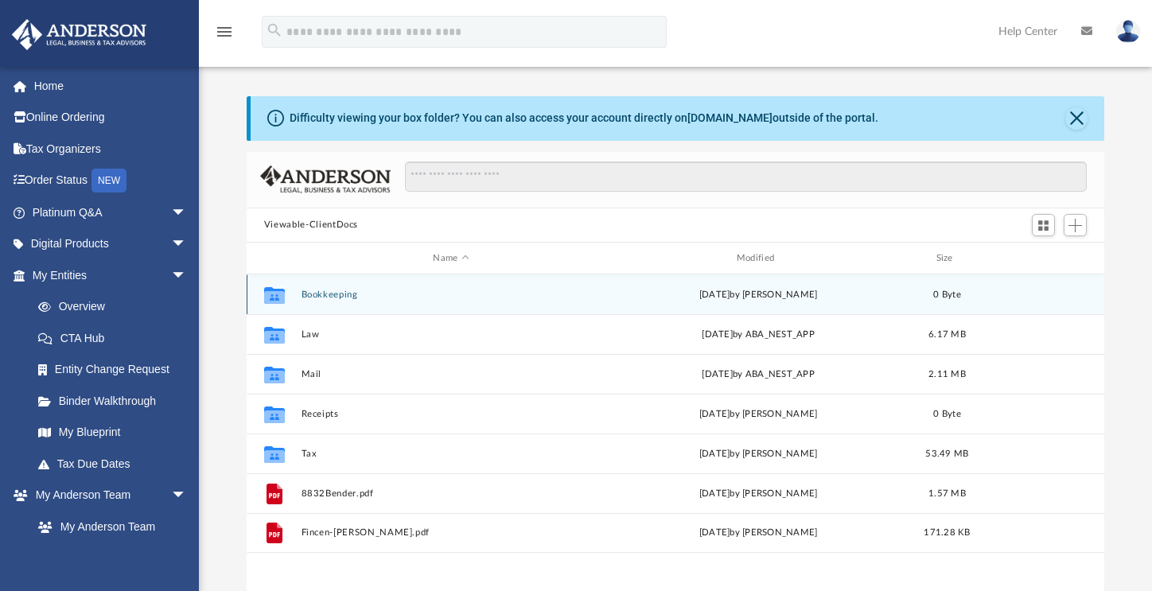
click at [317, 293] on button "Bookkeeping" at bounding box center [451, 295] width 300 height 10
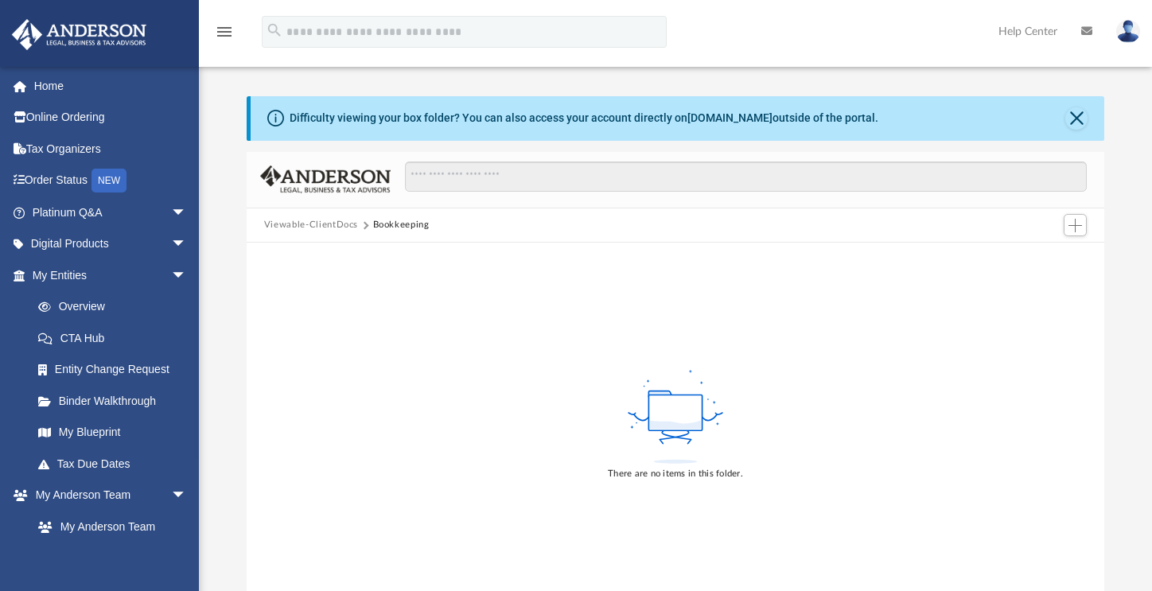
click at [290, 227] on button "Viewable-ClientDocs" at bounding box center [311, 225] width 94 height 14
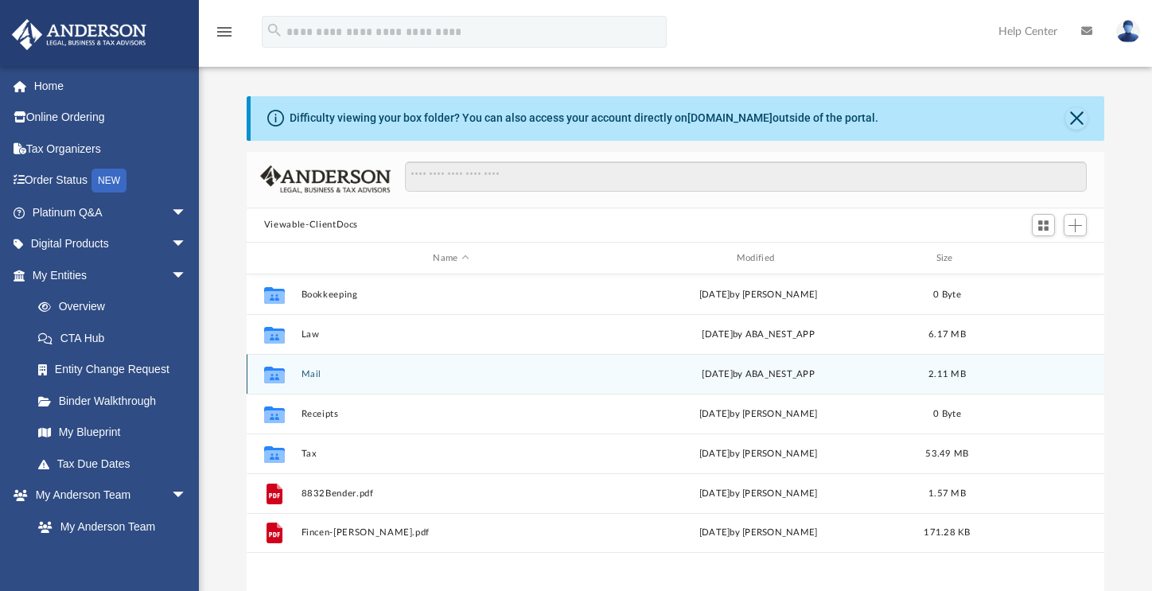
click at [302, 373] on button "Mail" at bounding box center [451, 374] width 300 height 10
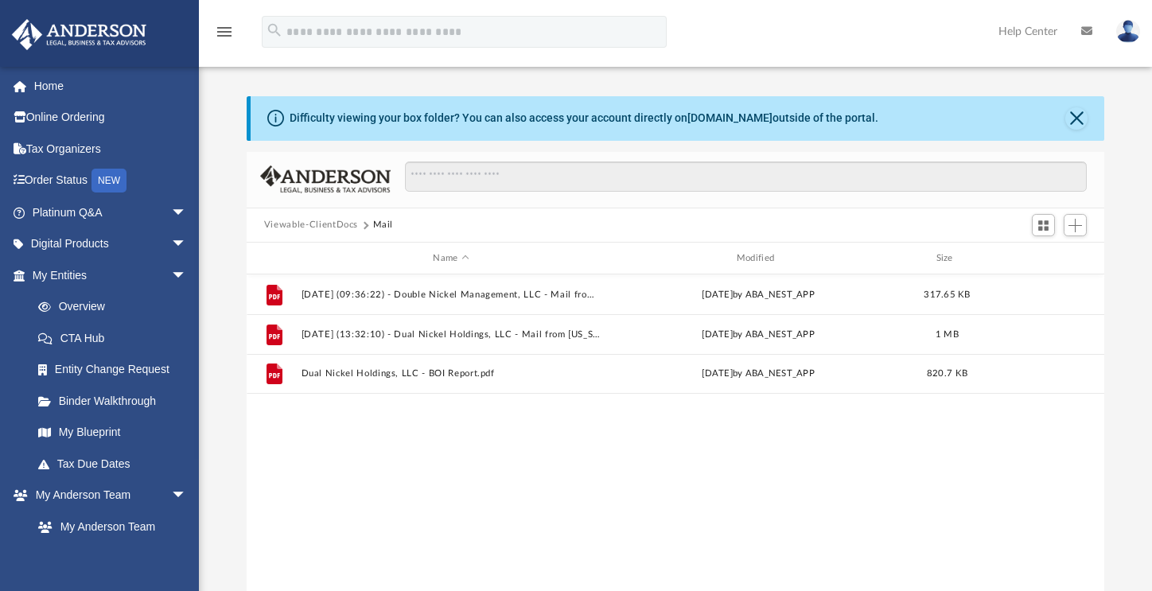
click at [314, 223] on button "Viewable-ClientDocs" at bounding box center [311, 225] width 94 height 14
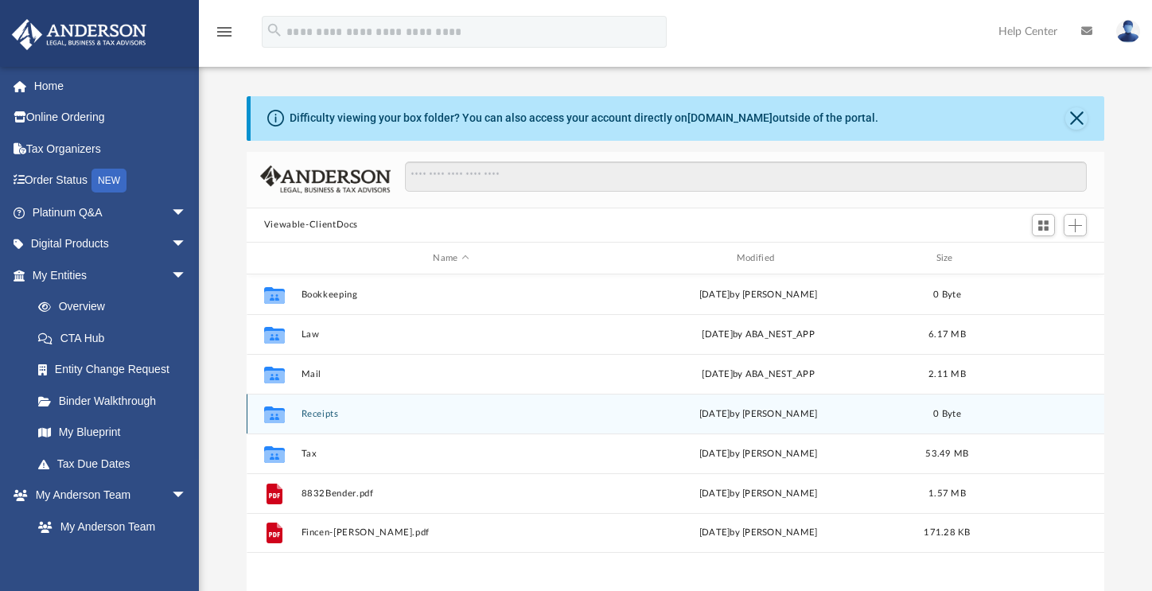
click at [325, 418] on button "Receipts" at bounding box center [451, 414] width 300 height 10
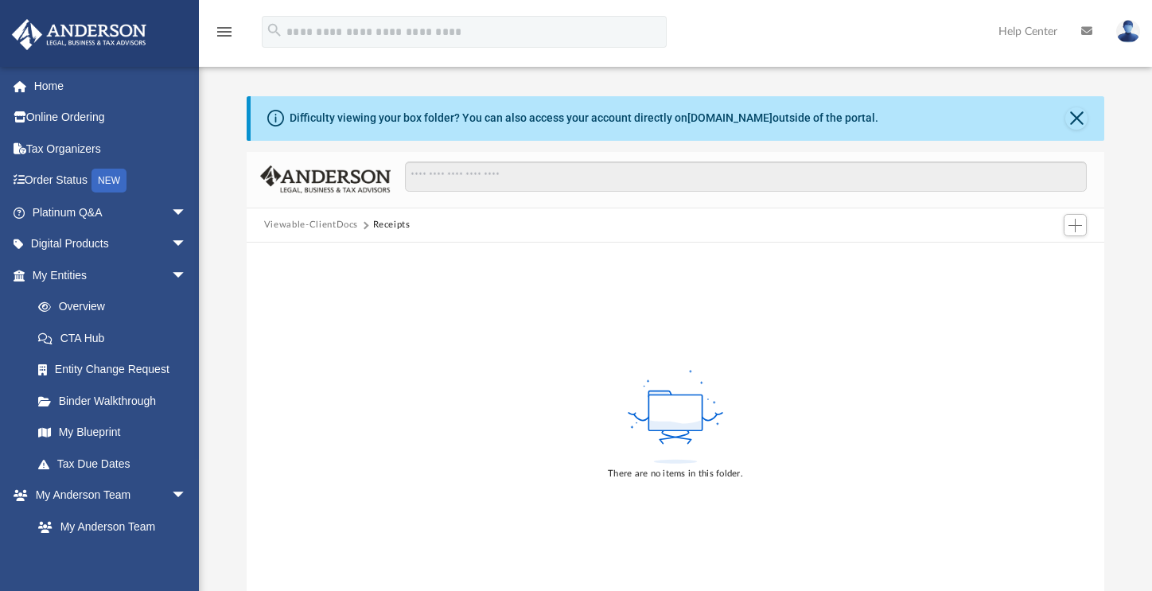
click at [324, 222] on button "Viewable-ClientDocs" at bounding box center [311, 225] width 94 height 14
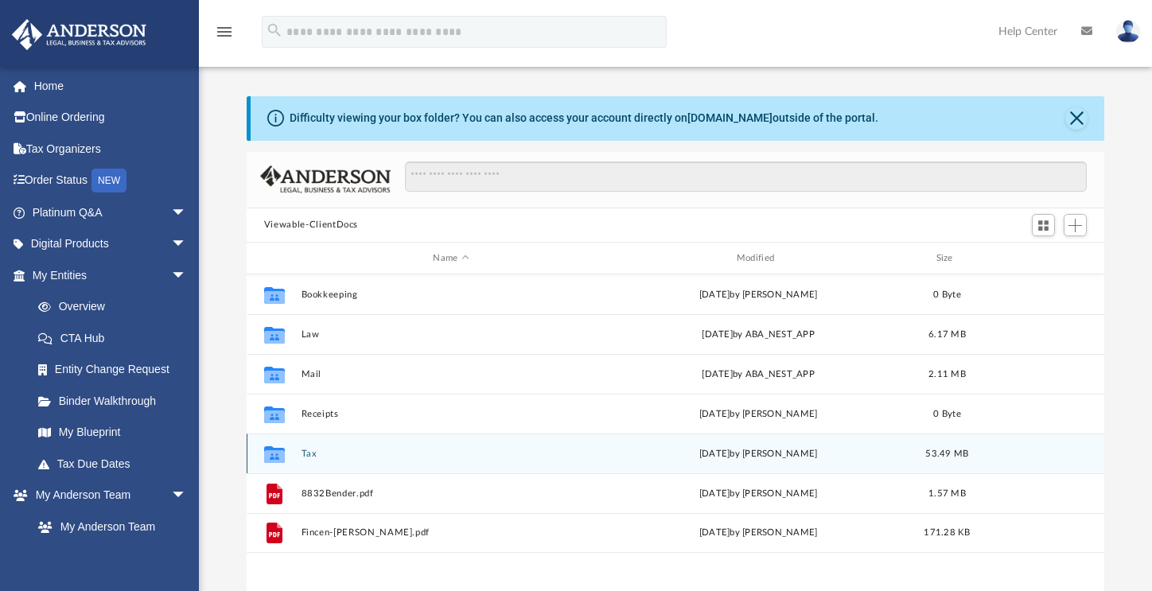
click at [309, 456] on button "Tax" at bounding box center [451, 454] width 300 height 10
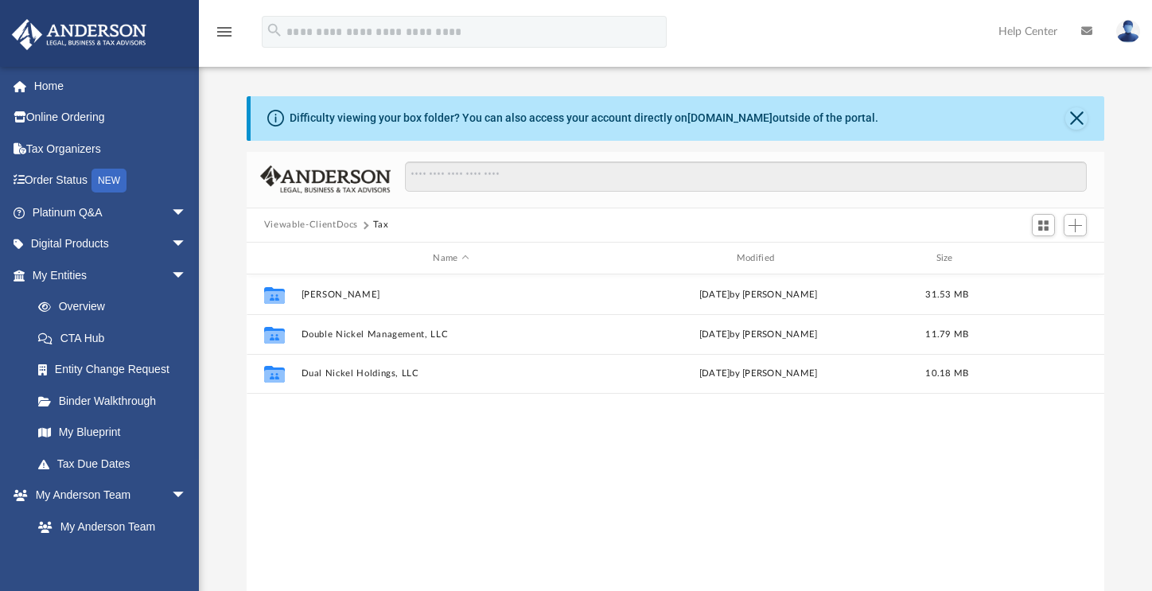
click at [300, 227] on button "Viewable-ClientDocs" at bounding box center [311, 225] width 94 height 14
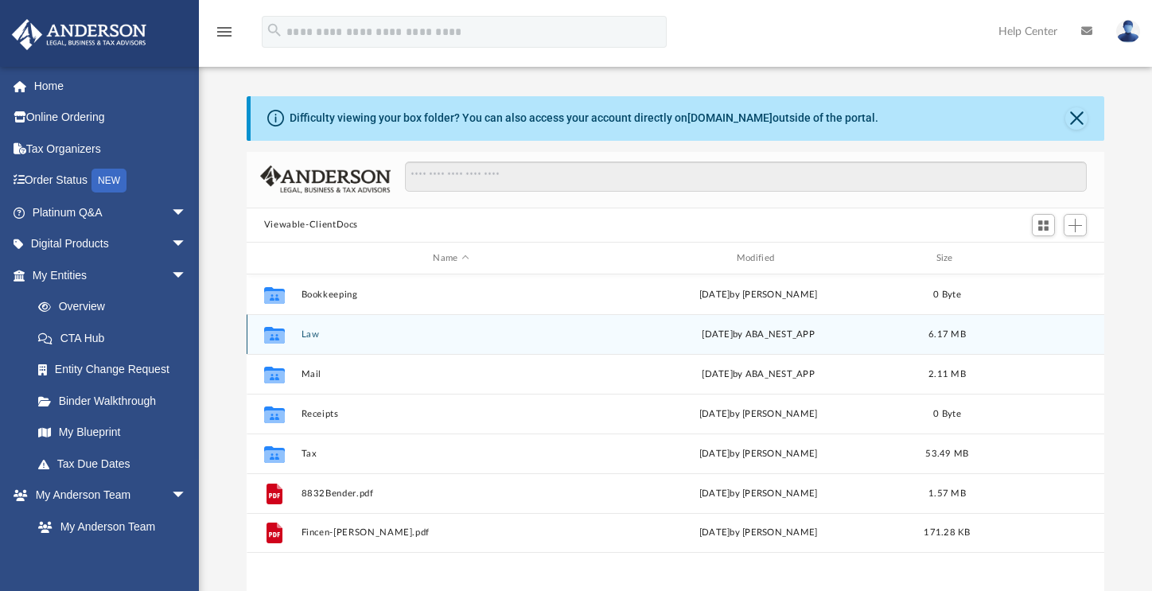
click at [317, 336] on button "Law" at bounding box center [451, 334] width 300 height 10
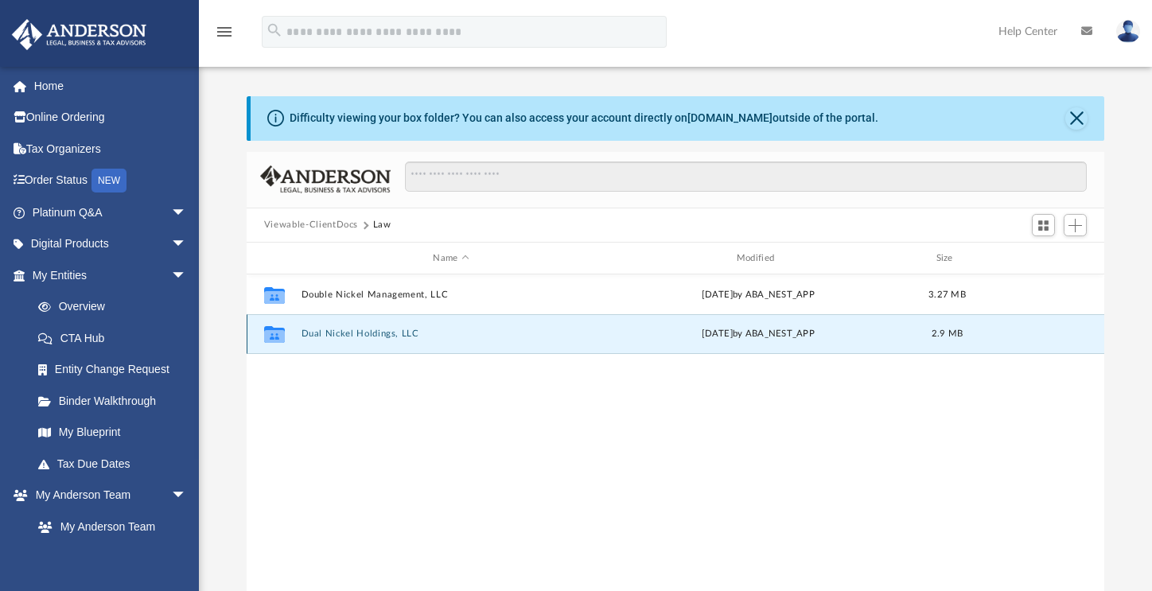
click at [316, 336] on button "Dual Nickel Holdings, LLC" at bounding box center [451, 334] width 300 height 10
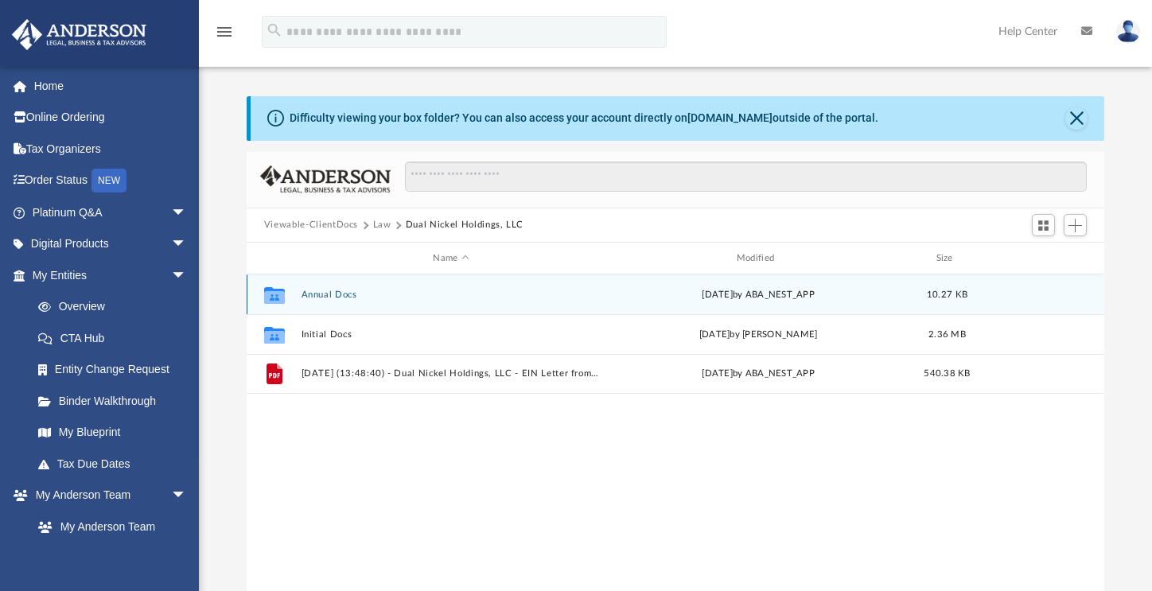
click at [322, 294] on button "Annual Docs" at bounding box center [451, 295] width 300 height 10
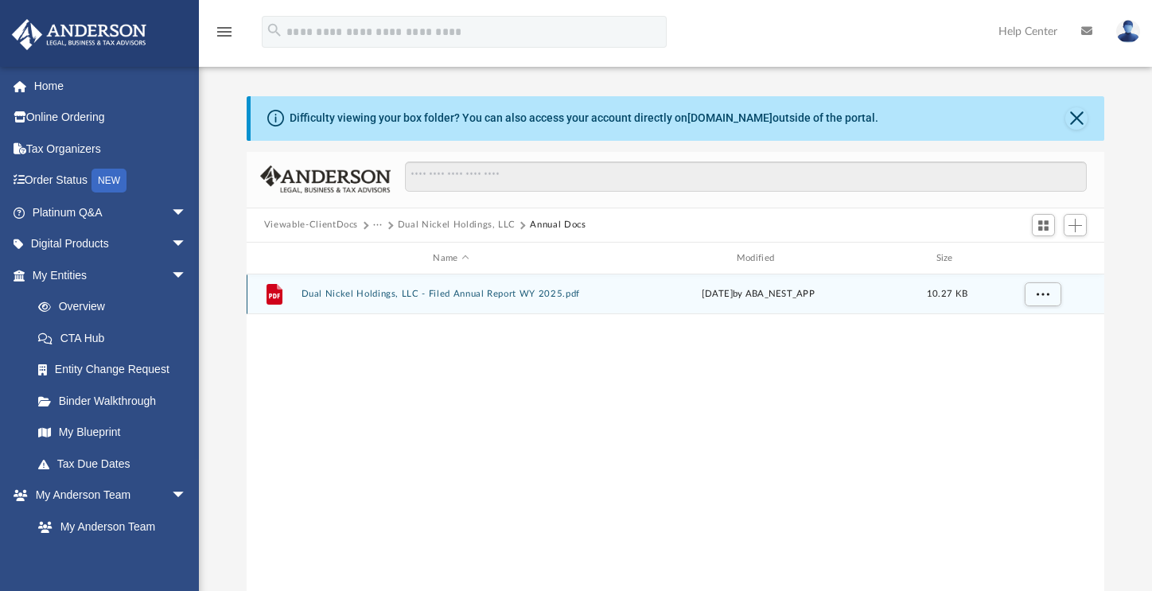
click at [359, 296] on button "Dual Nickel Holdings, LLC - Filed Annual Report WY 2025.pdf" at bounding box center [451, 295] width 300 height 10
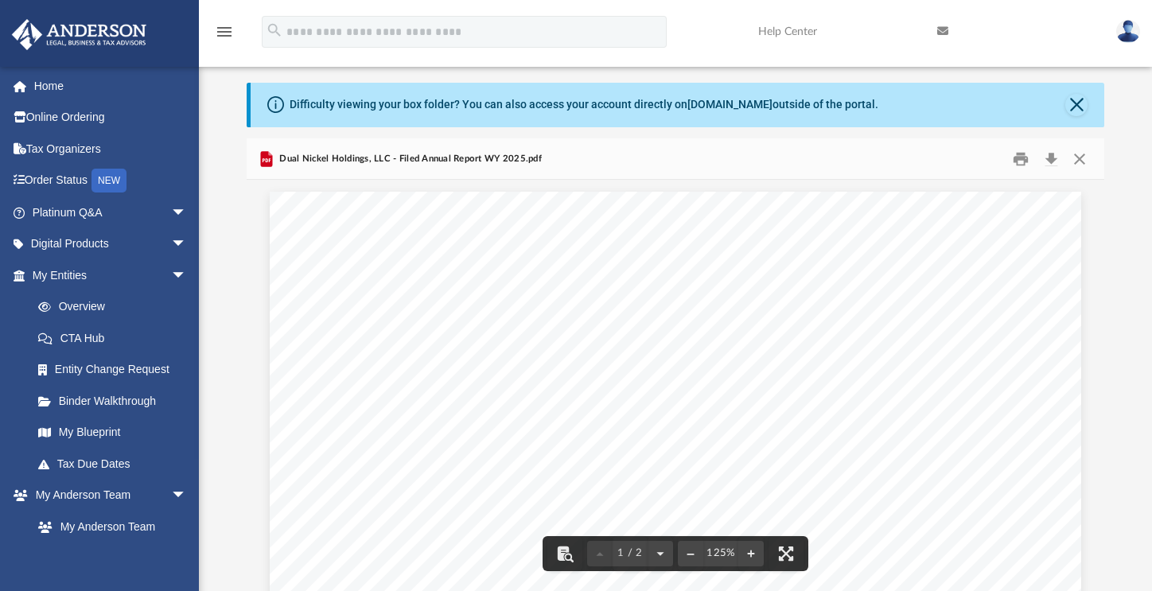
click at [1063, 92] on div "Difficulty viewing your box folder? You can also access your account directly o…" at bounding box center [677, 105] width 853 height 45
click at [1073, 99] on button "Close" at bounding box center [1076, 105] width 22 height 22
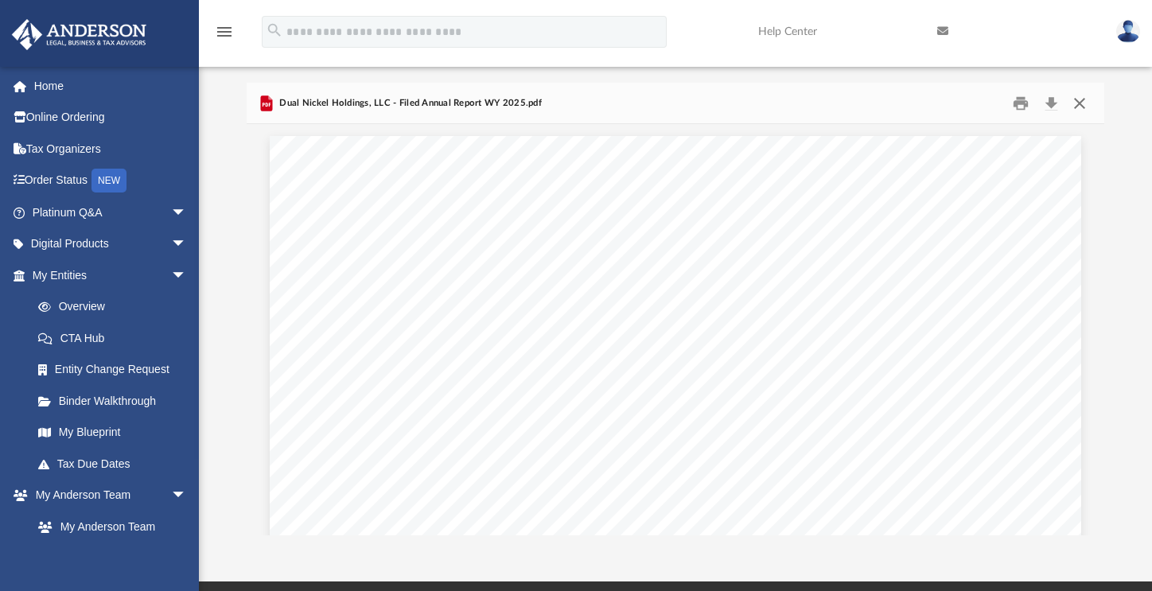
drag, startPoint x: 1074, startPoint y: 98, endPoint x: 1048, endPoint y: 107, distance: 26.9
click at [1074, 98] on button "Close" at bounding box center [1079, 103] width 29 height 25
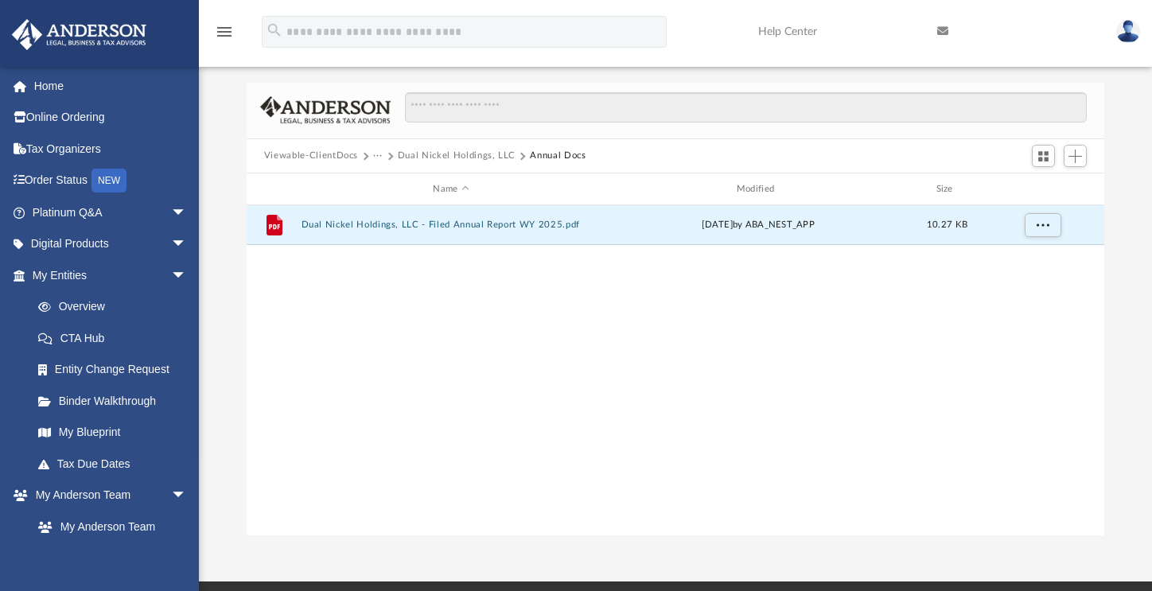
click at [294, 154] on button "Viewable-ClientDocs" at bounding box center [311, 156] width 94 height 14
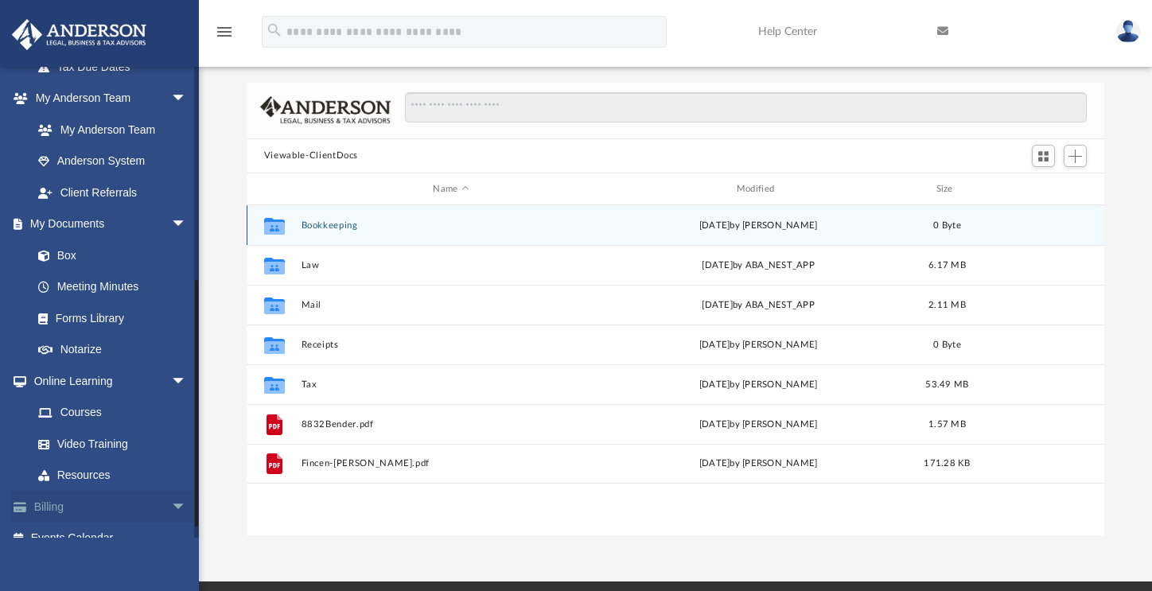
scroll to position [417, 0]
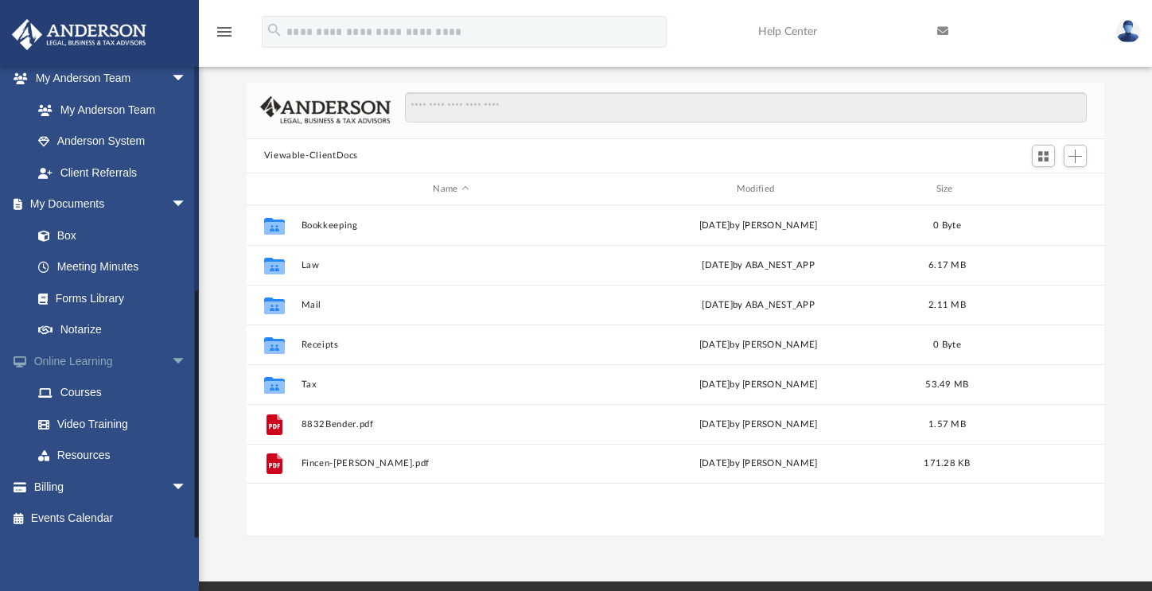
click at [171, 363] on span "arrow_drop_down" at bounding box center [187, 361] width 32 height 33
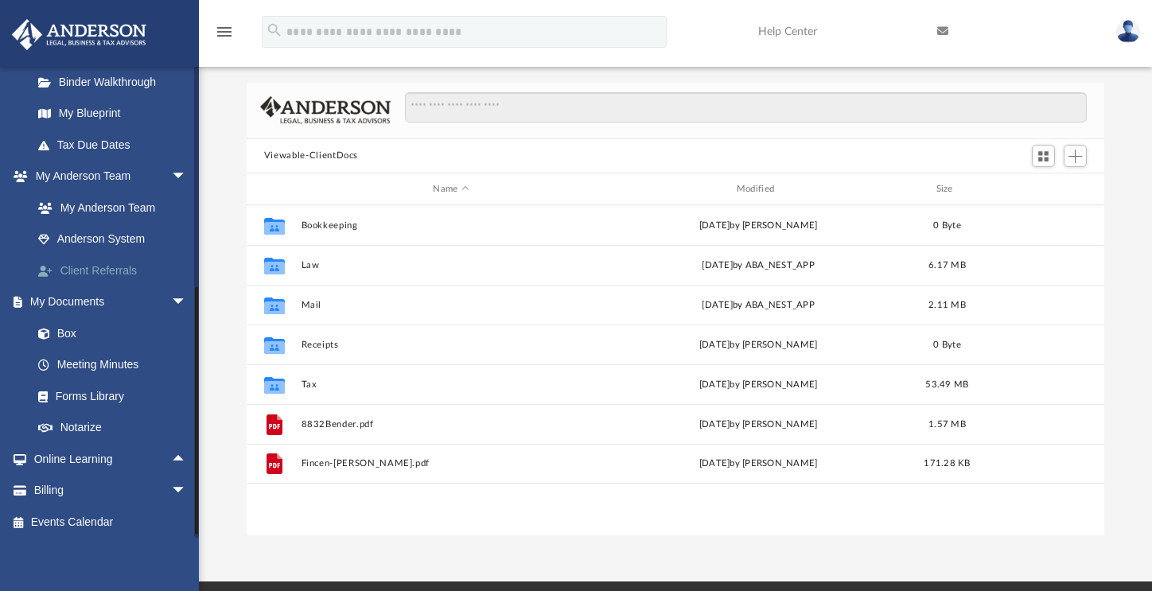
scroll to position [317, 0]
click at [171, 177] on span "arrow_drop_down" at bounding box center [187, 179] width 32 height 33
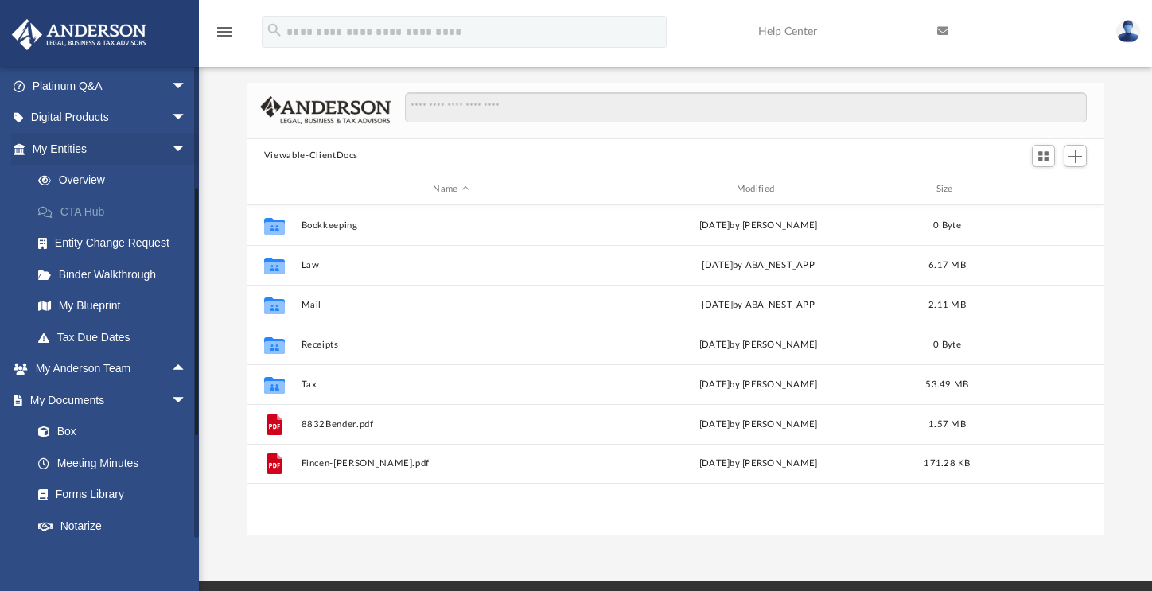
scroll to position [122, 0]
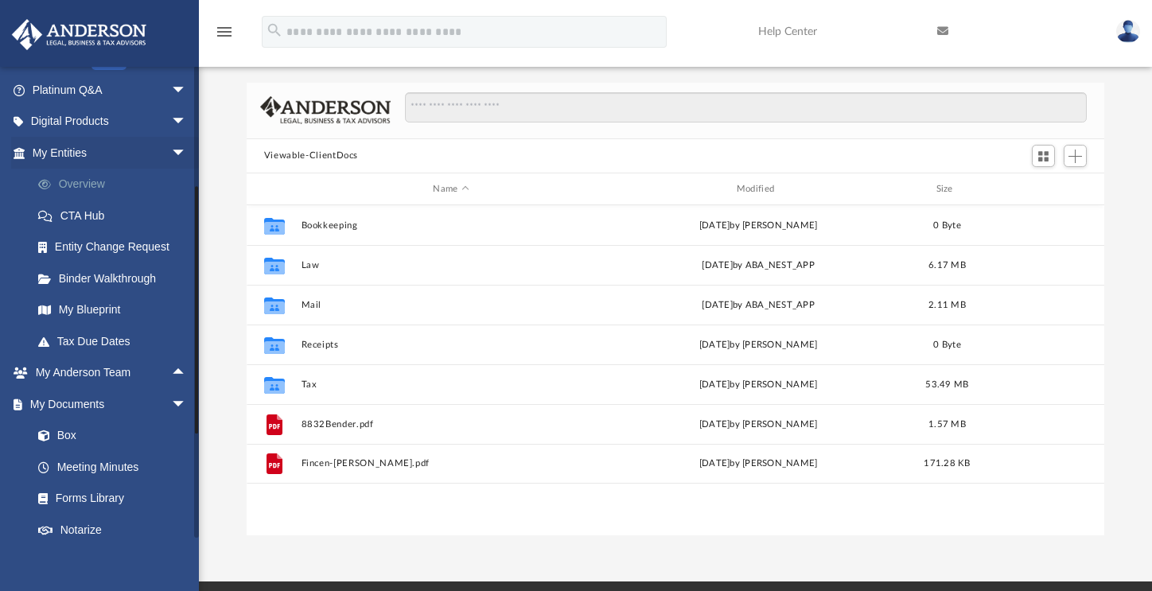
click at [59, 189] on link "Overview" at bounding box center [116, 185] width 189 height 32
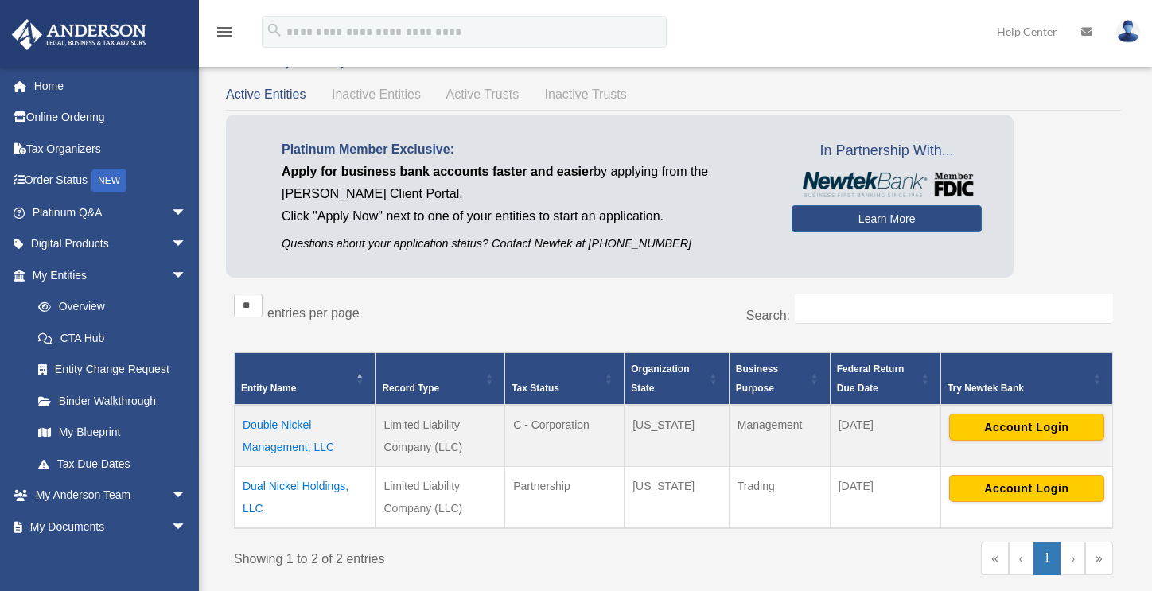
scroll to position [48, 0]
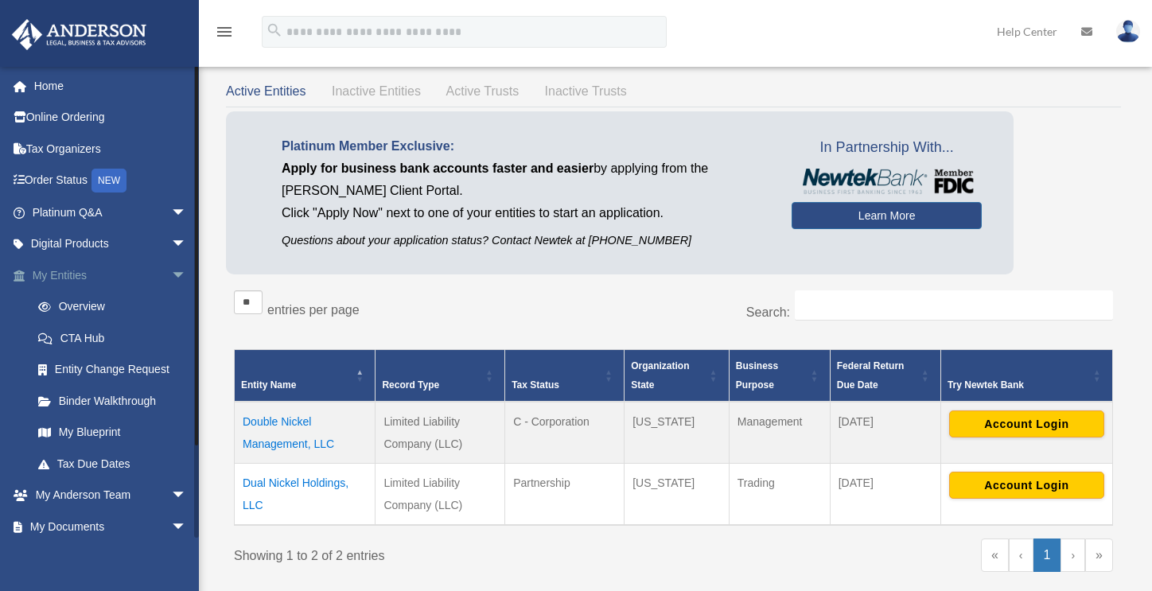
click at [171, 274] on span "arrow_drop_down" at bounding box center [187, 275] width 32 height 33
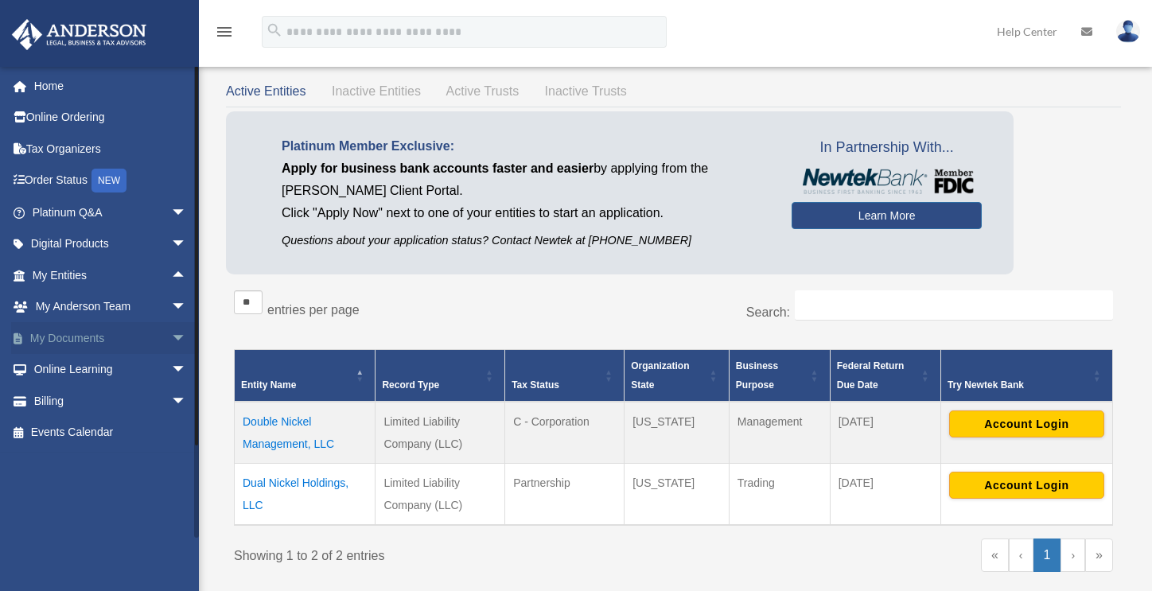
click at [148, 336] on link "My Documents arrow_drop_down" at bounding box center [111, 338] width 200 height 32
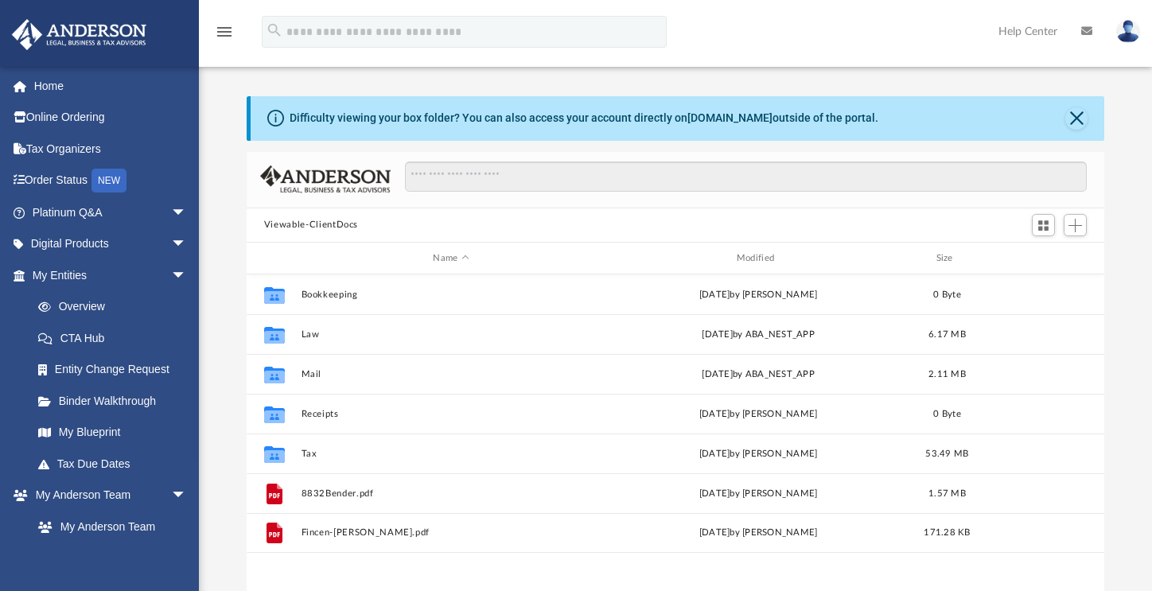
scroll to position [350, 846]
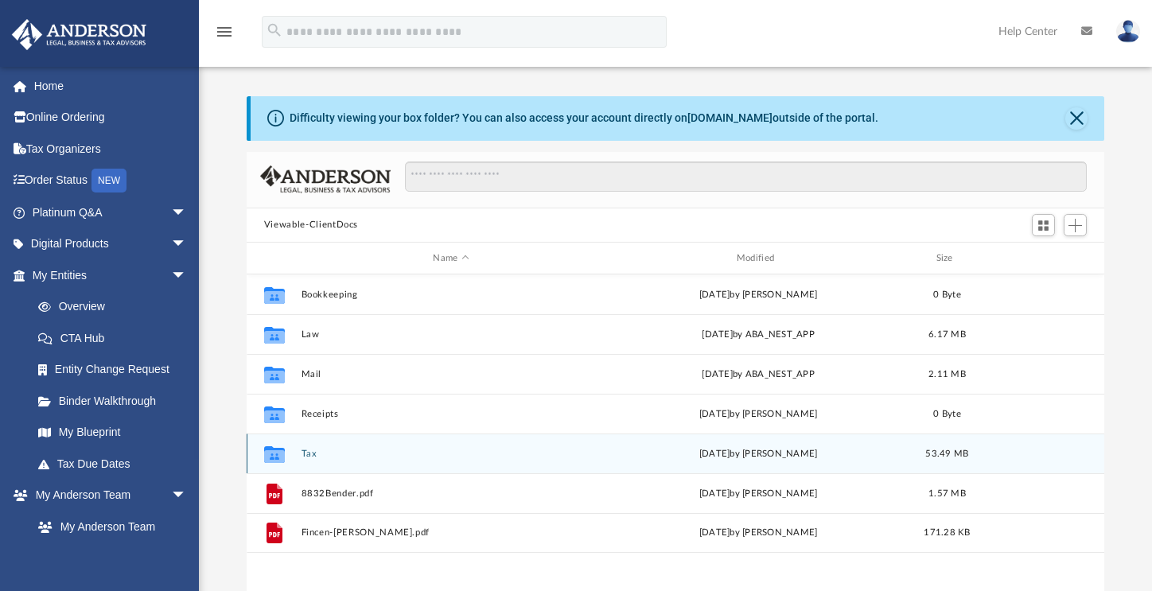
click at [312, 454] on button "Tax" at bounding box center [451, 454] width 300 height 10
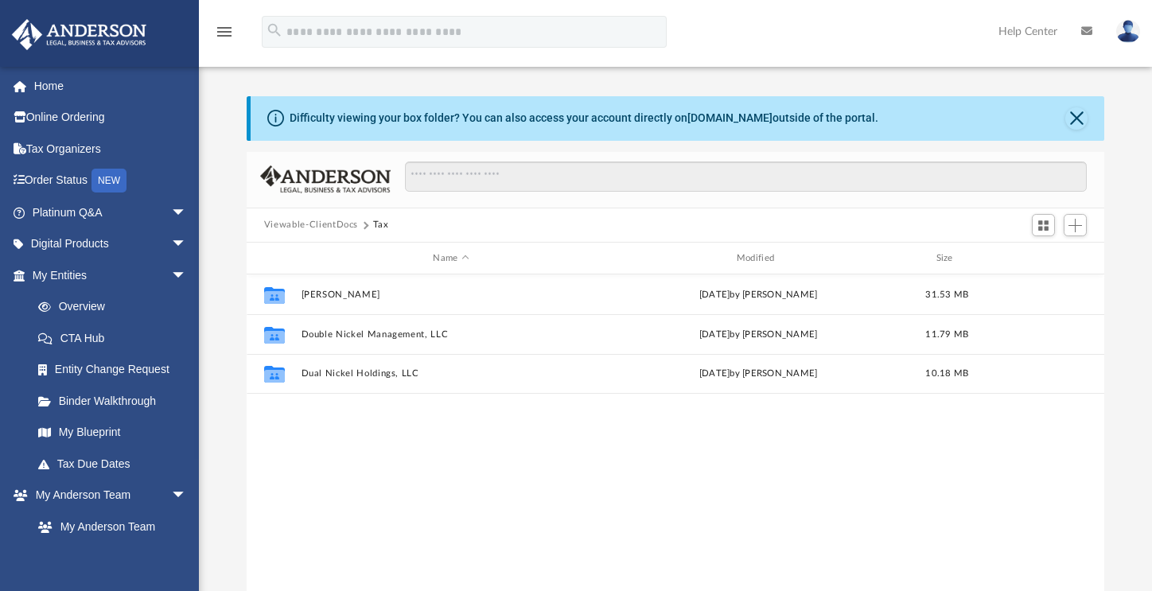
click at [300, 226] on button "Viewable-ClientDocs" at bounding box center [311, 225] width 94 height 14
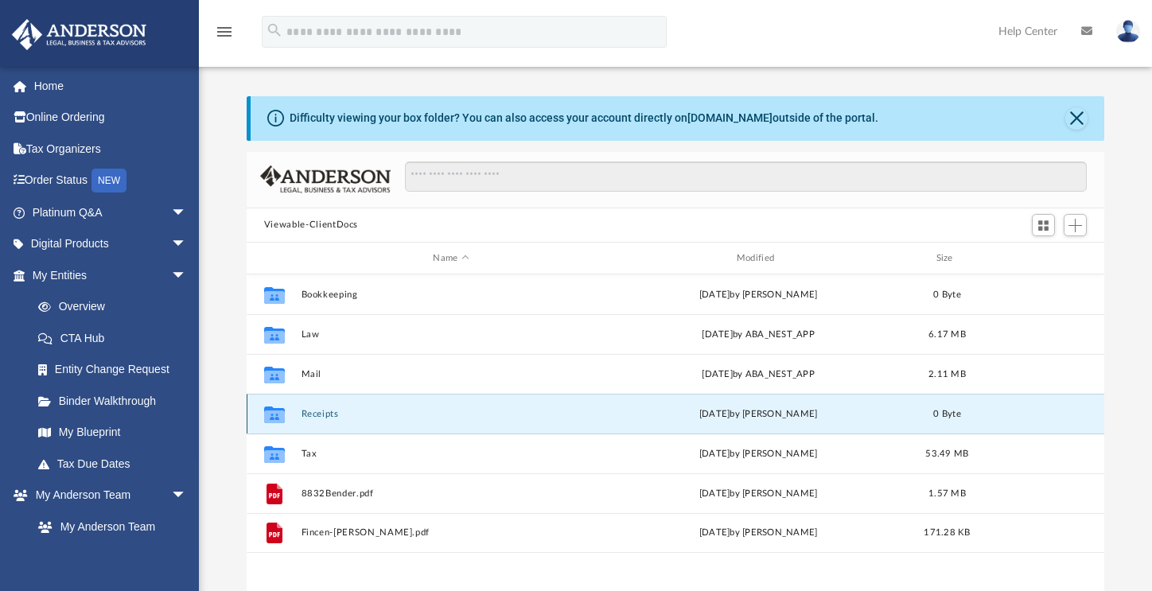
click at [324, 414] on button "Receipts" at bounding box center [451, 414] width 300 height 10
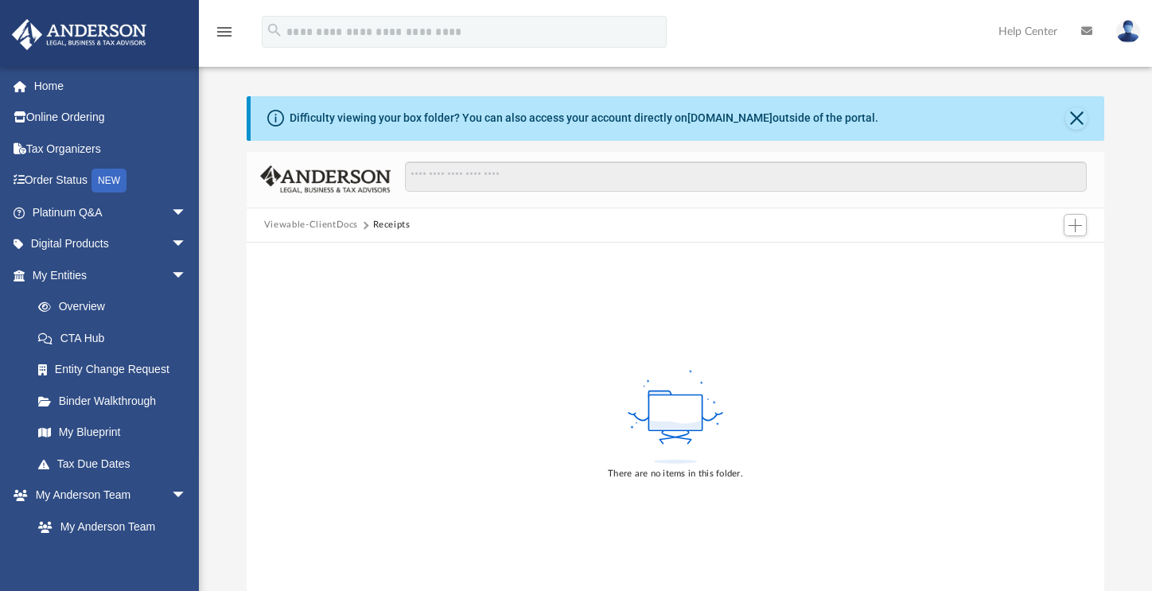
click at [340, 218] on button "Viewable-ClientDocs" at bounding box center [311, 225] width 94 height 14
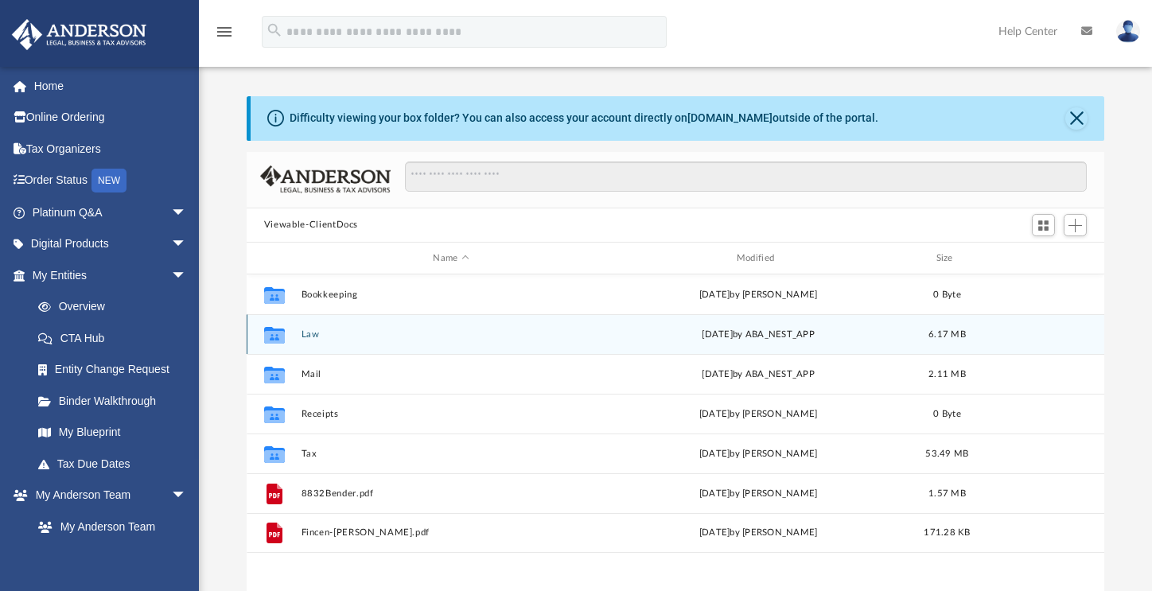
click at [313, 331] on button "Law" at bounding box center [451, 334] width 300 height 10
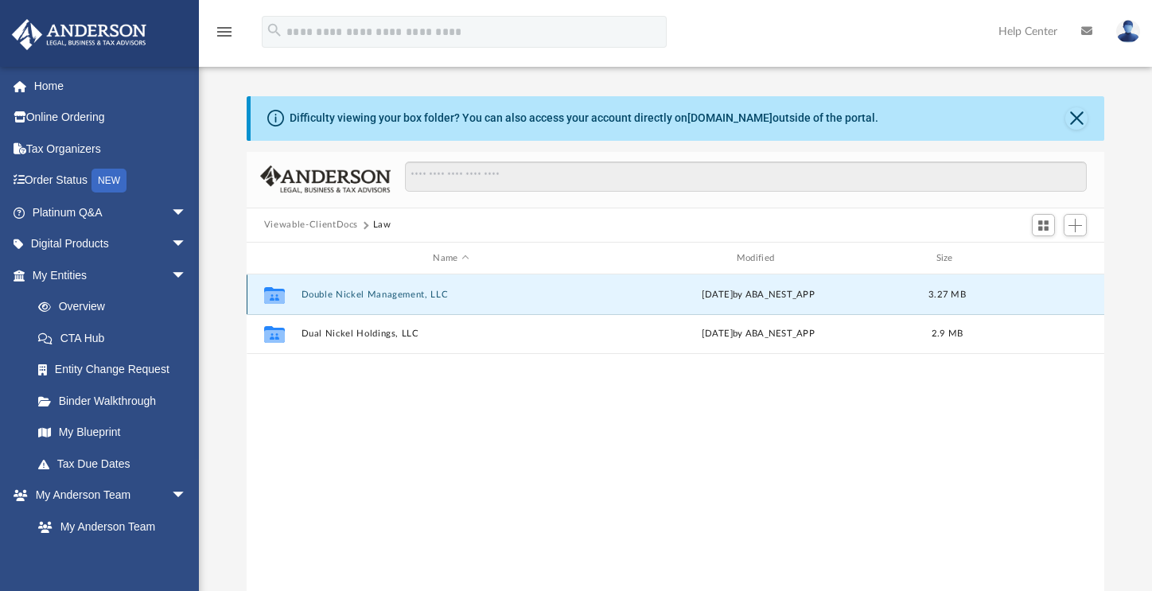
click at [328, 292] on button "Double Nickel Management, LLC" at bounding box center [451, 295] width 300 height 10
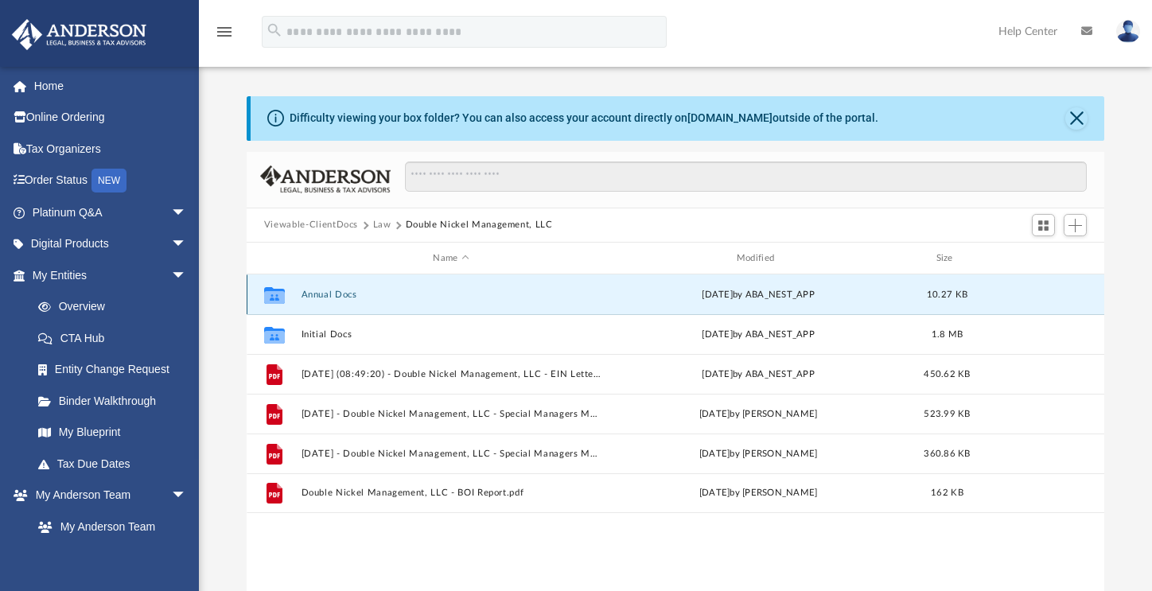
click at [330, 297] on button "Annual Docs" at bounding box center [451, 295] width 300 height 10
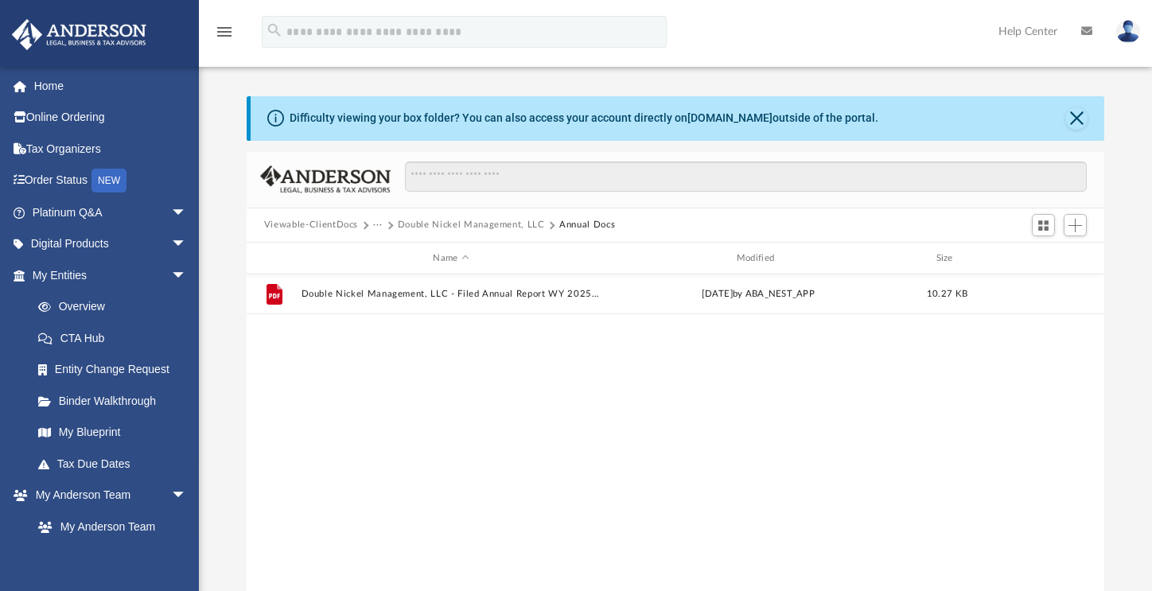
click at [442, 228] on button "Double Nickel Management, LLC" at bounding box center [471, 225] width 147 height 14
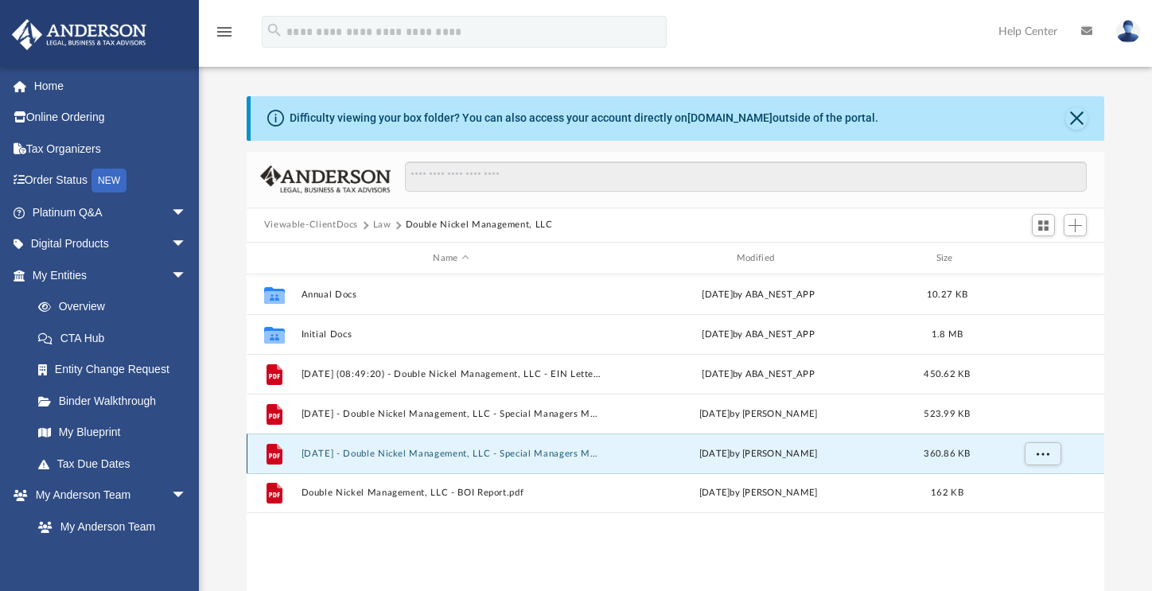
click at [369, 457] on button "2024.10.09 - Double Nickel Management, LLC - Special Managers Meeting.pdf" at bounding box center [451, 454] width 300 height 10
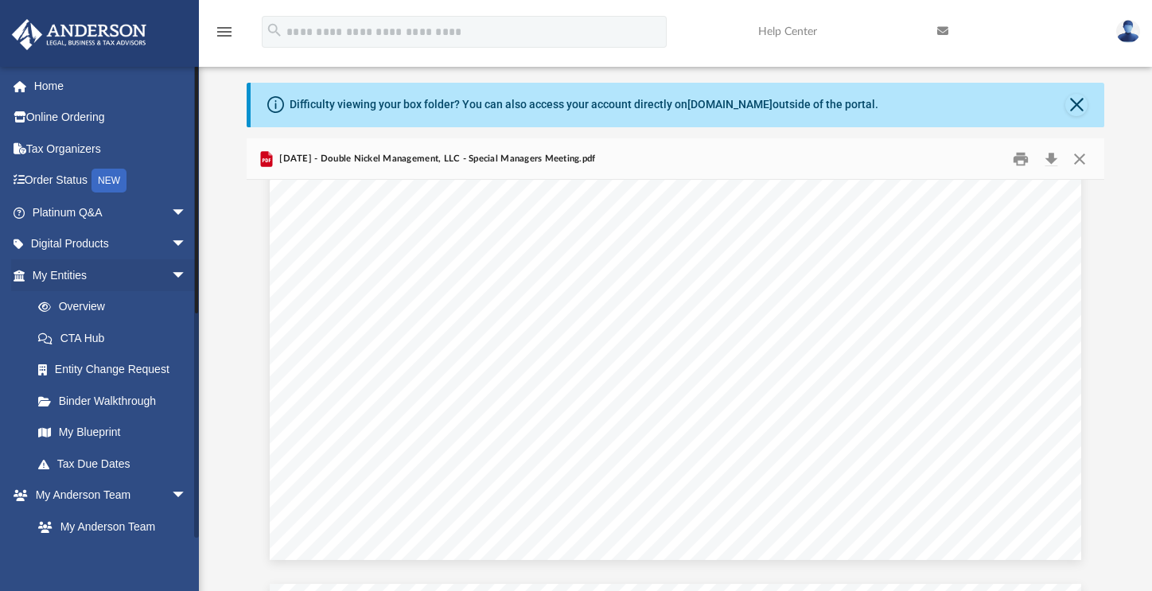
scroll to position [709, 0]
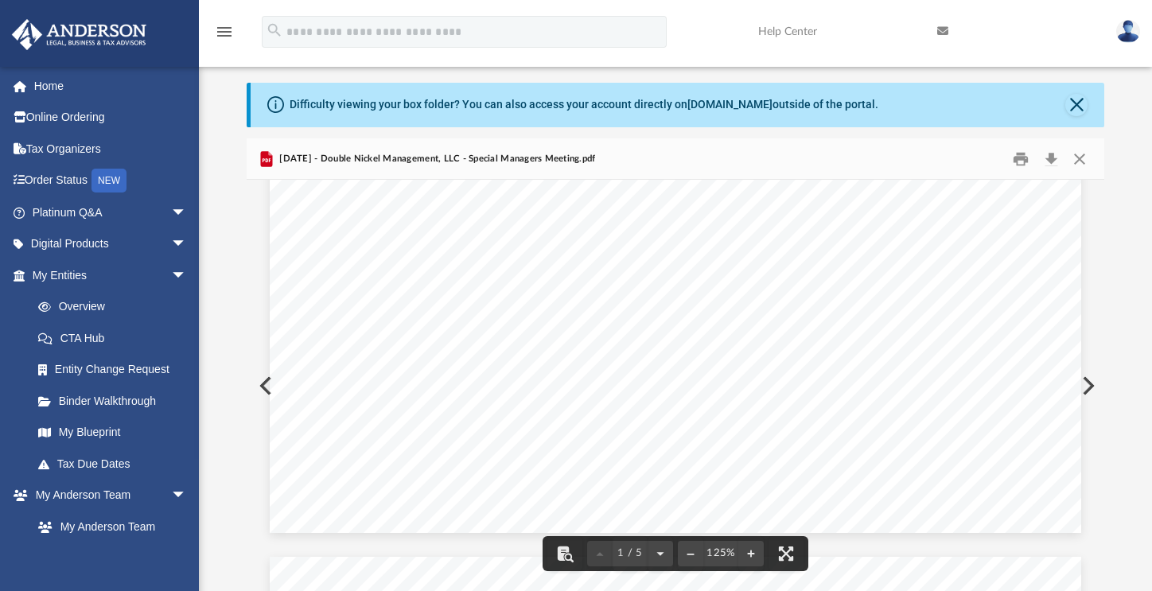
drag, startPoint x: 411, startPoint y: 247, endPoint x: 500, endPoint y: 266, distance: 91.3
click at [513, 270] on div "MINUTES OF THE SPECIAL MEETING OF MANAGERS OF DOUBLE NICKEL MANAGEMENT, LLC A D…" at bounding box center [675, 8] width 811 height 1050
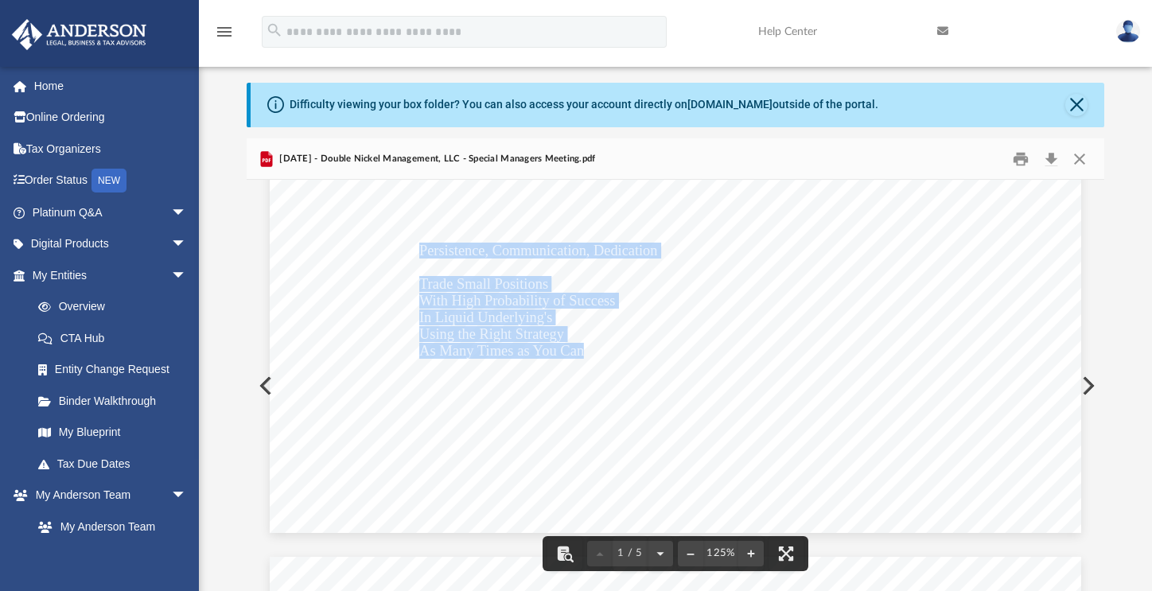
drag, startPoint x: 416, startPoint y: 247, endPoint x: 573, endPoint y: 350, distance: 187.3
click at [577, 350] on div "MINUTES OF THE SPECIAL MEETING OF MANAGERS OF DOUBLE NICKEL MANAGEMENT, LLC A D…" at bounding box center [675, 8] width 811 height 1050
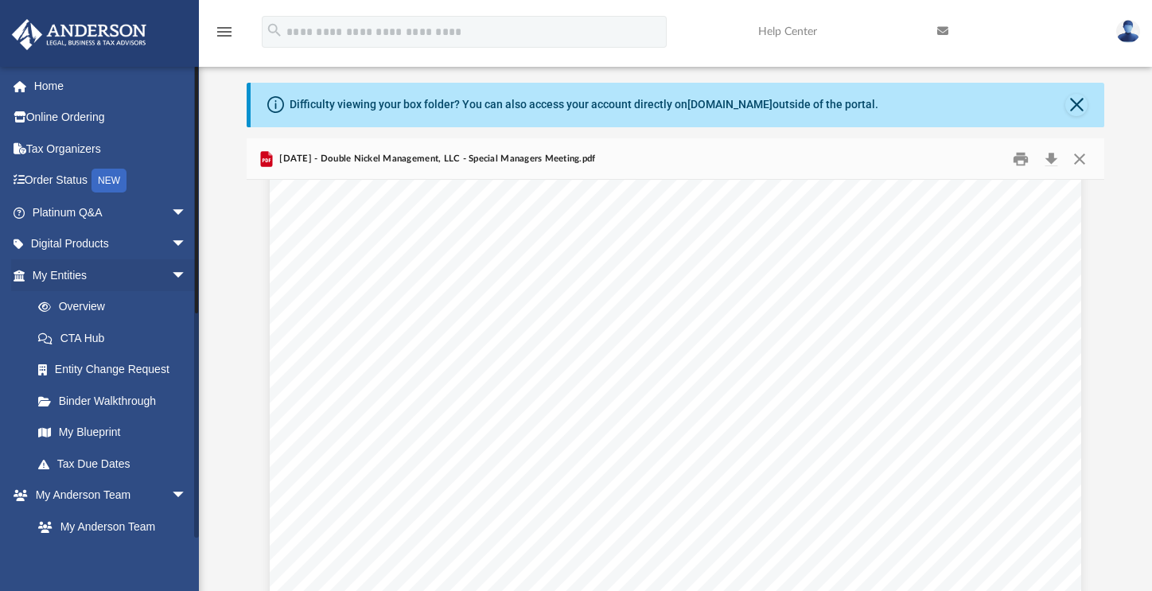
scroll to position [1141, 0]
click at [1051, 157] on button "Download" at bounding box center [1050, 158] width 29 height 25
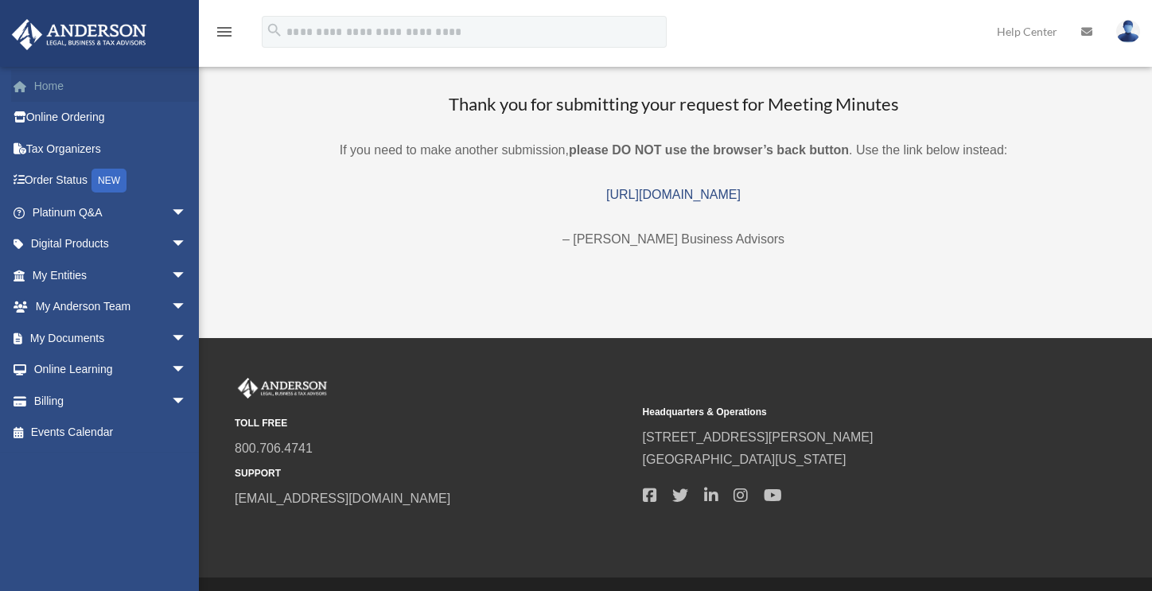
click at [64, 88] on link "Home" at bounding box center [111, 86] width 200 height 32
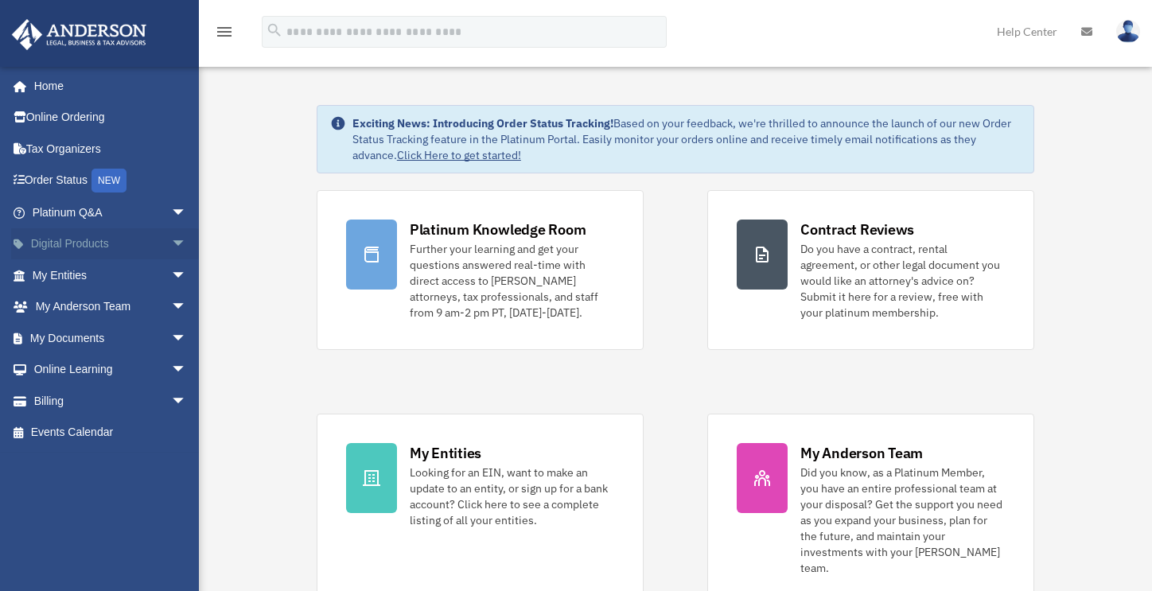
click at [171, 243] on span "arrow_drop_down" at bounding box center [187, 244] width 32 height 33
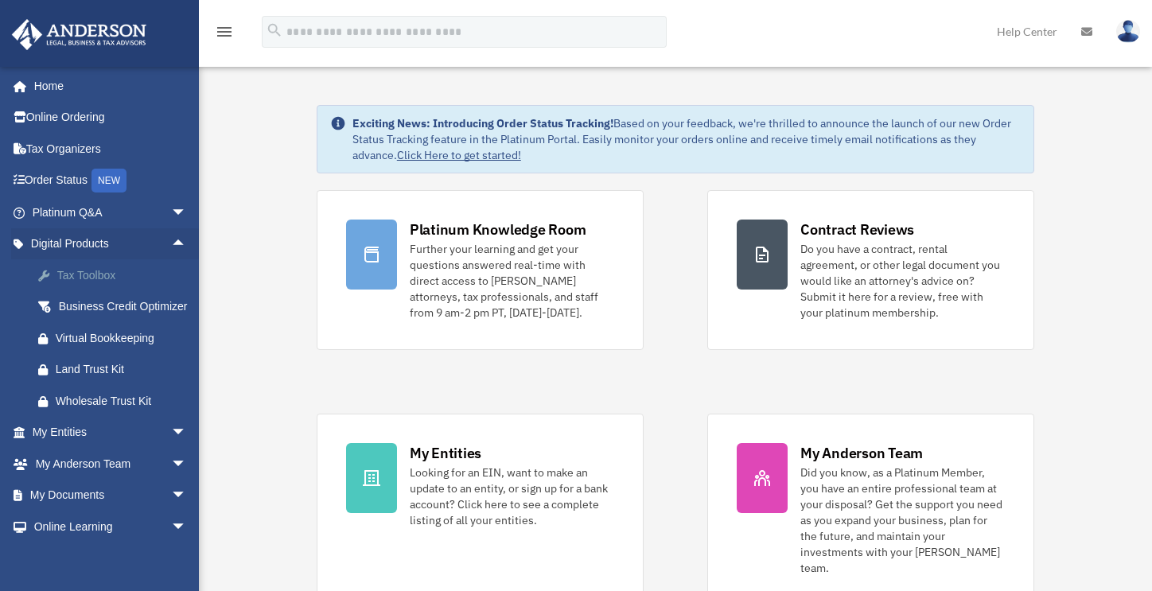
click at [137, 278] on div "Tax Toolbox" at bounding box center [123, 276] width 135 height 20
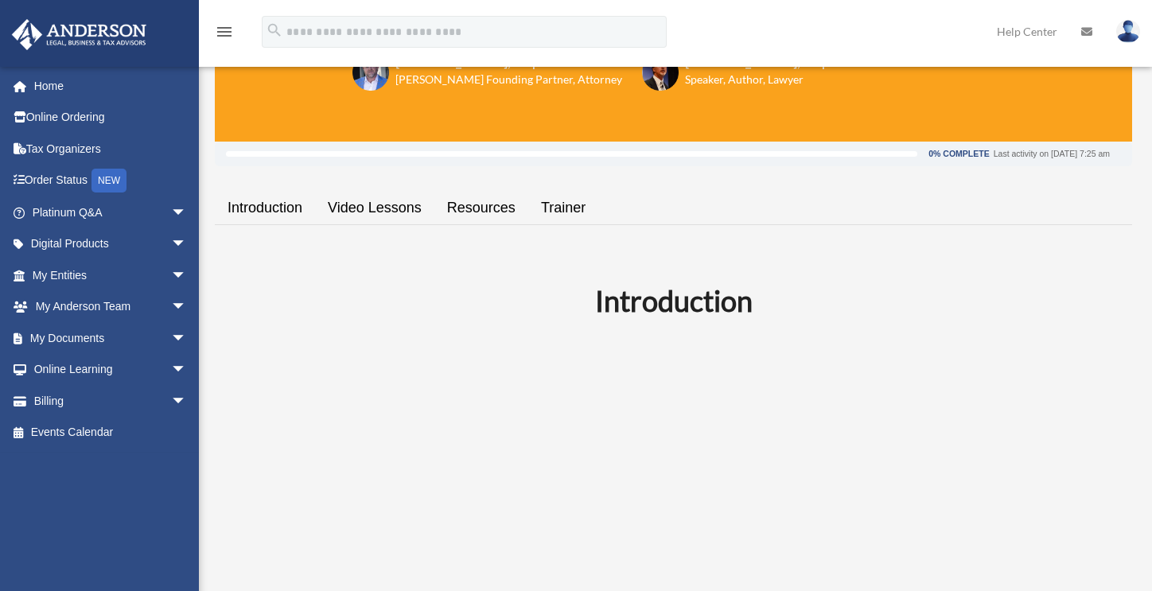
click at [345, 204] on link "Video Lessons" at bounding box center [374, 207] width 119 height 45
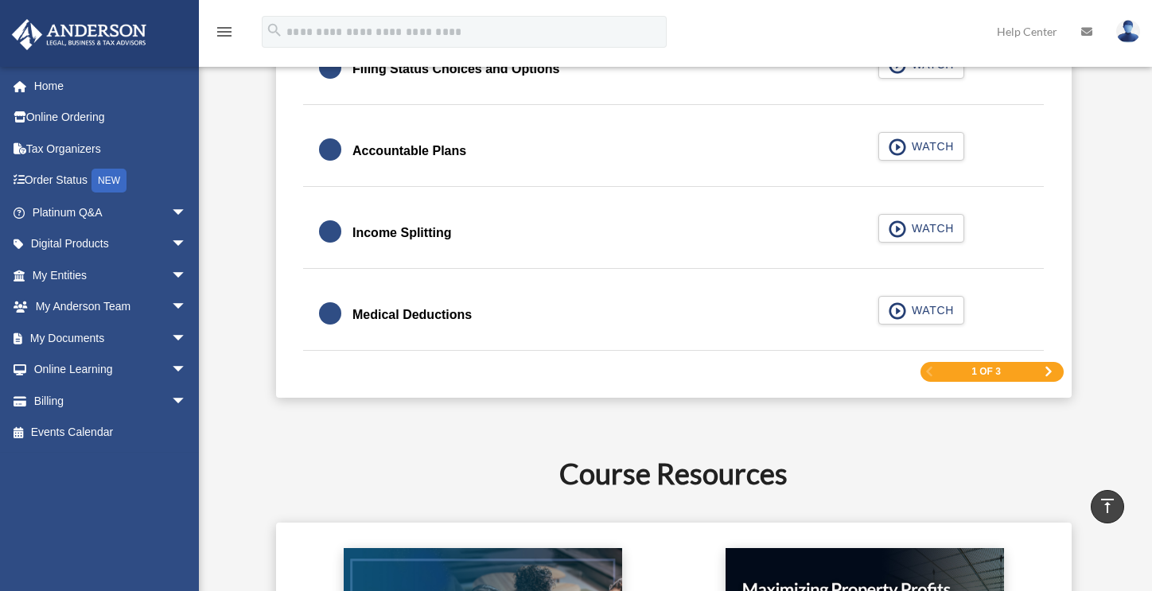
scroll to position [2470, 0]
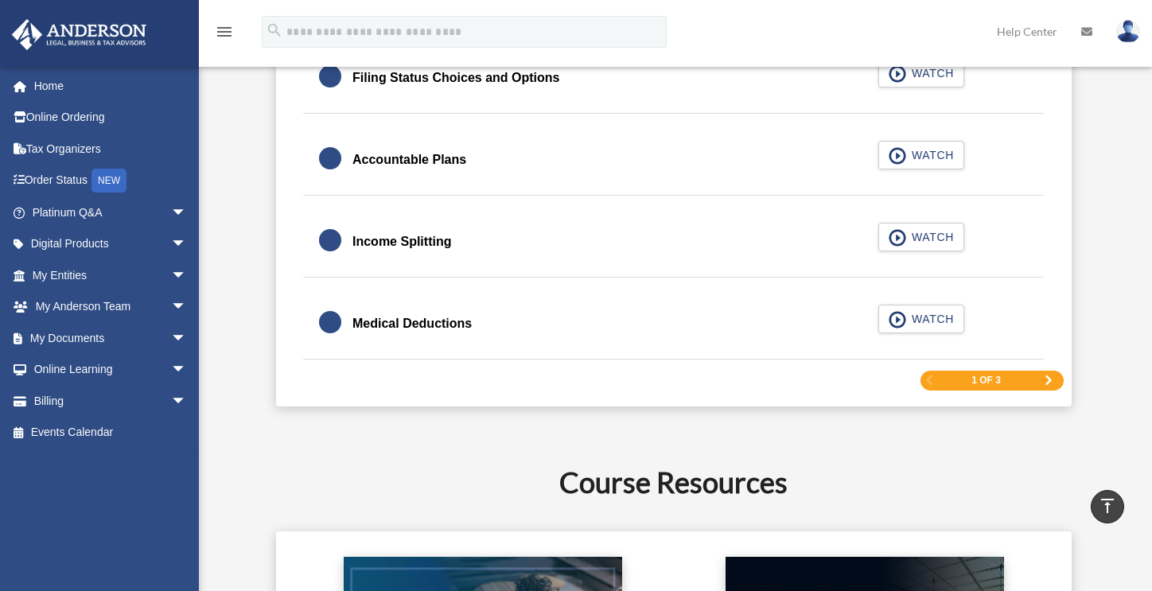
click at [1044, 380] on span "Next Page" at bounding box center [1049, 380] width 10 height 10
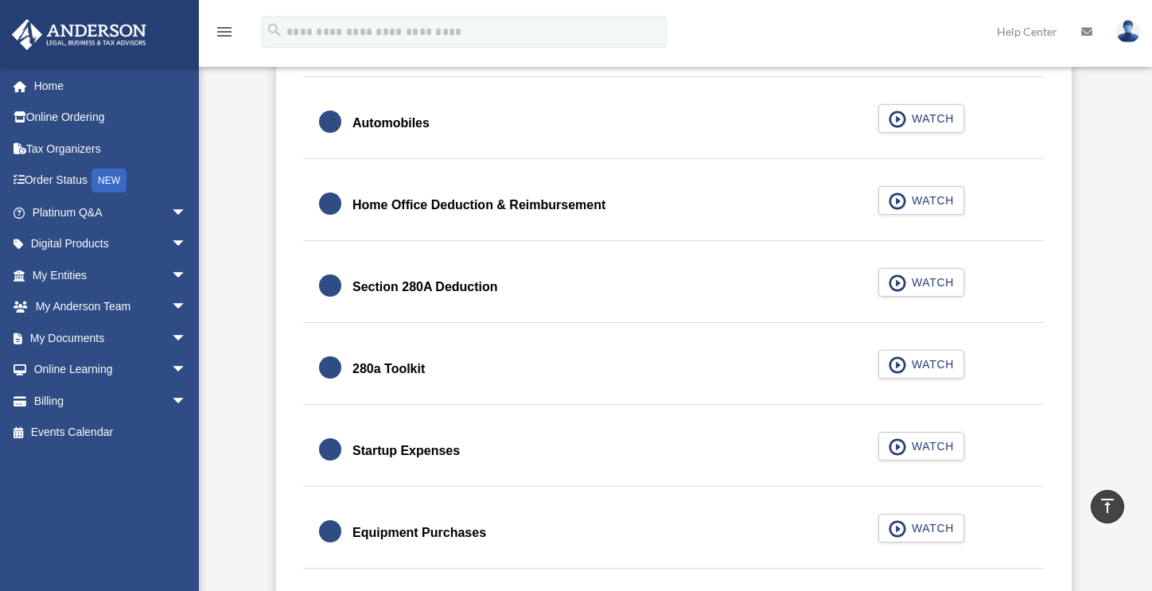
scroll to position [1791, 0]
click at [386, 360] on div "280a Toolkit" at bounding box center [388, 368] width 72 height 22
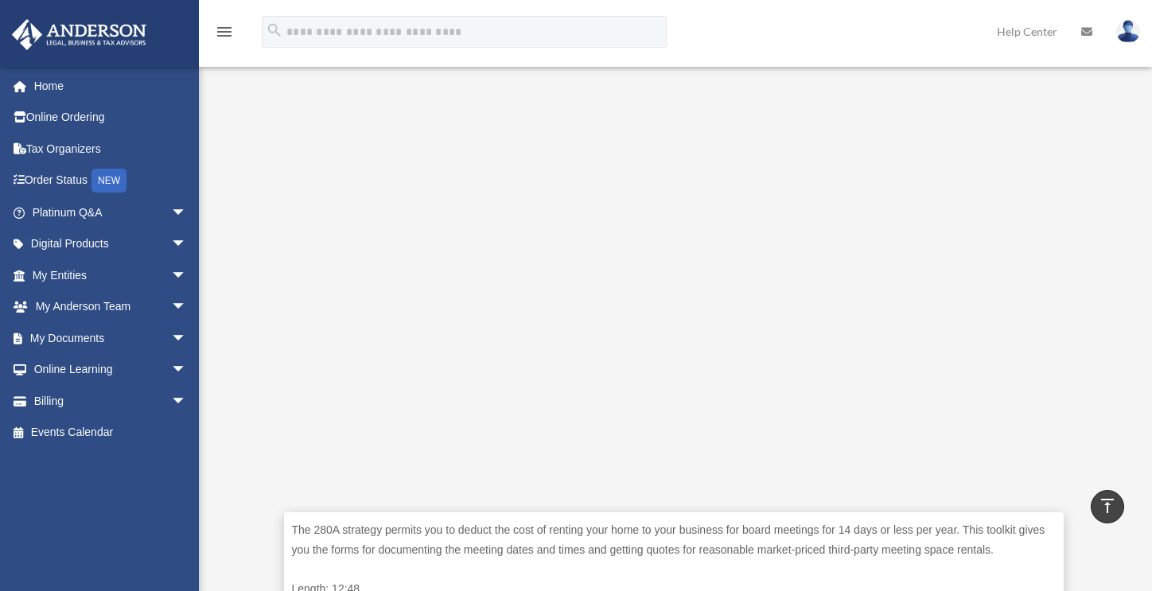
scroll to position [342, 0]
click at [227, 157] on div "The 280A strategy permits you to deduct the cost of renting your home to your b…" at bounding box center [673, 345] width 917 height 605
click at [224, 30] on icon "menu" at bounding box center [224, 31] width 19 height 19
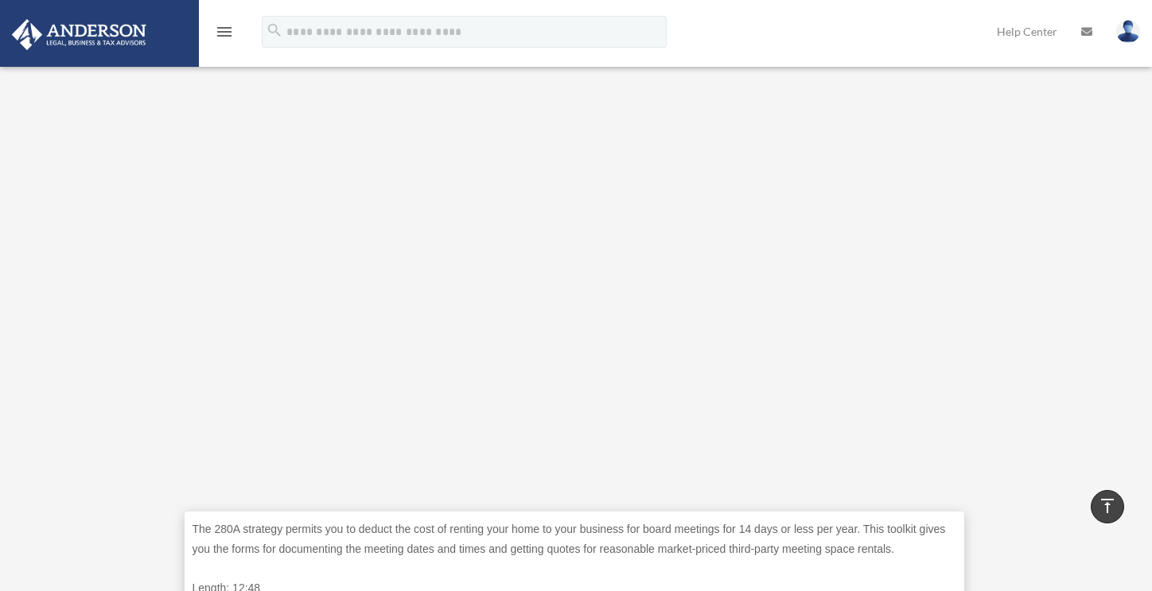
click at [224, 30] on icon "menu" at bounding box center [224, 31] width 19 height 19
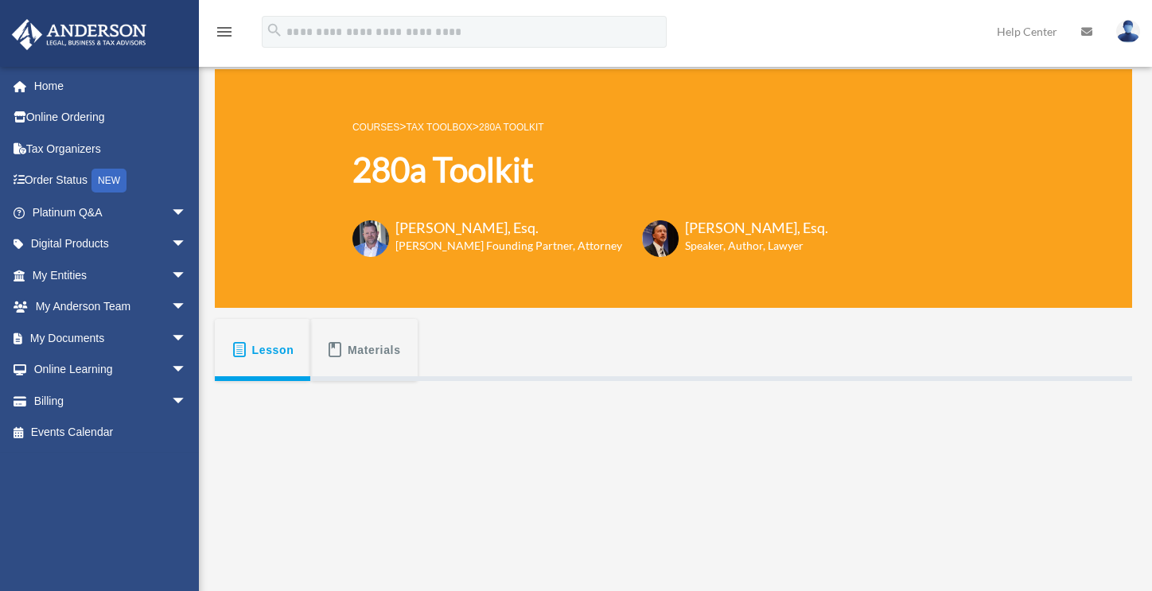
scroll to position [0, 0]
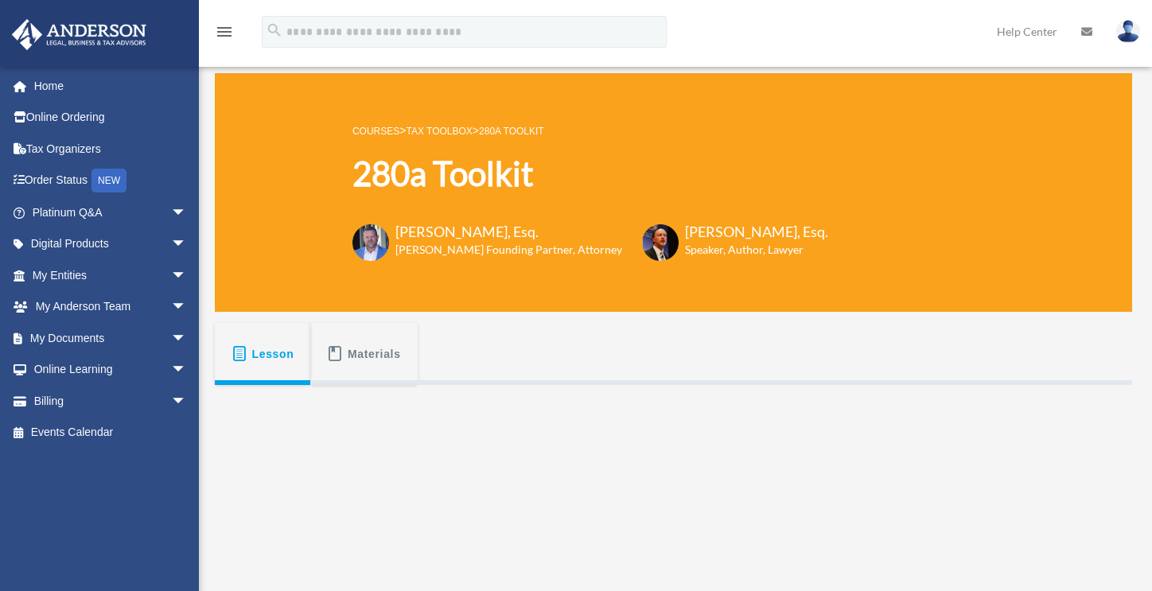
click at [452, 171] on h1 "280a Toolkit" at bounding box center [590, 173] width 476 height 47
click at [265, 327] on button "Lesson" at bounding box center [262, 354] width 95 height 62
click at [363, 333] on button "Materials" at bounding box center [363, 354] width 107 height 62
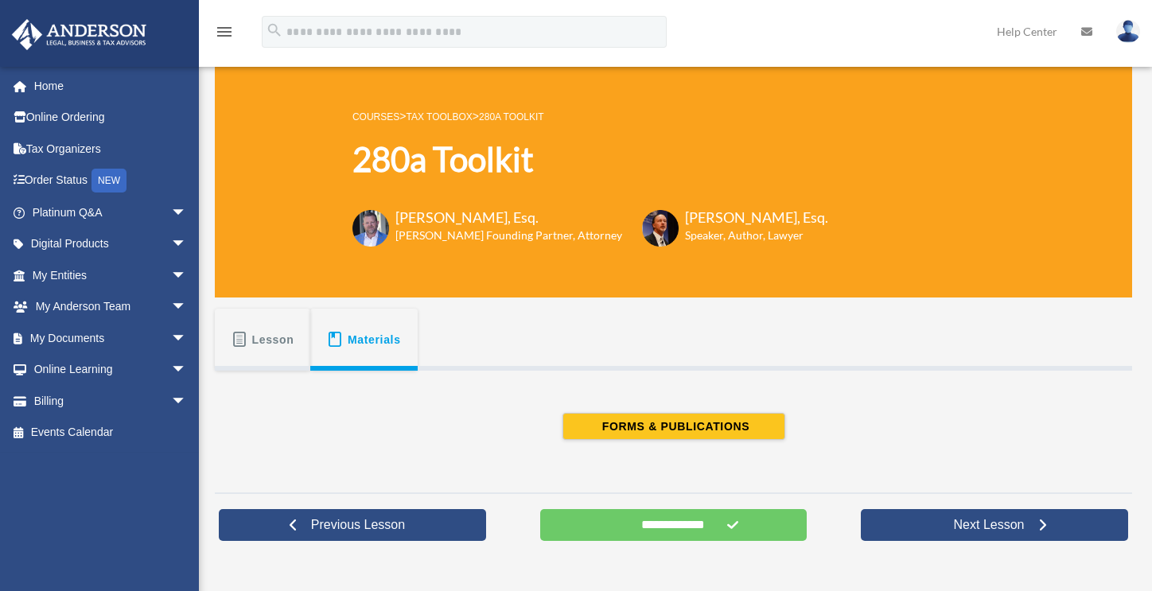
scroll to position [29, 0]
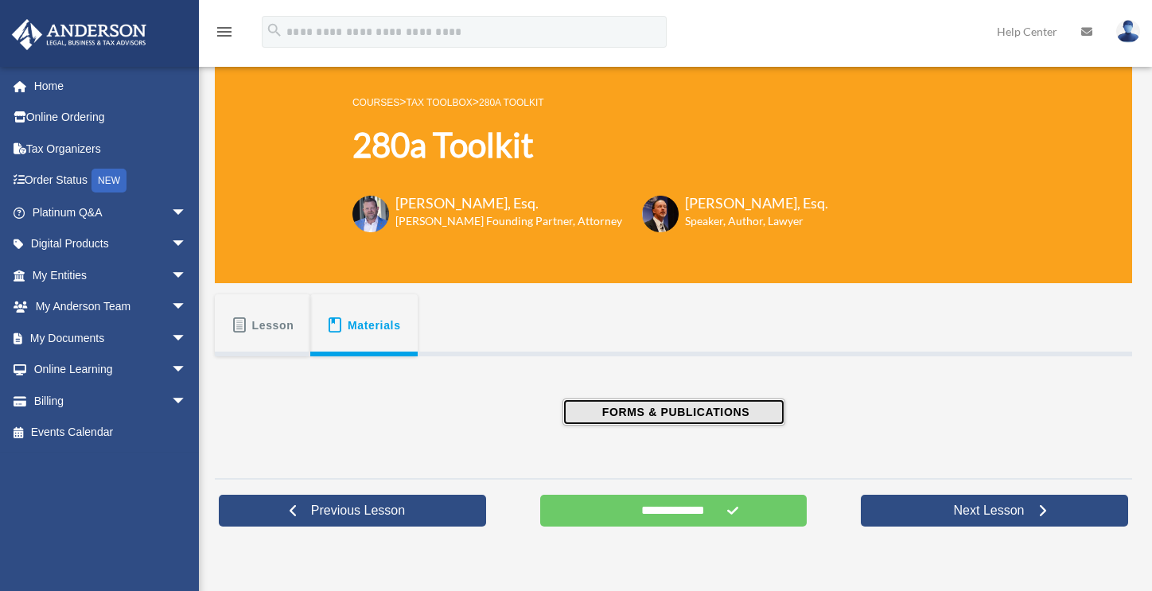
click at [686, 414] on span "FORMS & PUBLICATIONS" at bounding box center [673, 412] width 152 height 16
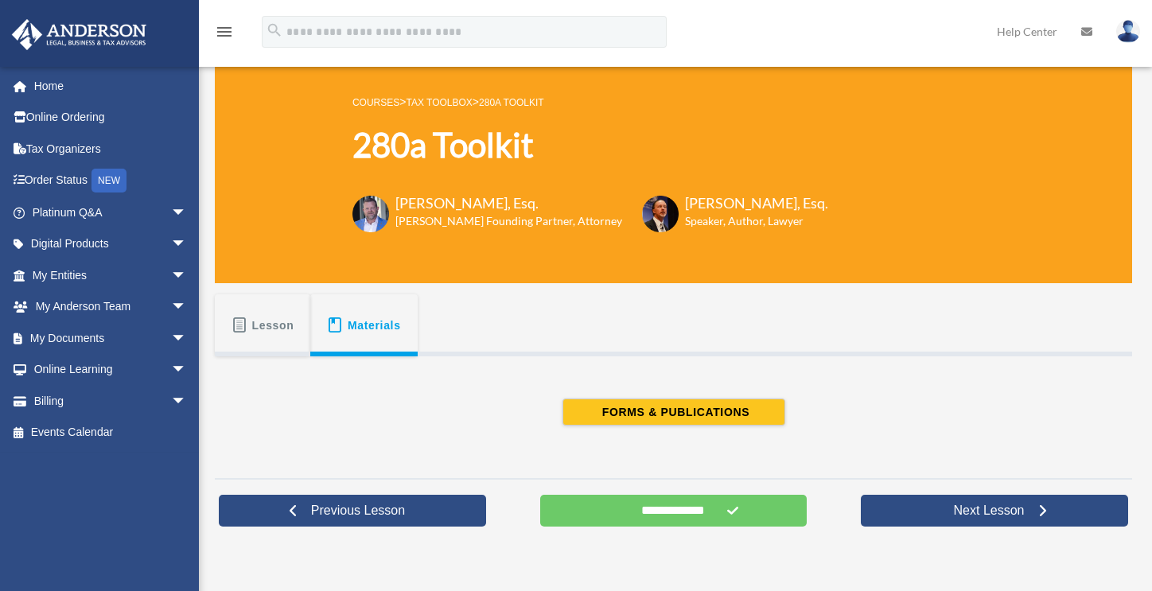
click at [539, 443] on div "FORMS & PUBLICATIONS" at bounding box center [674, 411] width 780 height 111
click at [235, 321] on span at bounding box center [239, 325] width 17 height 16
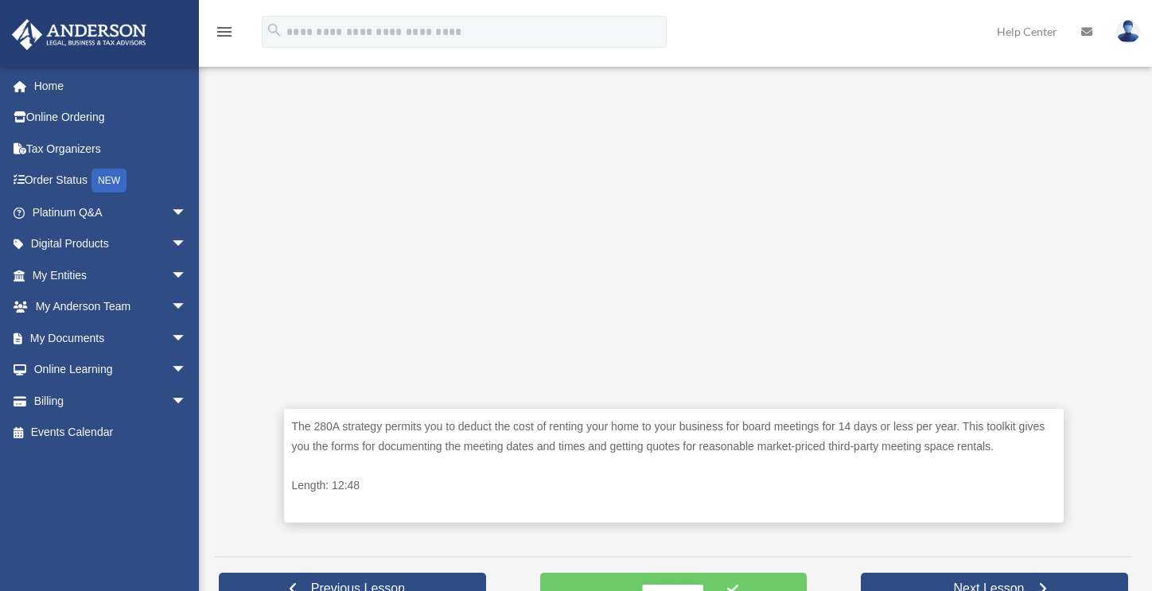
scroll to position [535, 0]
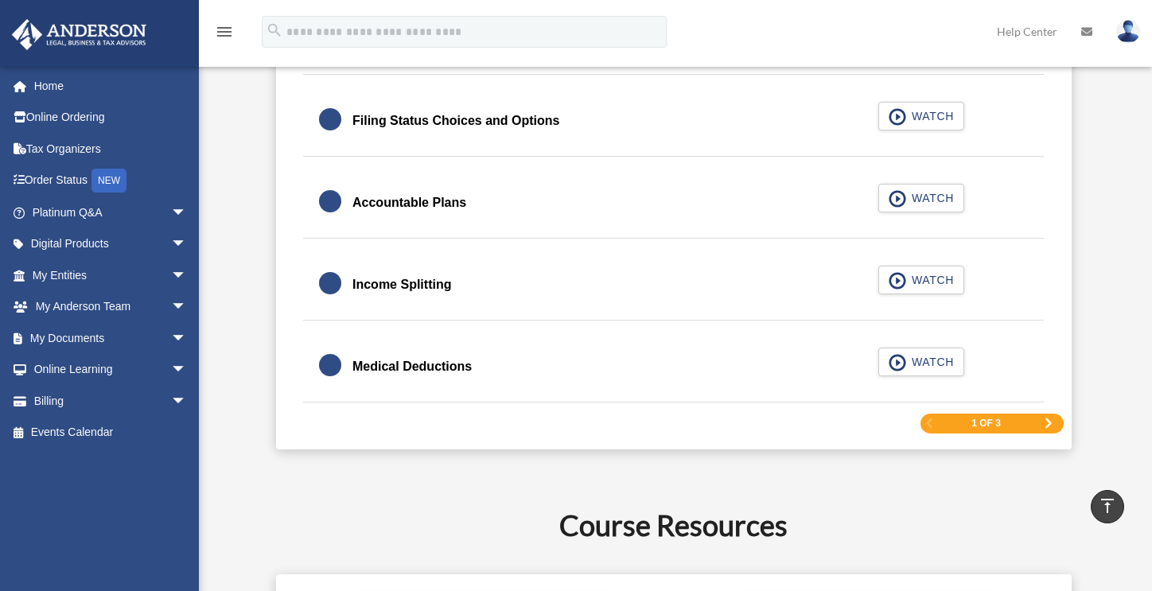
scroll to position [2450, 0]
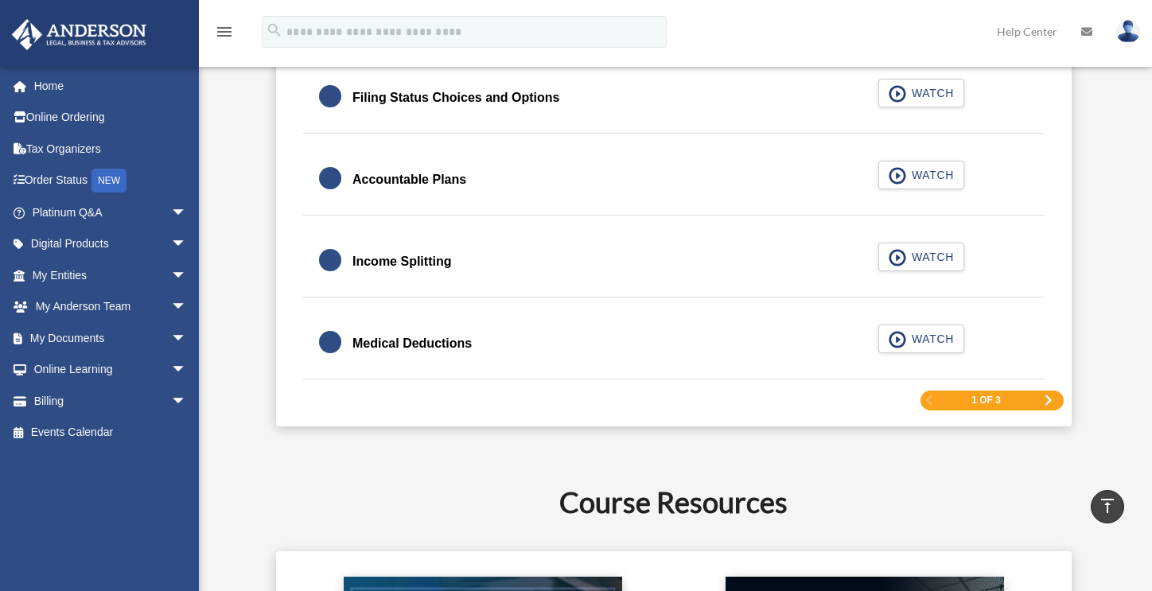
click at [1048, 399] on span "Next Page" at bounding box center [1049, 400] width 10 height 10
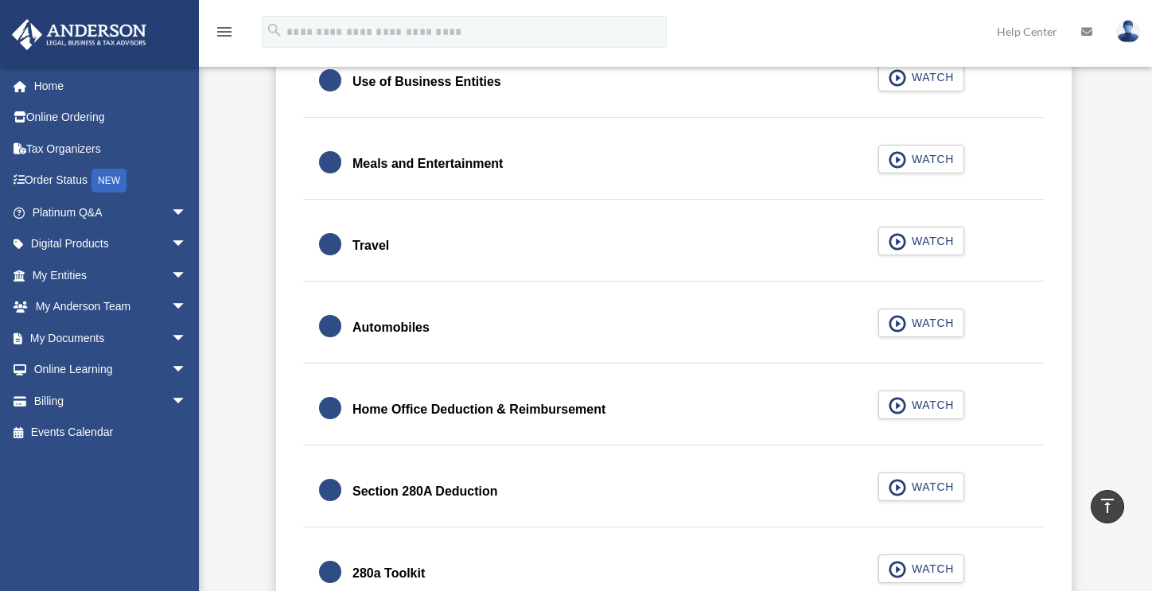
scroll to position [1563, 0]
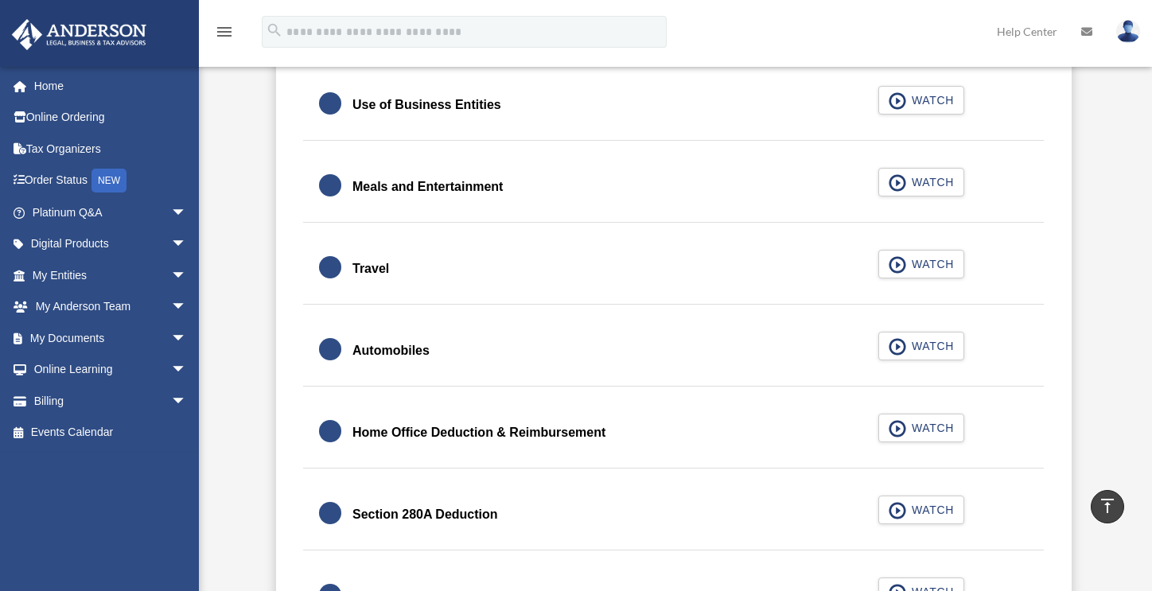
click at [376, 268] on div "Travel" at bounding box center [370, 269] width 37 height 22
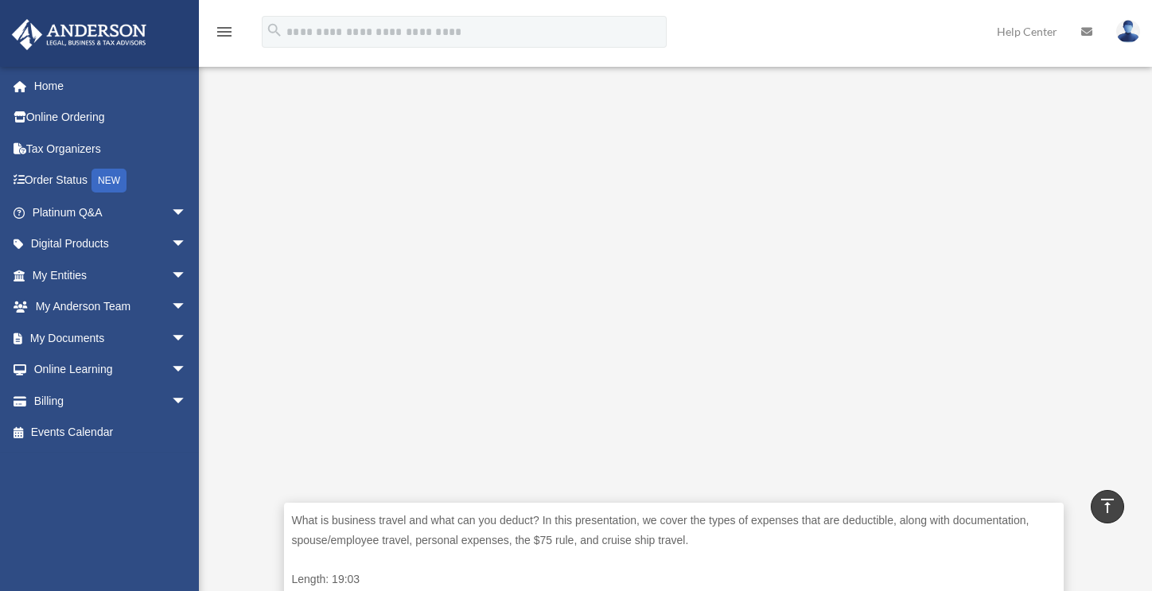
scroll to position [353, 0]
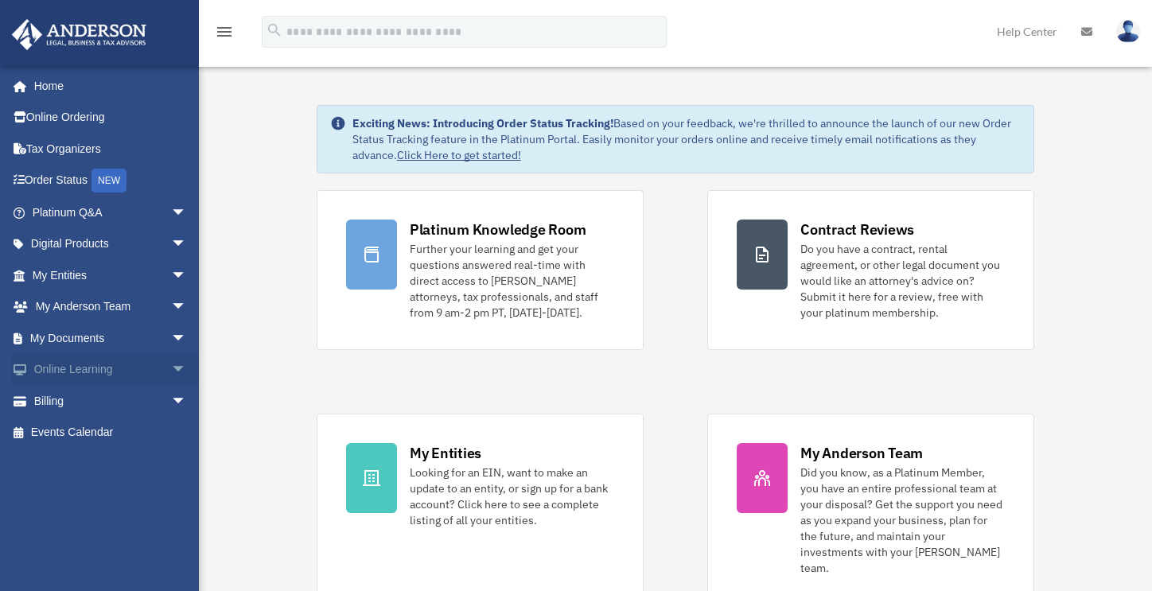
click at [171, 366] on span "arrow_drop_down" at bounding box center [187, 370] width 32 height 33
click at [81, 403] on link "Courses" at bounding box center [116, 401] width 189 height 32
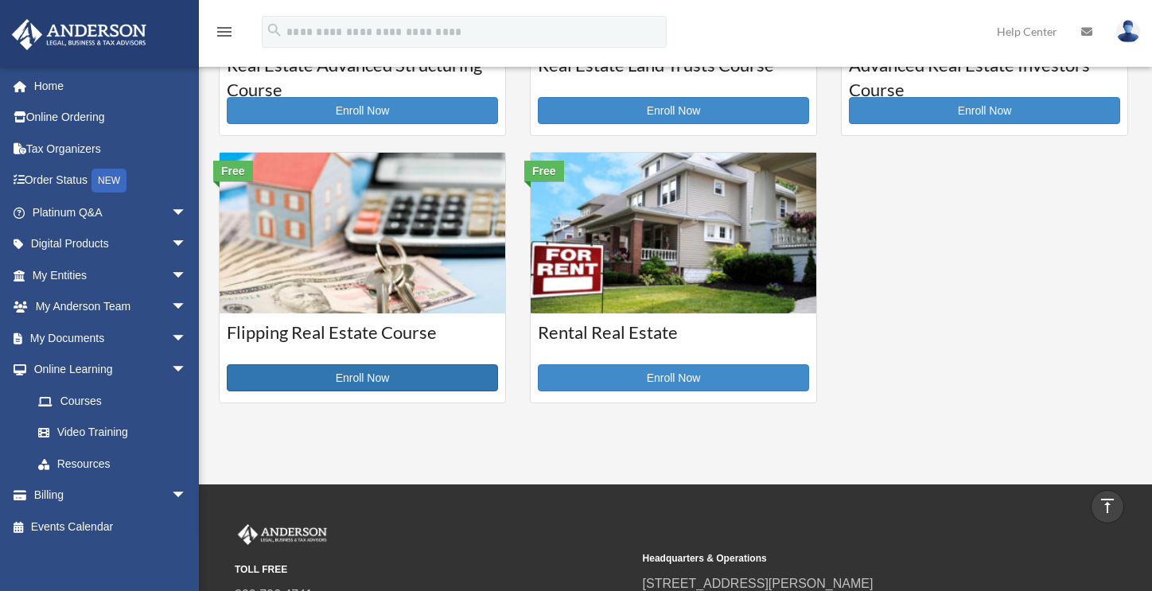
scroll to position [667, 0]
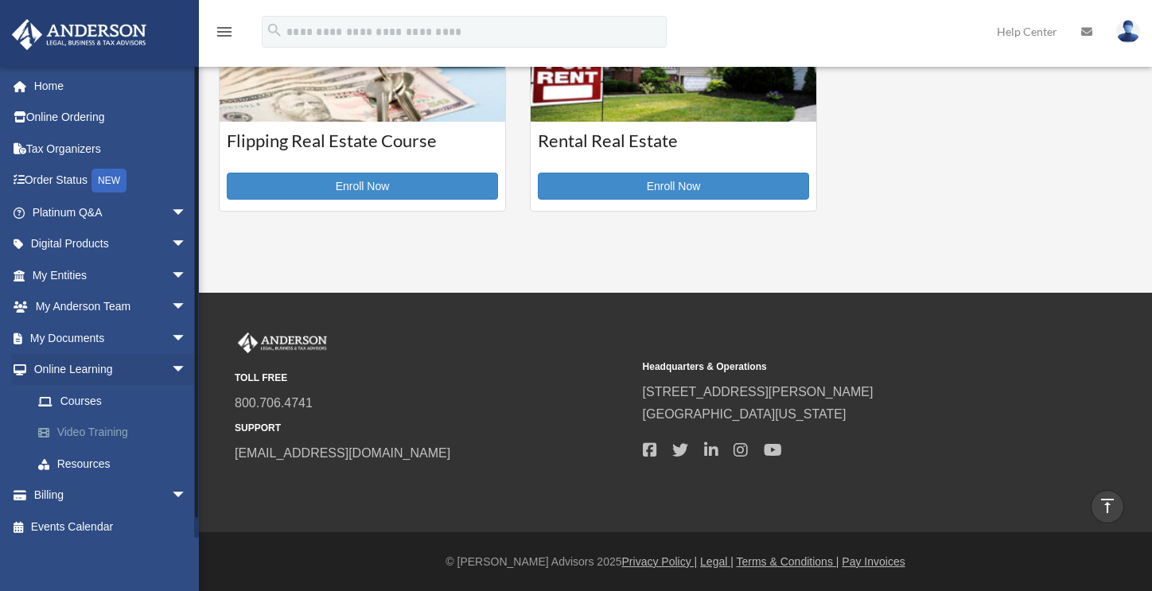
click at [95, 428] on link "Video Training" at bounding box center [116, 433] width 189 height 32
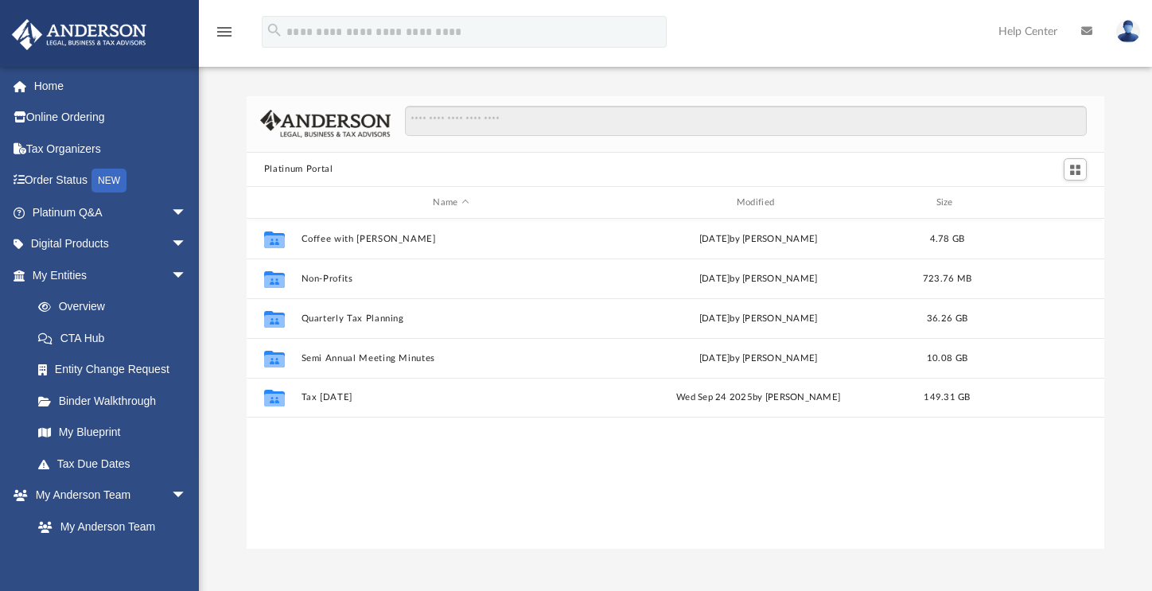
scroll to position [350, 846]
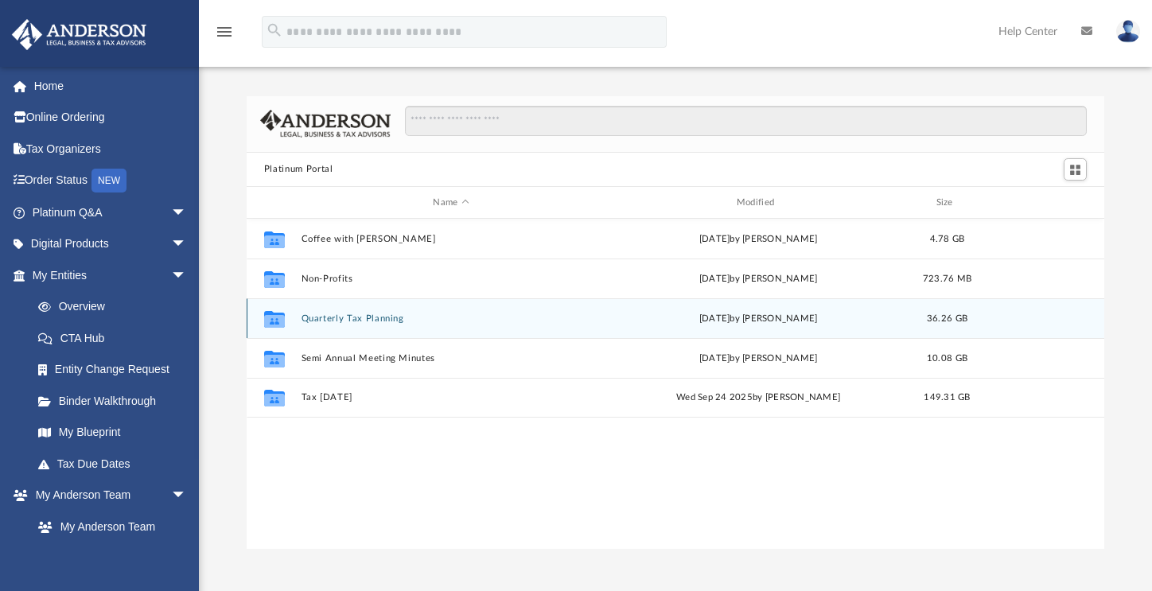
click at [332, 324] on div "Collaborated Folder Quarterly Tax Planning [DATE] by [PERSON_NAME] 36.26 GB" at bounding box center [675, 318] width 857 height 40
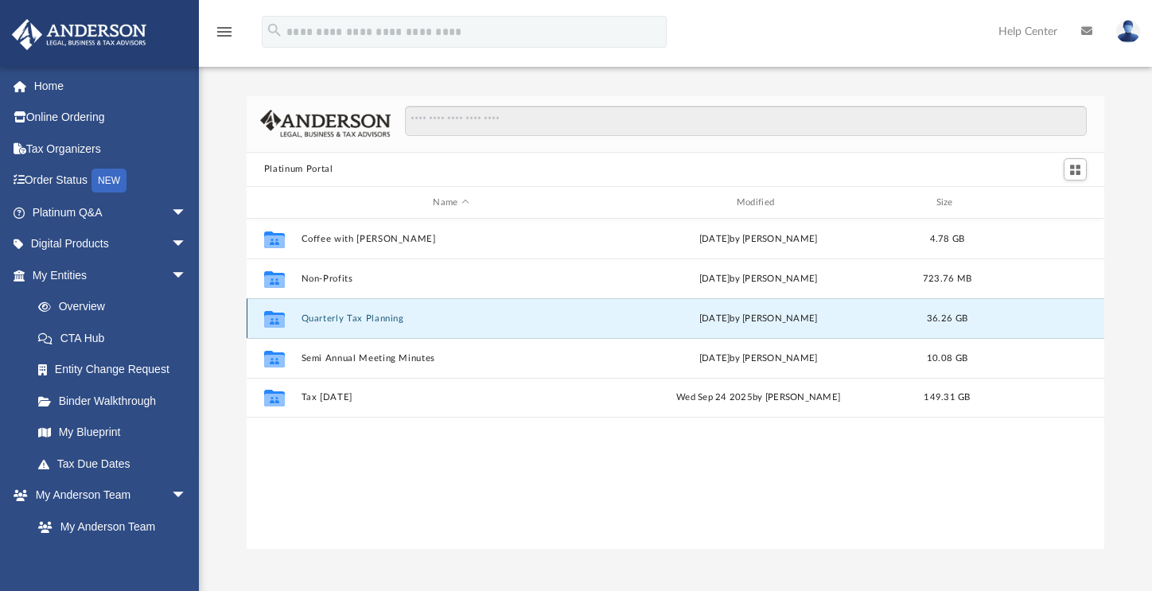
click at [336, 318] on button "Quarterly Tax Planning" at bounding box center [451, 318] width 300 height 10
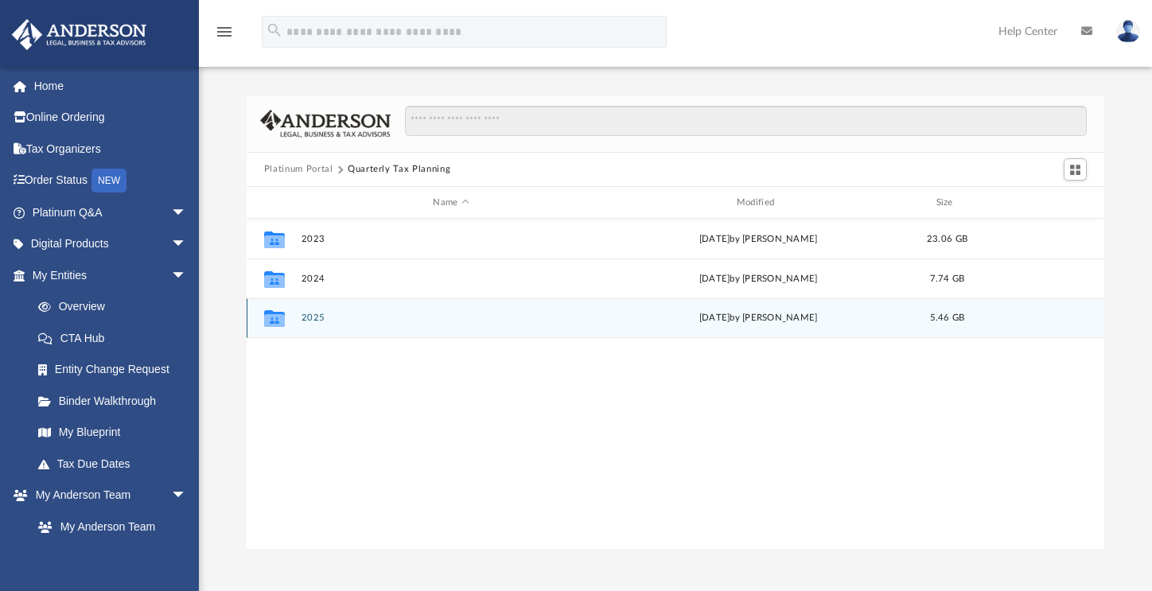
click at [305, 318] on button "2025" at bounding box center [451, 318] width 300 height 10
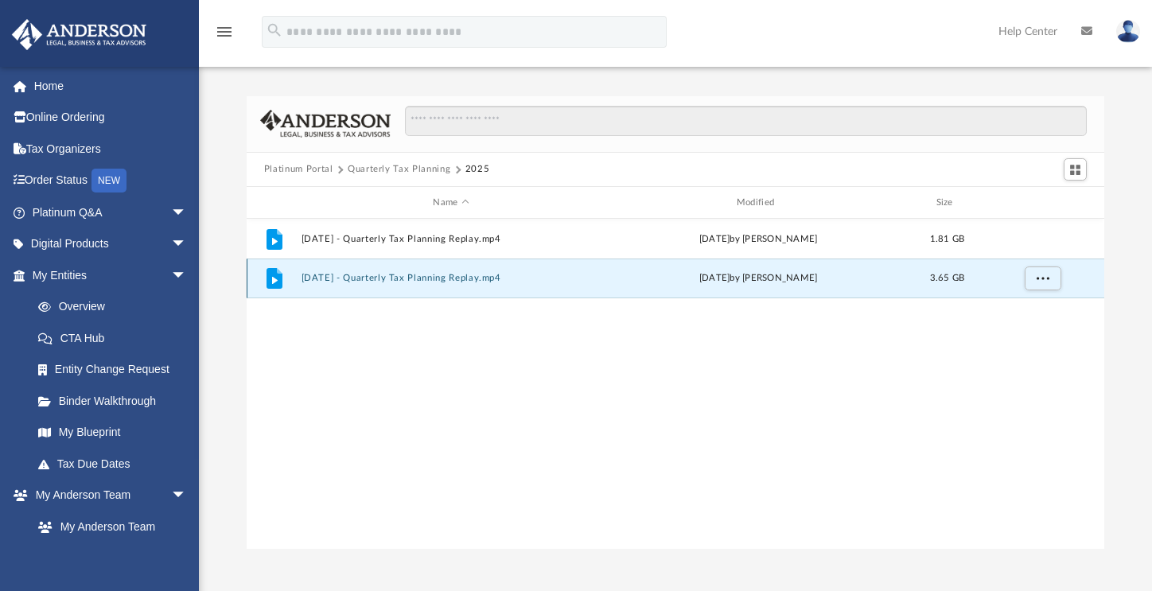
click at [352, 277] on button "[DATE] - Quarterly Tax Planning Replay.mp4" at bounding box center [451, 279] width 300 height 10
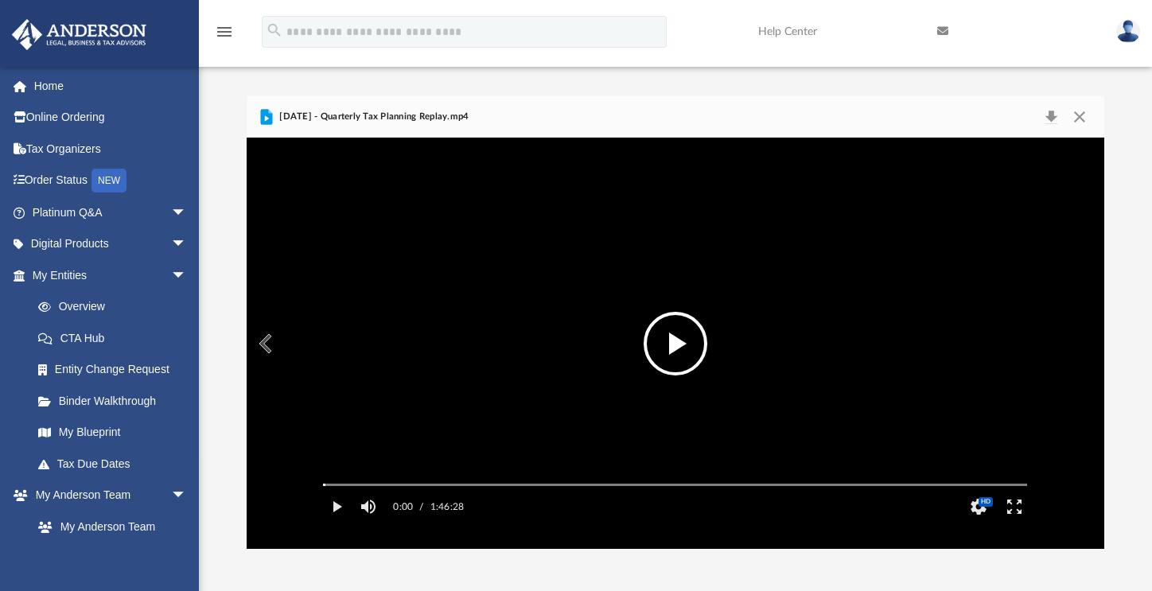
click at [686, 354] on button "File preview" at bounding box center [675, 344] width 64 height 64
click at [414, 511] on div "Volume Slider" at bounding box center [421, 505] width 64 height 13
drag, startPoint x: 454, startPoint y: 528, endPoint x: 413, endPoint y: 526, distance: 41.4
click at [413, 511] on div "Volume Slider" at bounding box center [413, 506] width 10 height 10
click at [344, 507] on div "Autoplay Disabled Speed Normal Quality Auto Subtitles/CC Off Audio Autoplay Dis…" at bounding box center [675, 343] width 857 height 410
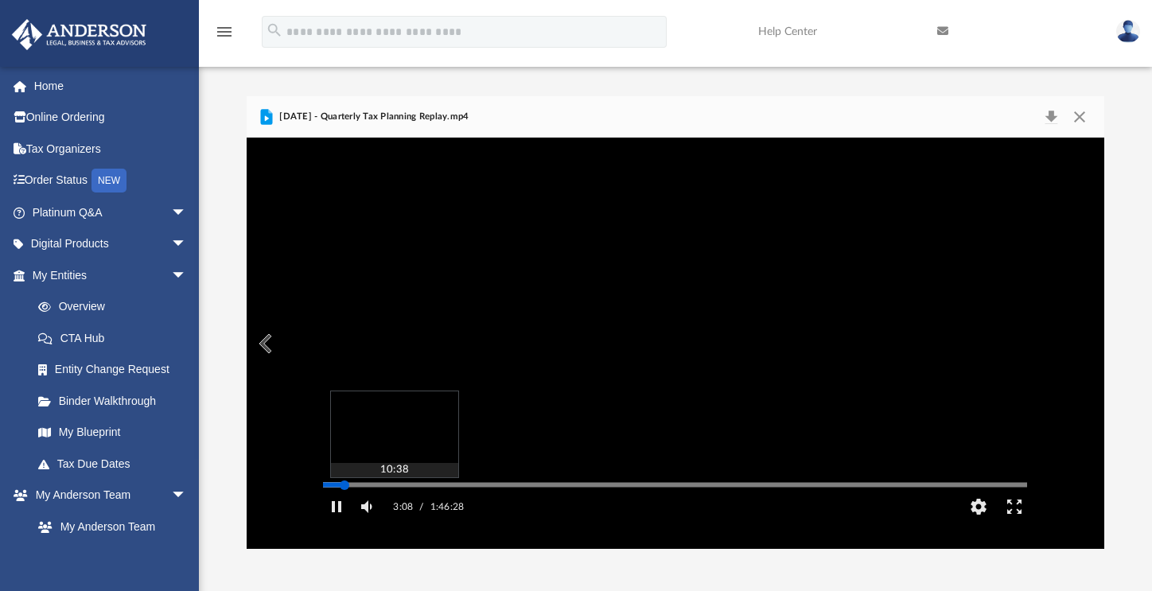
click at [394, 508] on div "Autoplay Disabled Speed Normal Quality Auto Subtitles/CC Off Audio Autoplay Dis…" at bounding box center [675, 343] width 857 height 410
click at [472, 508] on div "Autoplay Disabled Speed Normal Quality Auto Subtitles/CC Off Audio Autoplay Dis…" at bounding box center [675, 343] width 857 height 410
click at [543, 507] on div "Autoplay Disabled Speed Normal Quality Auto Subtitles/CC Off Audio Autoplay Dis…" at bounding box center [675, 343] width 857 height 410
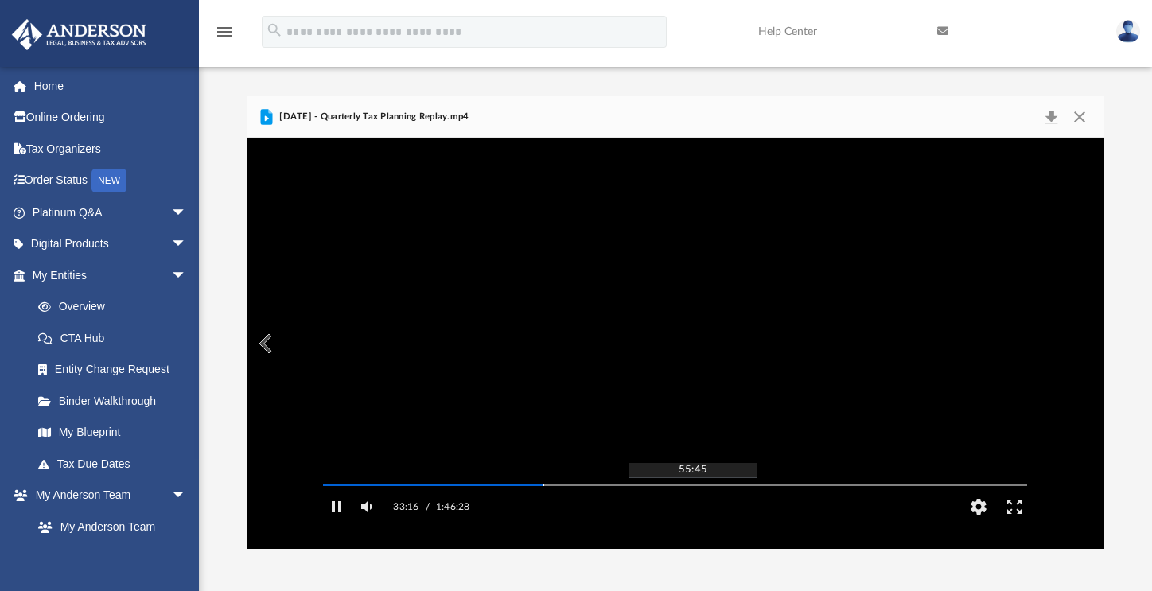
click at [692, 507] on div "Autoplay Disabled Speed Normal Quality Auto Subtitles/CC Off Audio Autoplay Dis…" at bounding box center [675, 343] width 857 height 410
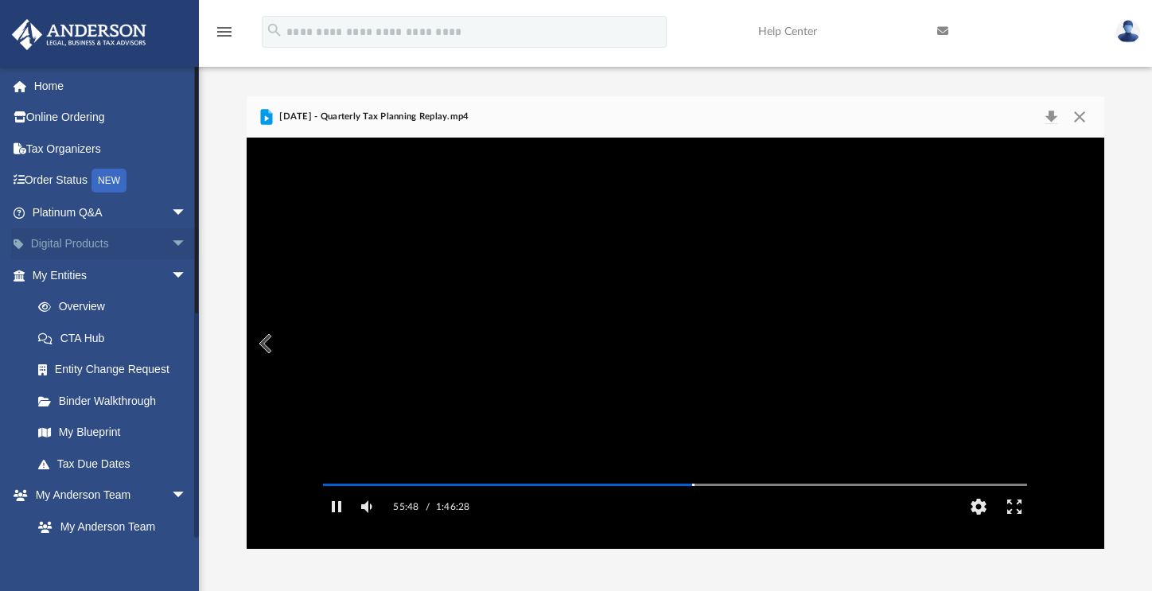
click at [103, 239] on link "Digital Products arrow_drop_down" at bounding box center [111, 244] width 200 height 32
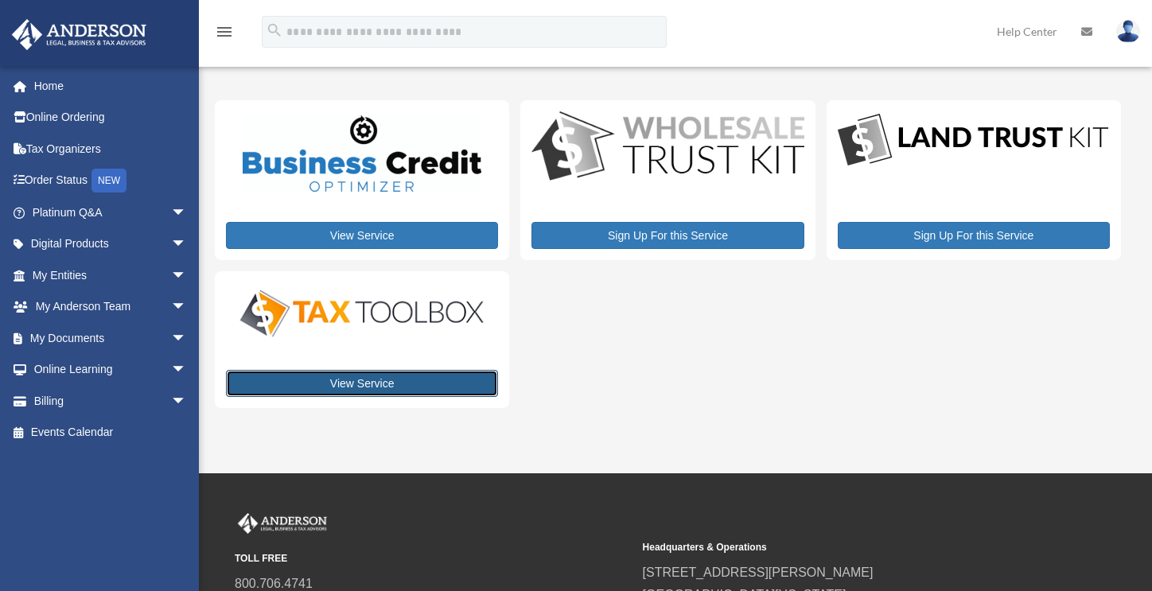
click at [375, 387] on link "View Service" at bounding box center [362, 383] width 272 height 27
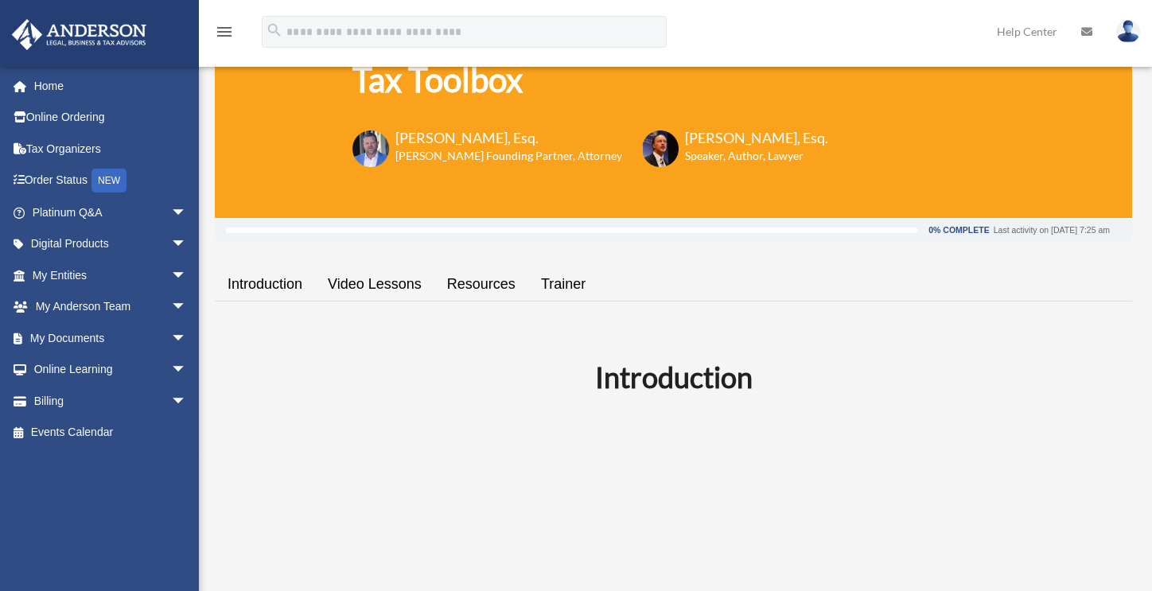
click at [396, 290] on link "Video Lessons" at bounding box center [374, 284] width 119 height 45
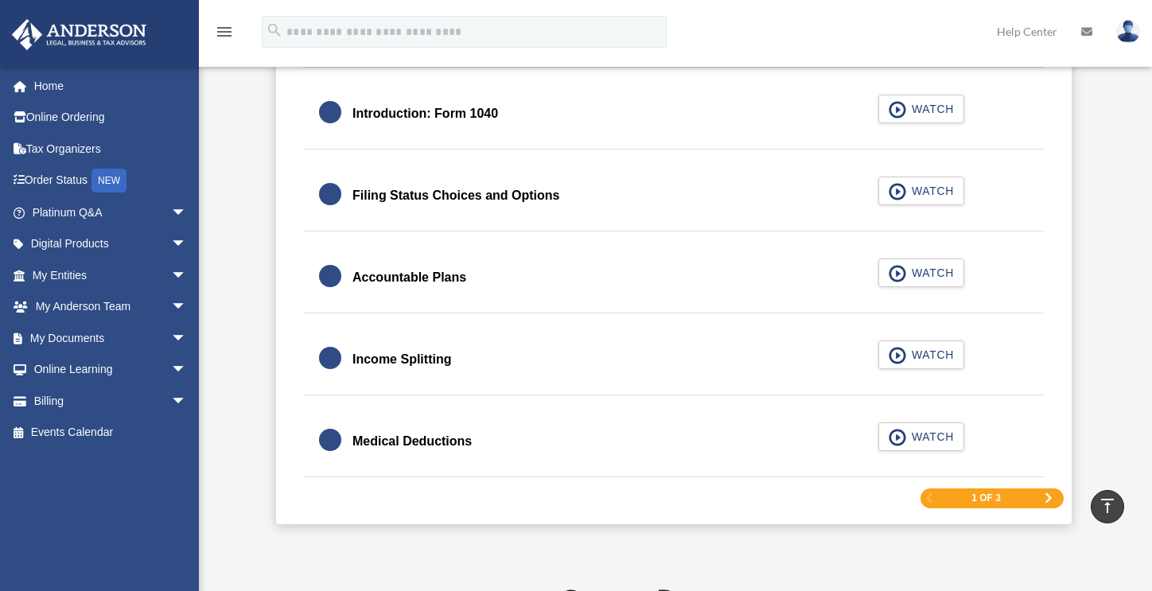
scroll to position [2365, 0]
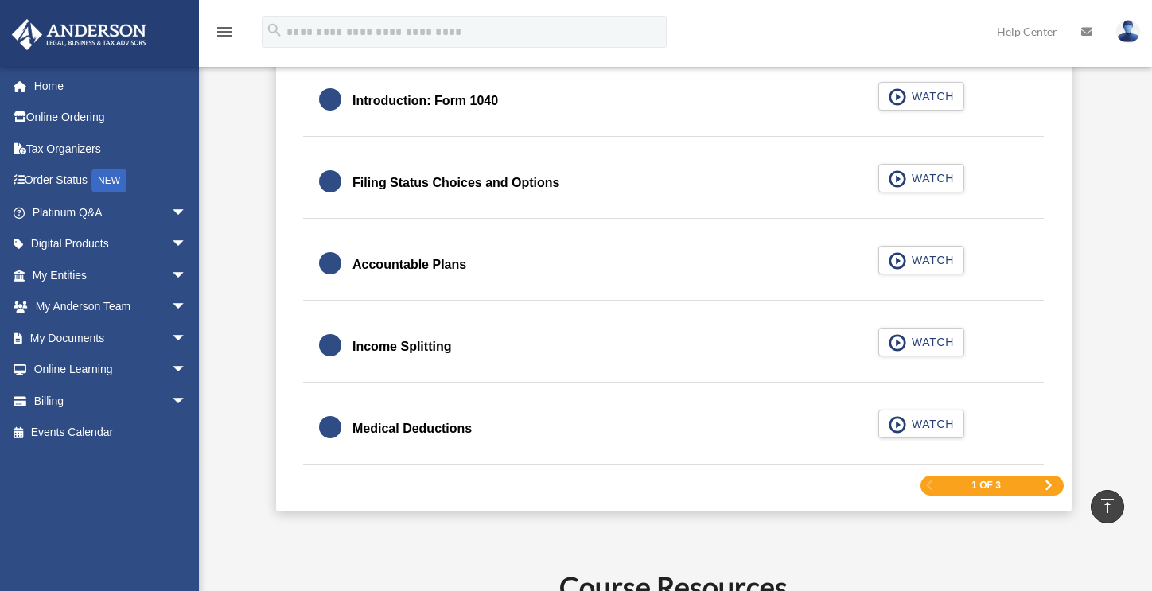
click at [1045, 482] on span "Next Page" at bounding box center [1049, 485] width 10 height 10
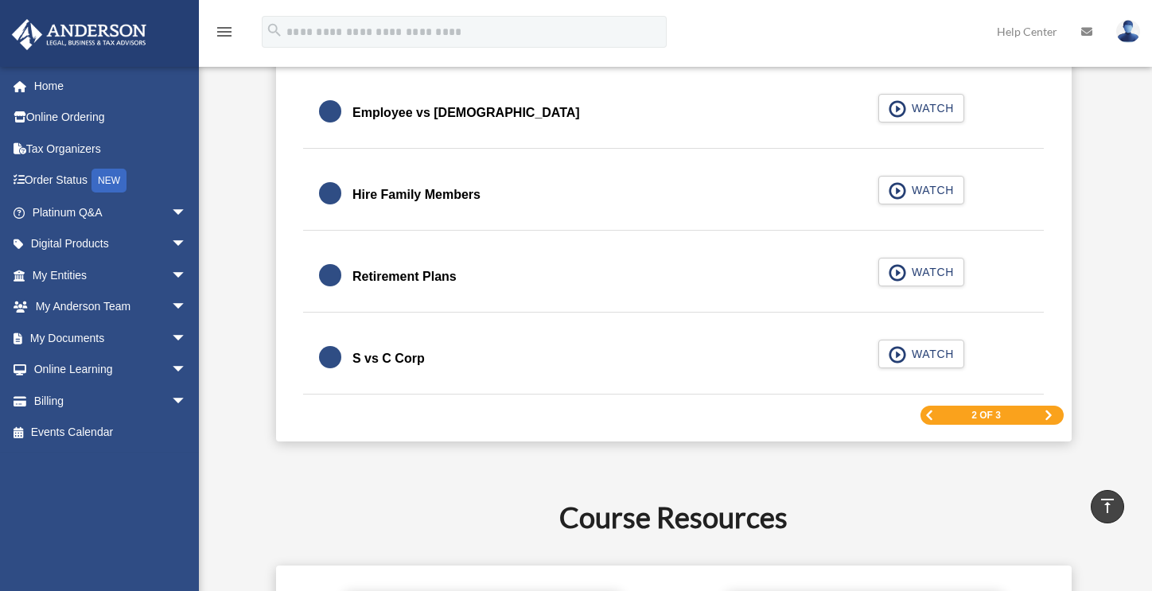
scroll to position [2375, 0]
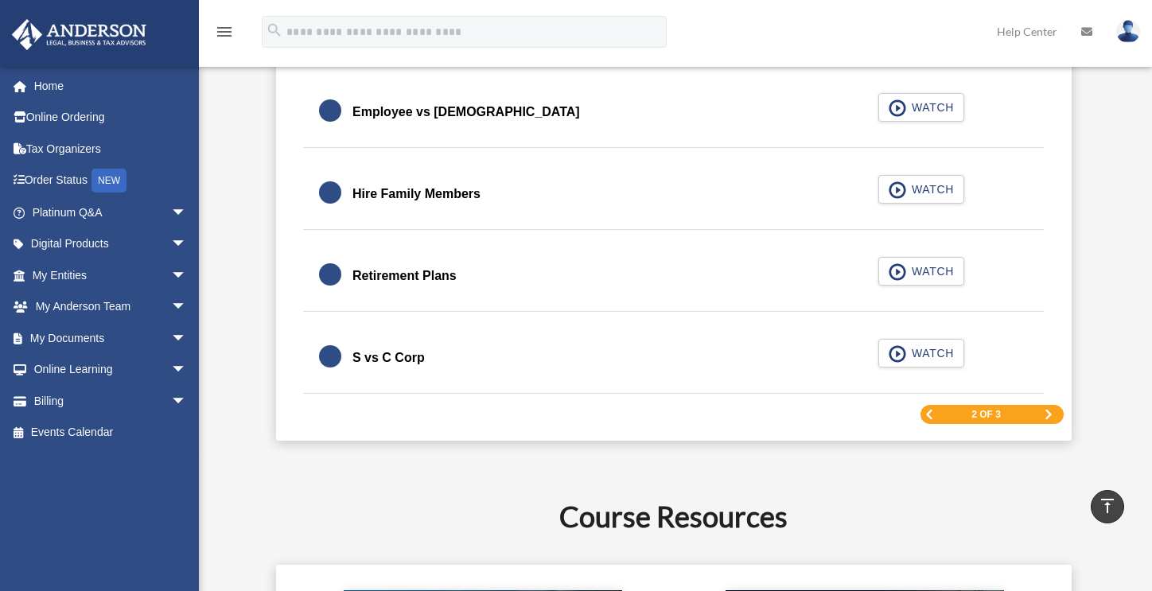
click at [1042, 413] on div "2 of 3" at bounding box center [991, 415] width 143 height 20
click at [1045, 414] on span "Next Page" at bounding box center [1049, 415] width 10 height 10
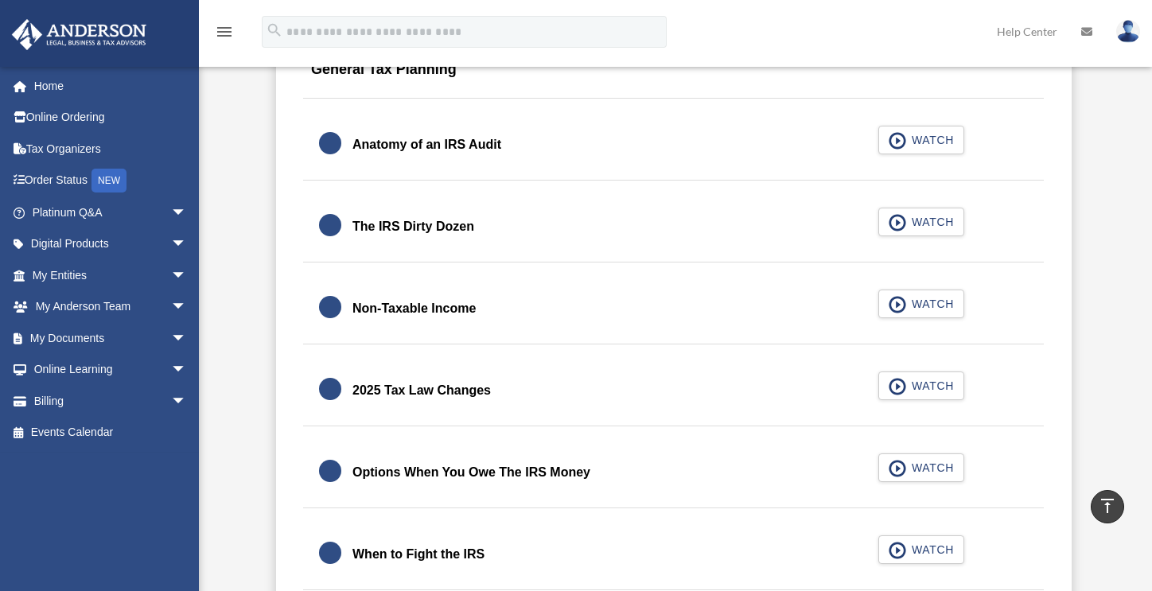
scroll to position [2092, 0]
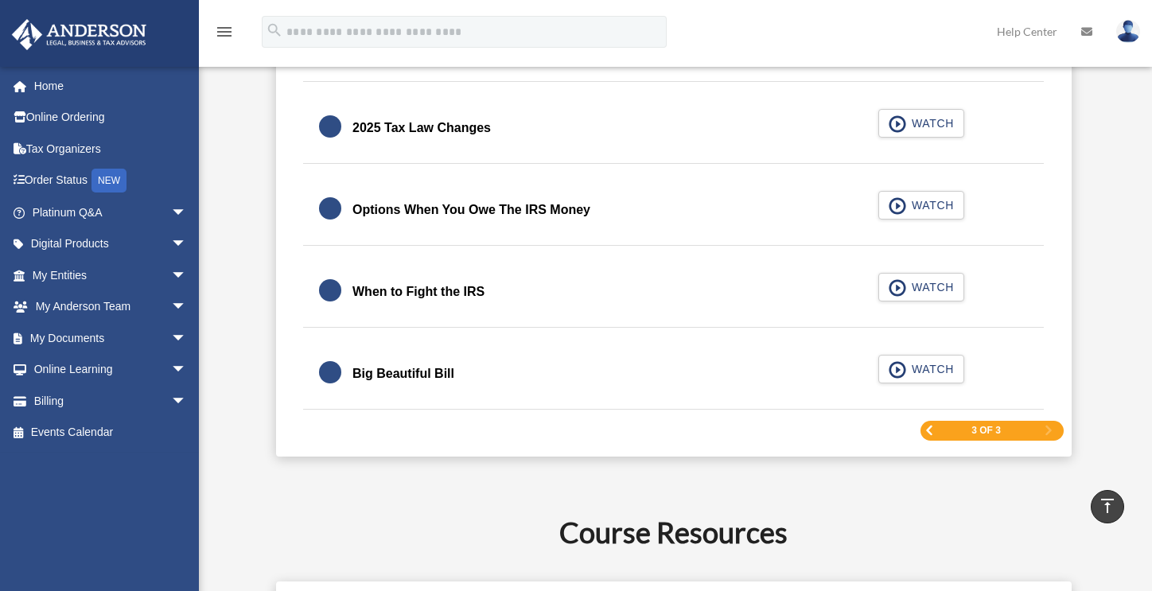
click at [927, 431] on span "Previous Page" at bounding box center [929, 431] width 10 height 10
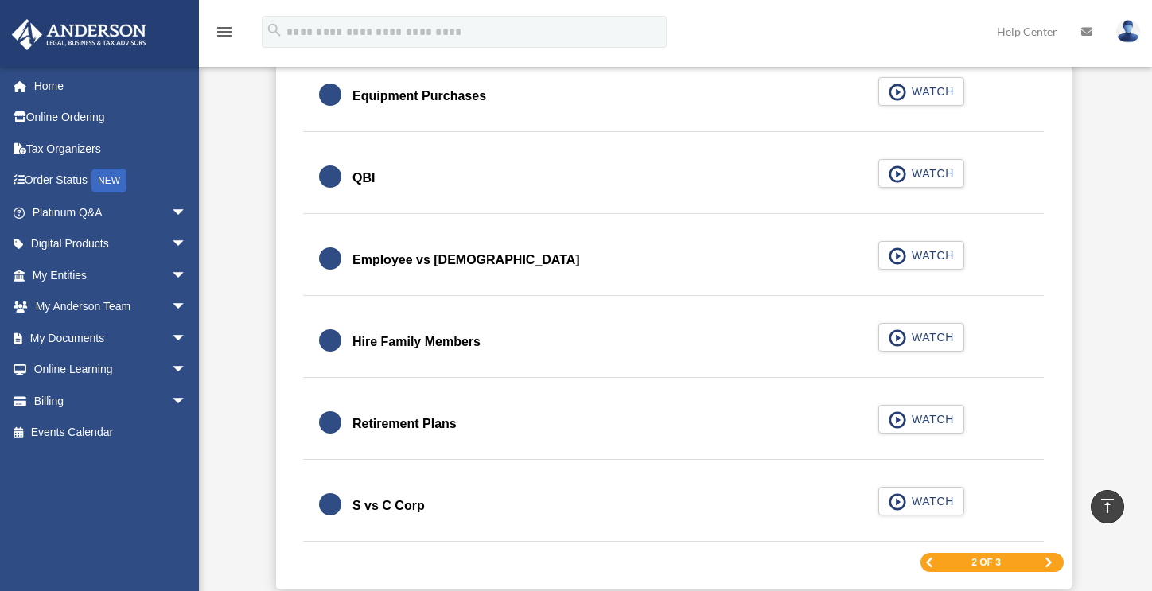
scroll to position [2316, 0]
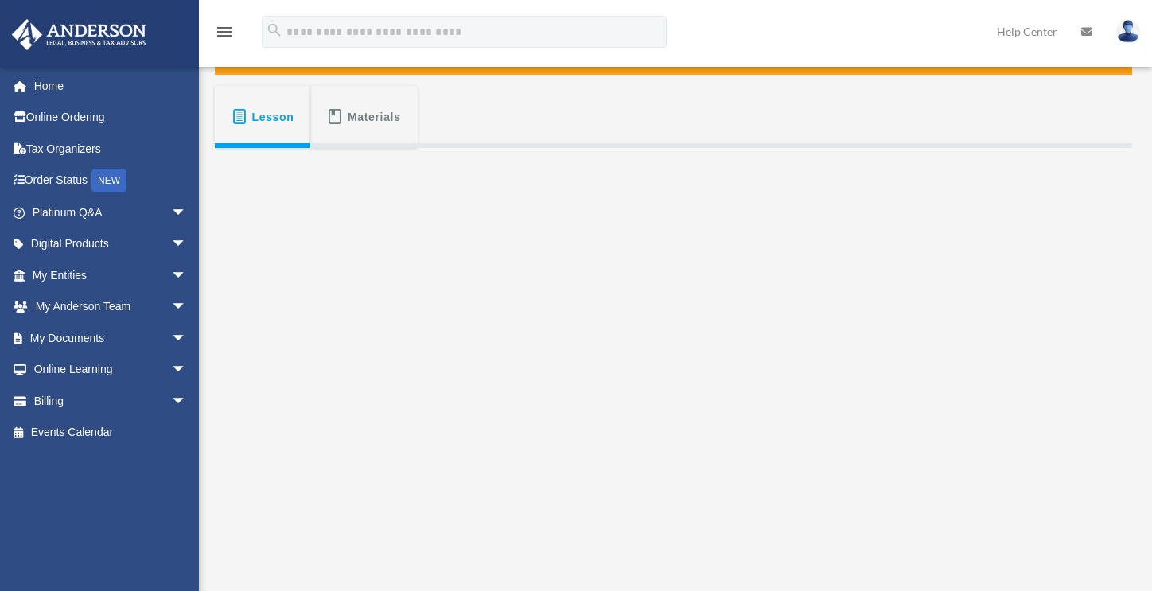
scroll to position [304, 0]
